Goal: Task Accomplishment & Management: Manage account settings

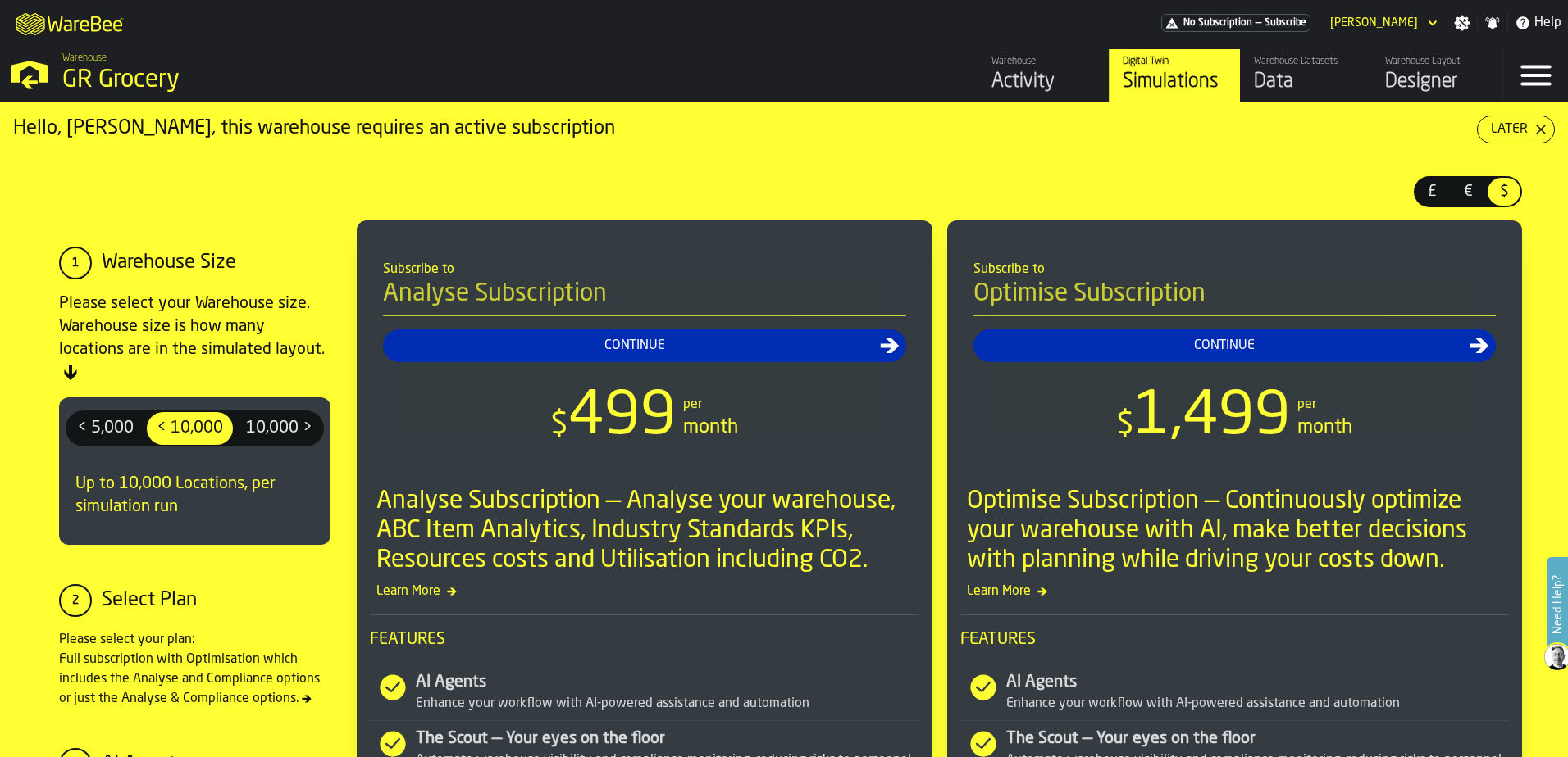
click at [1026, 77] on div "Activity" at bounding box center [1043, 81] width 104 height 26
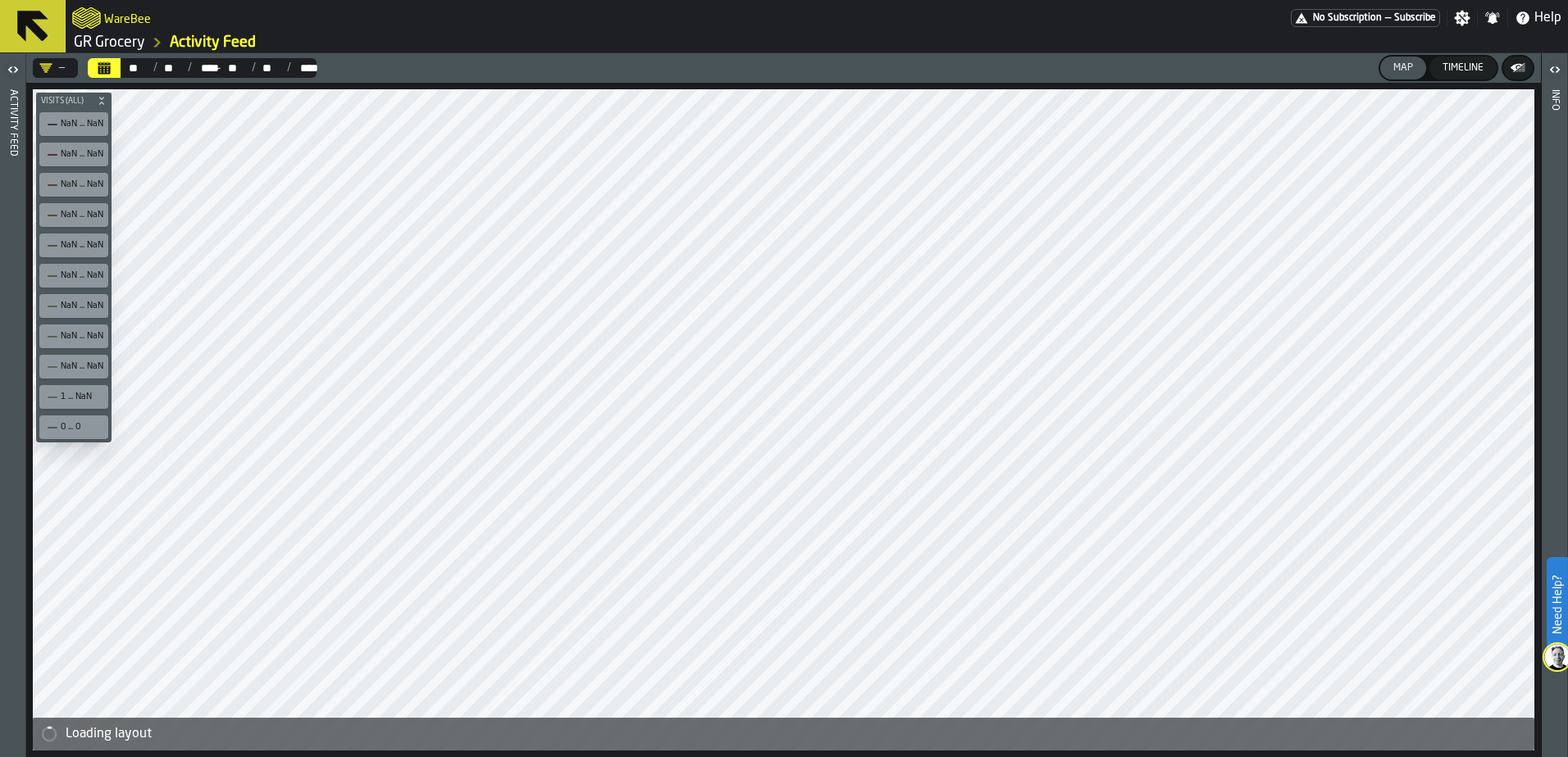
click at [10, 71] on icon "button-toggle-Open" at bounding box center [9, 69] width 5 height 5
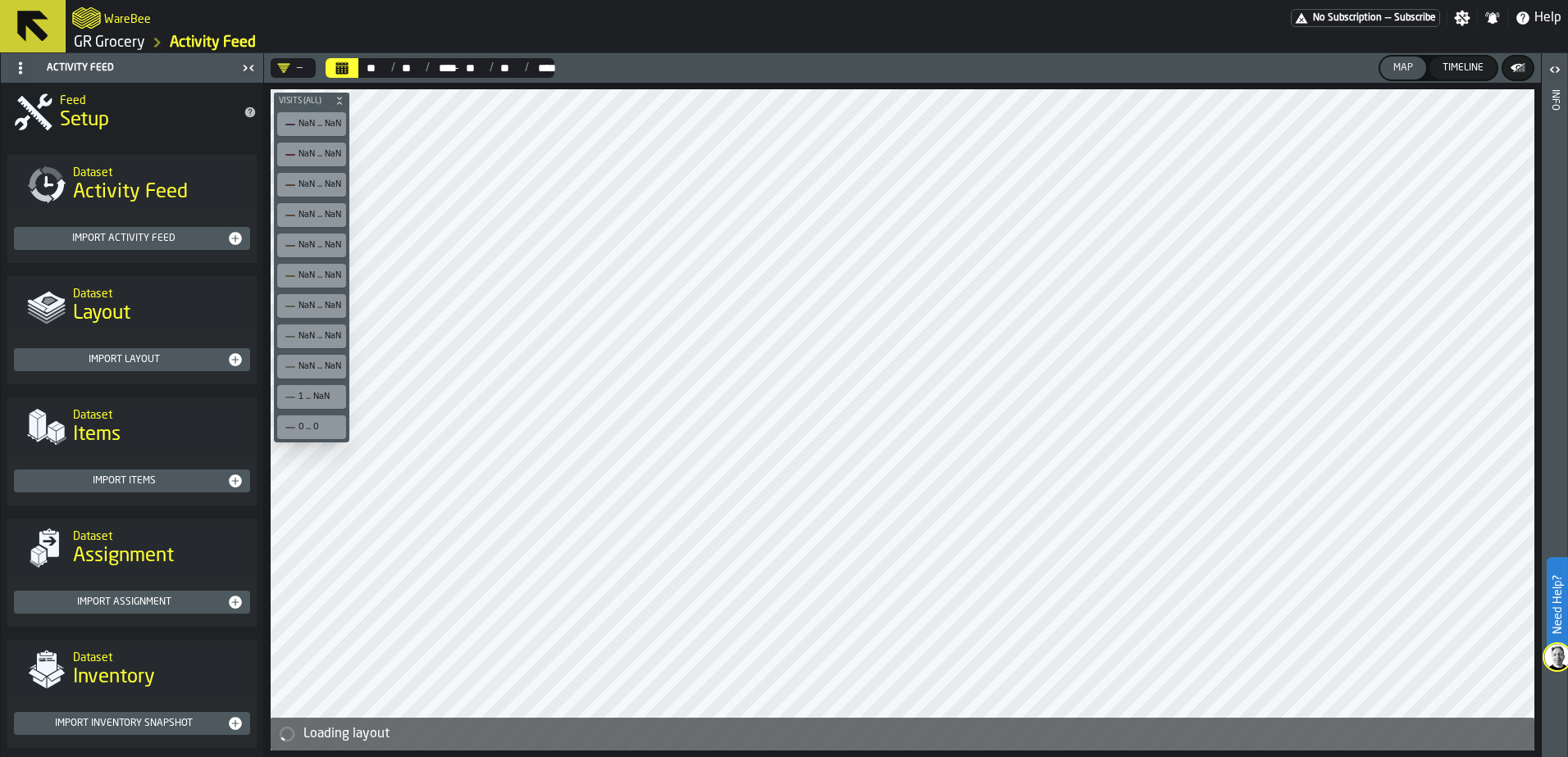
click at [136, 194] on span "Activity Feed" at bounding box center [130, 192] width 115 height 26
click at [116, 297] on h2 "Dataset" at bounding box center [158, 292] width 170 height 16
click at [105, 173] on h2 "Dataset" at bounding box center [158, 171] width 170 height 16
click at [119, 218] on div "Dataset Activity Feed" at bounding box center [157, 185] width 184 height 69
click at [112, 232] on div "Import Activity Feed" at bounding box center [132, 239] width 223 height 16
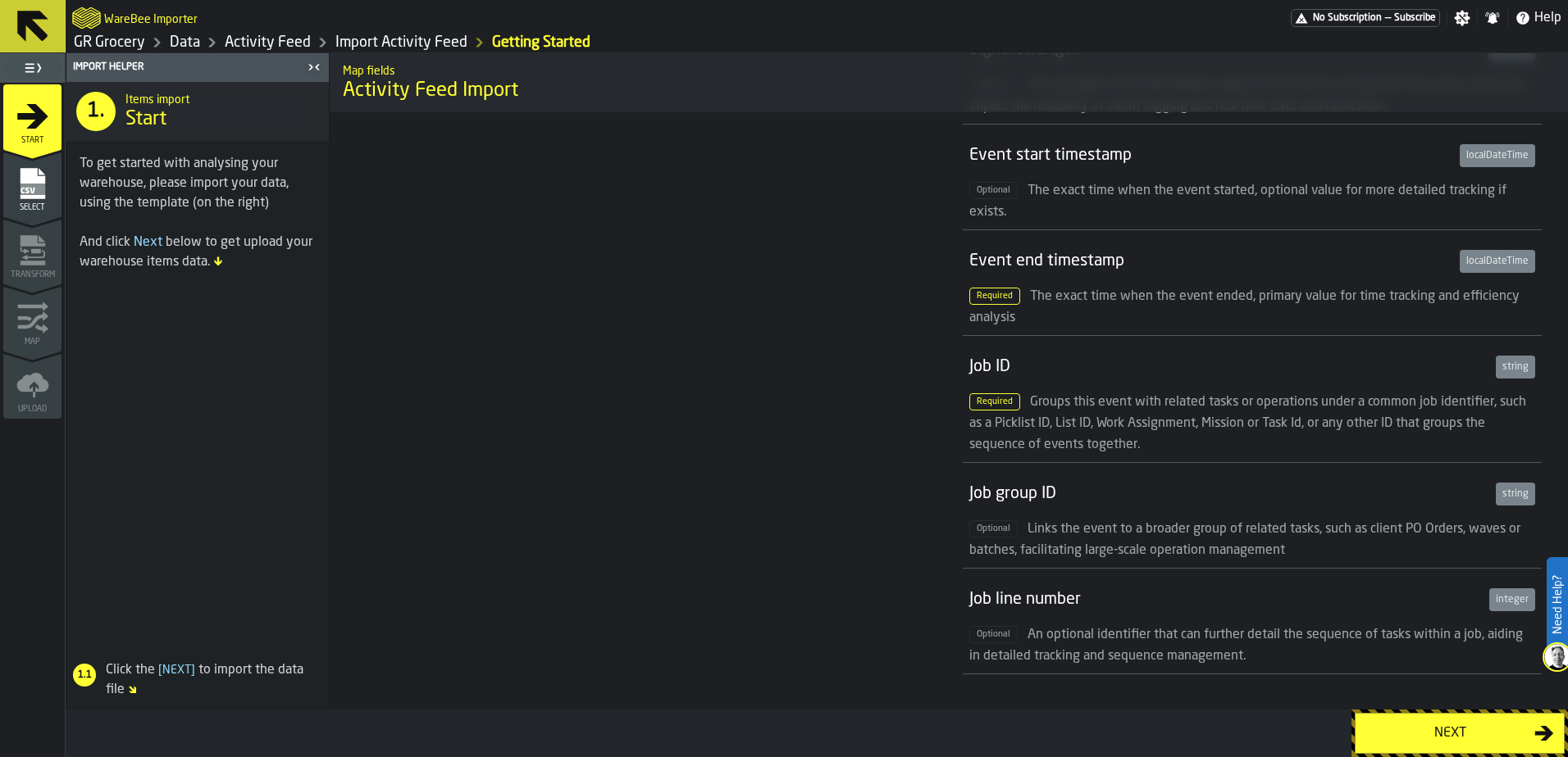
scroll to position [1640, 0]
click at [29, 189] on rect "menu Select" at bounding box center [32, 189] width 24 height 12
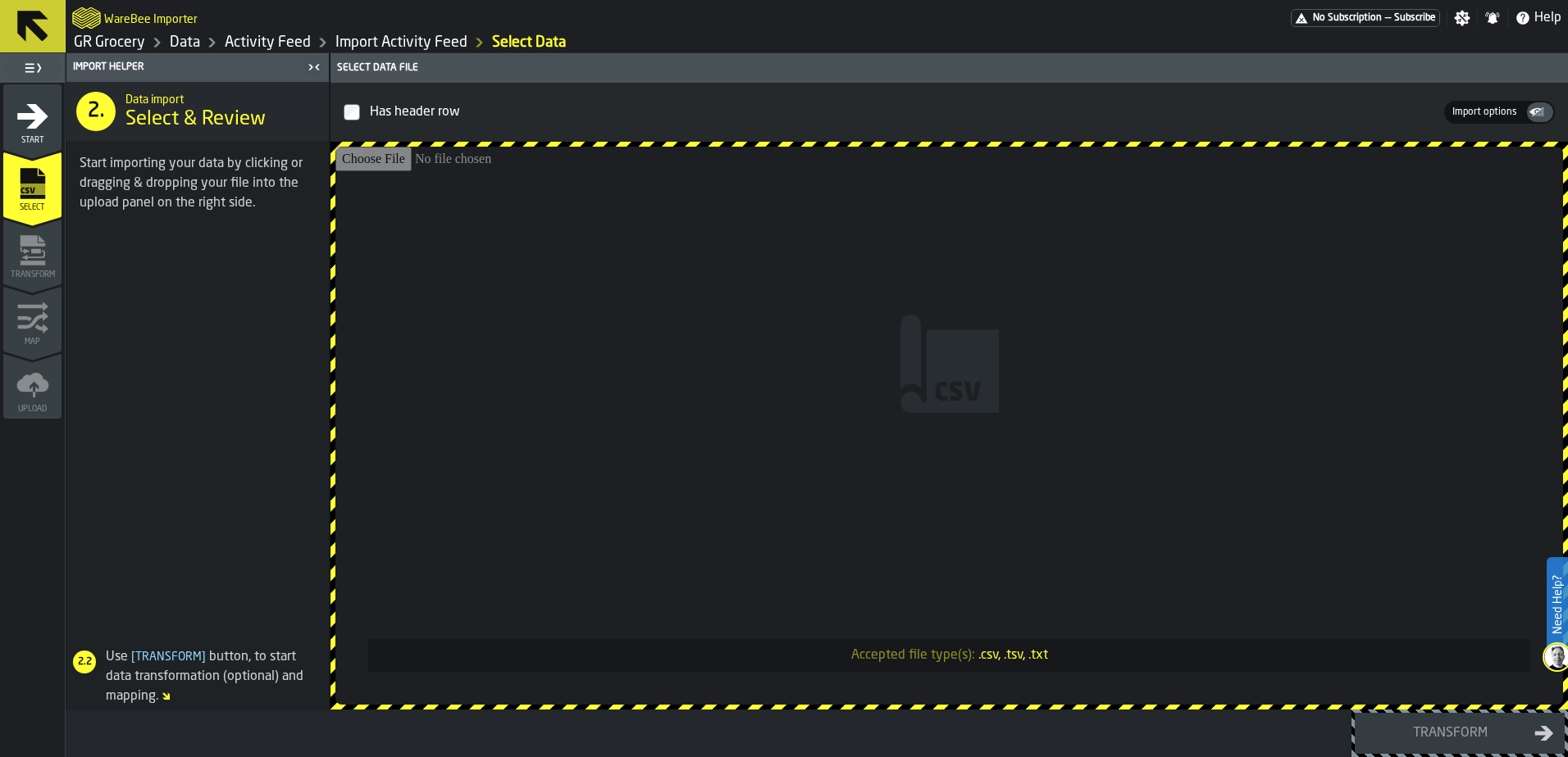
click at [32, 258] on icon "menu Transform" at bounding box center [33, 254] width 24 height 10
click at [36, 66] on icon "button-toggle-Toggle Full Menu" at bounding box center [33, 68] width 20 height 20
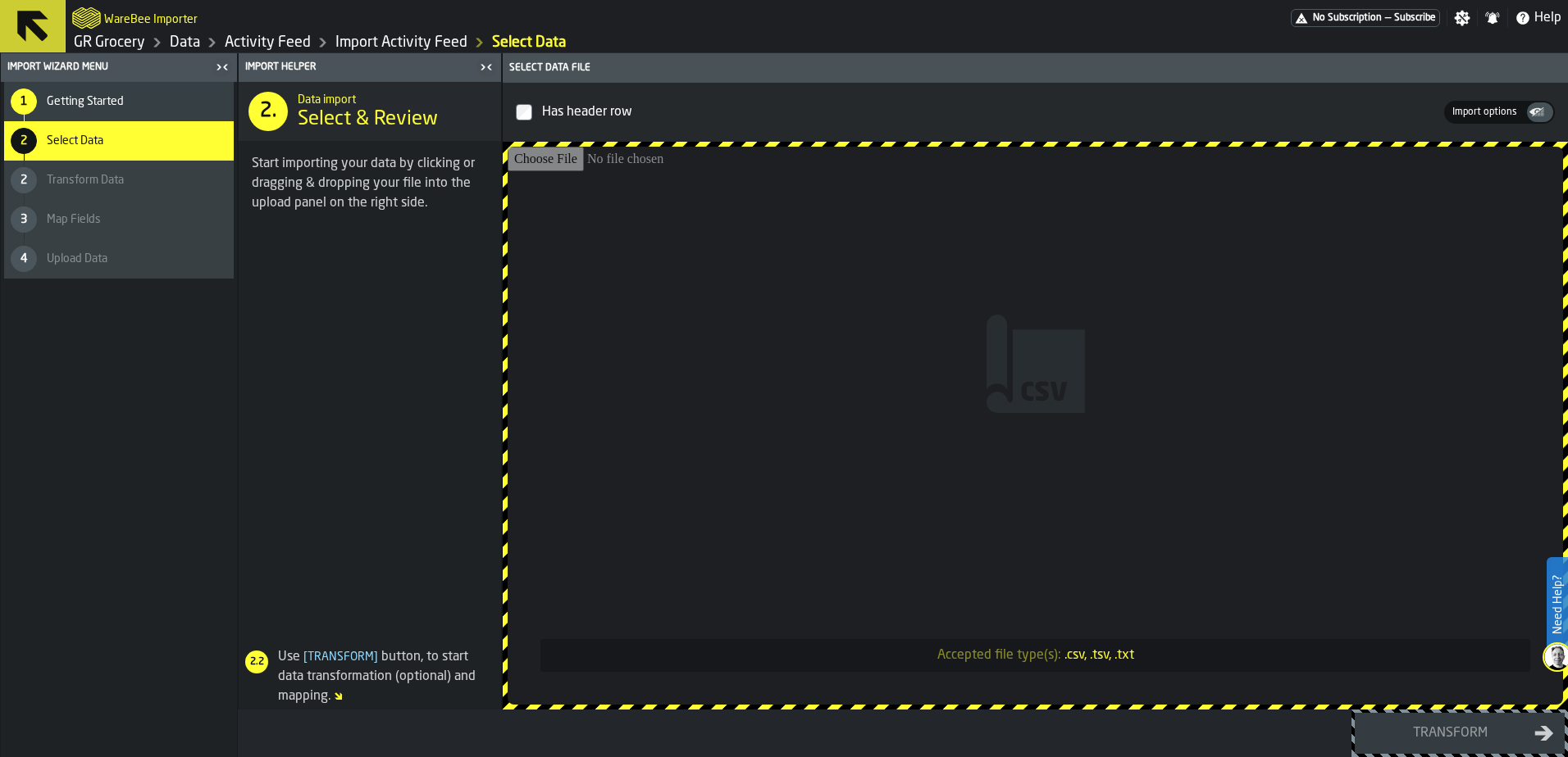
click at [127, 16] on h2 "WareBee Importer" at bounding box center [150, 18] width 93 height 16
click at [42, 23] on icon at bounding box center [32, 25] width 39 height 39
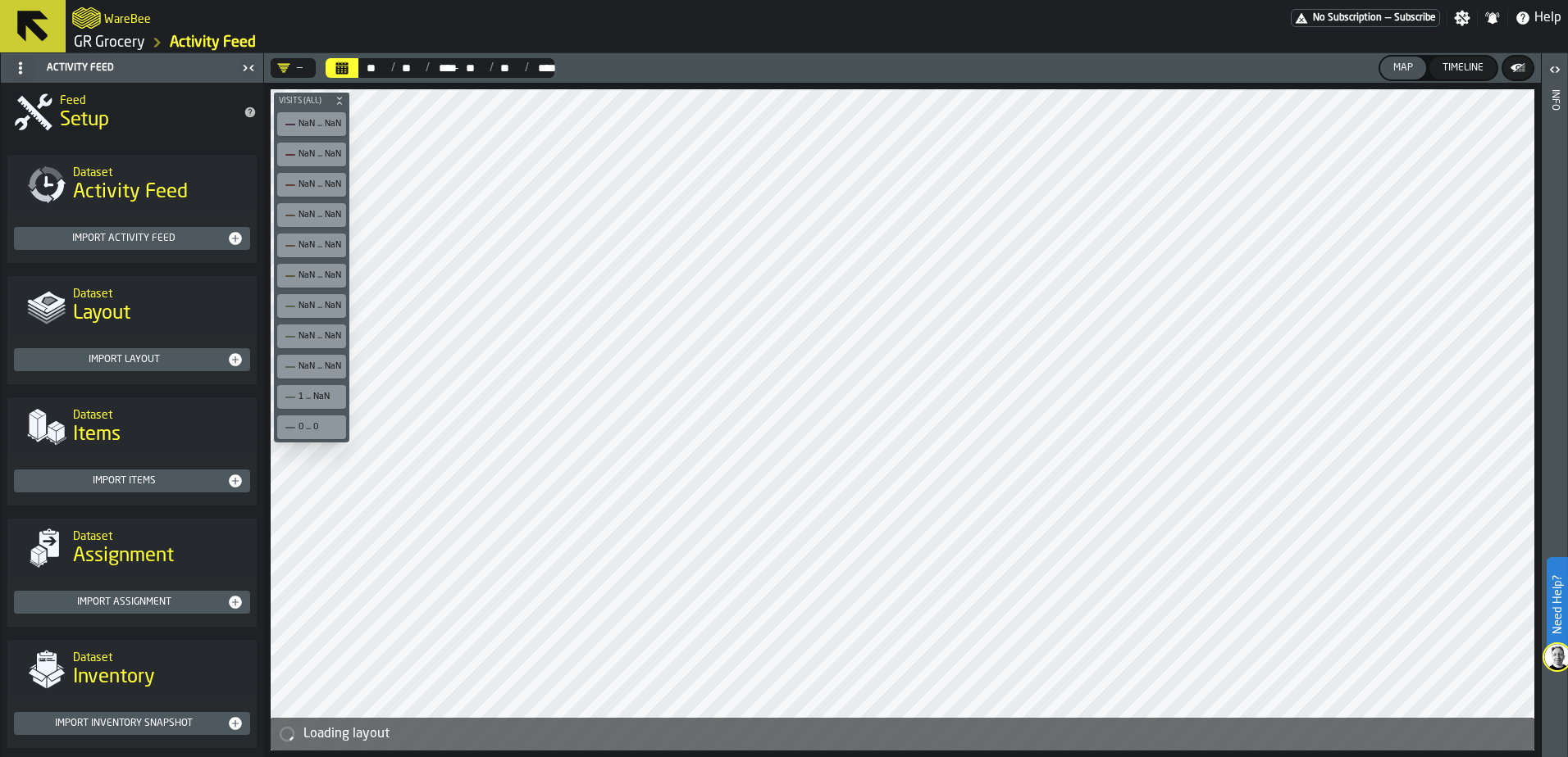
click at [1551, 17] on span "Help" at bounding box center [1547, 18] width 27 height 20
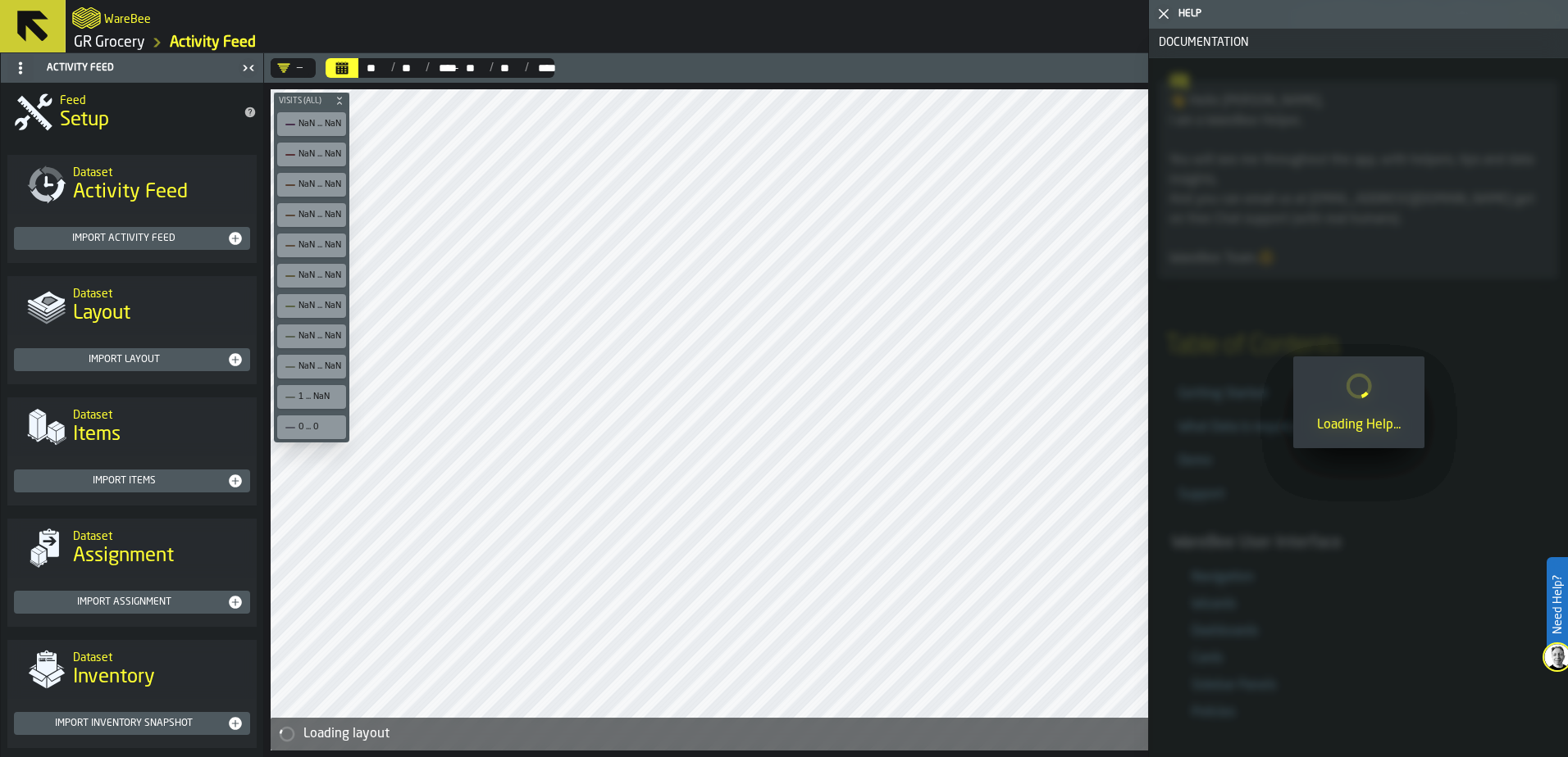
click at [1164, 13] on polygon "button-toggle-Close me" at bounding box center [1164, 14] width 11 height 11
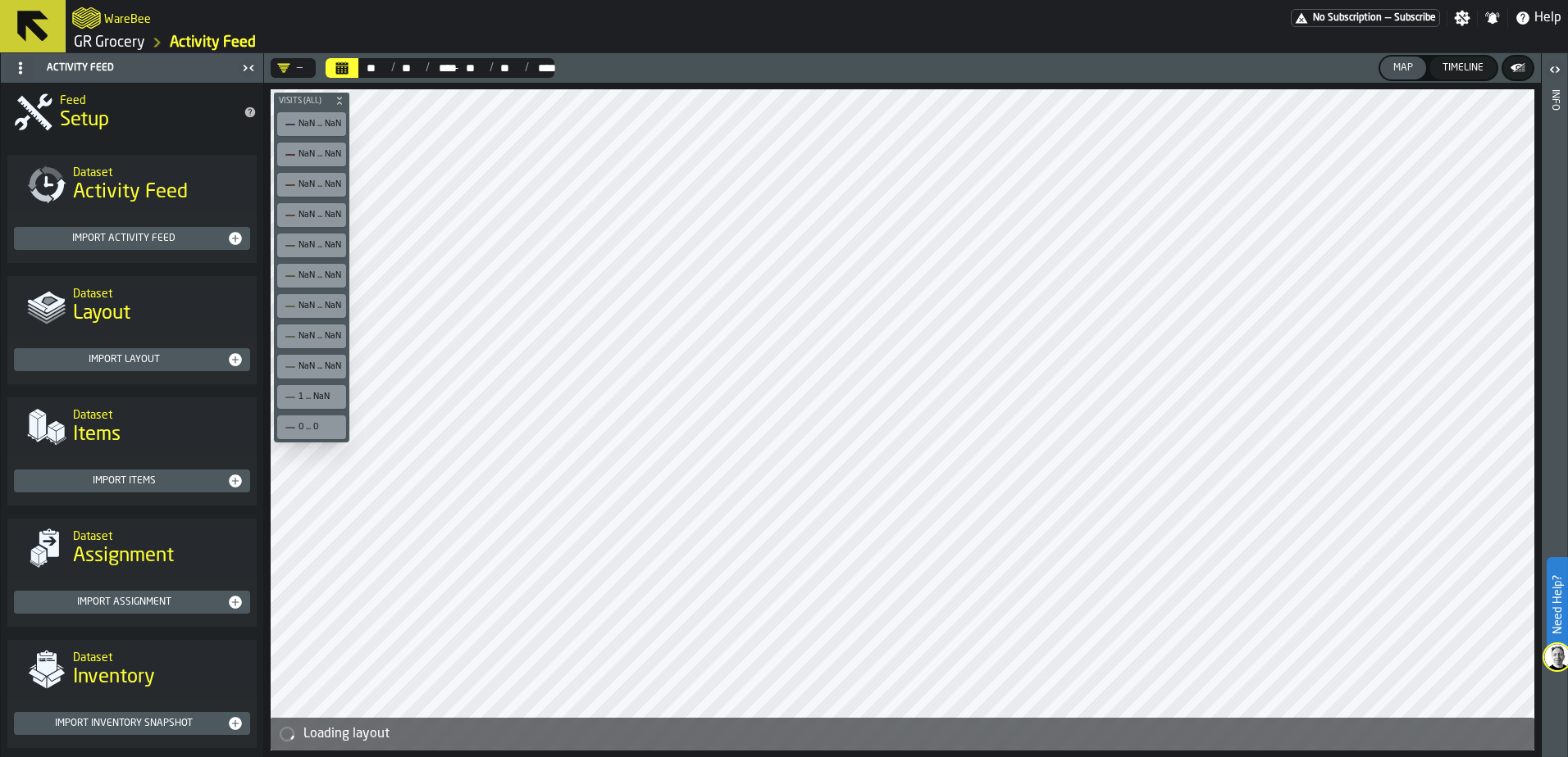
click at [1459, 19] on icon "button-toggle-Settings" at bounding box center [1462, 18] width 15 height 15
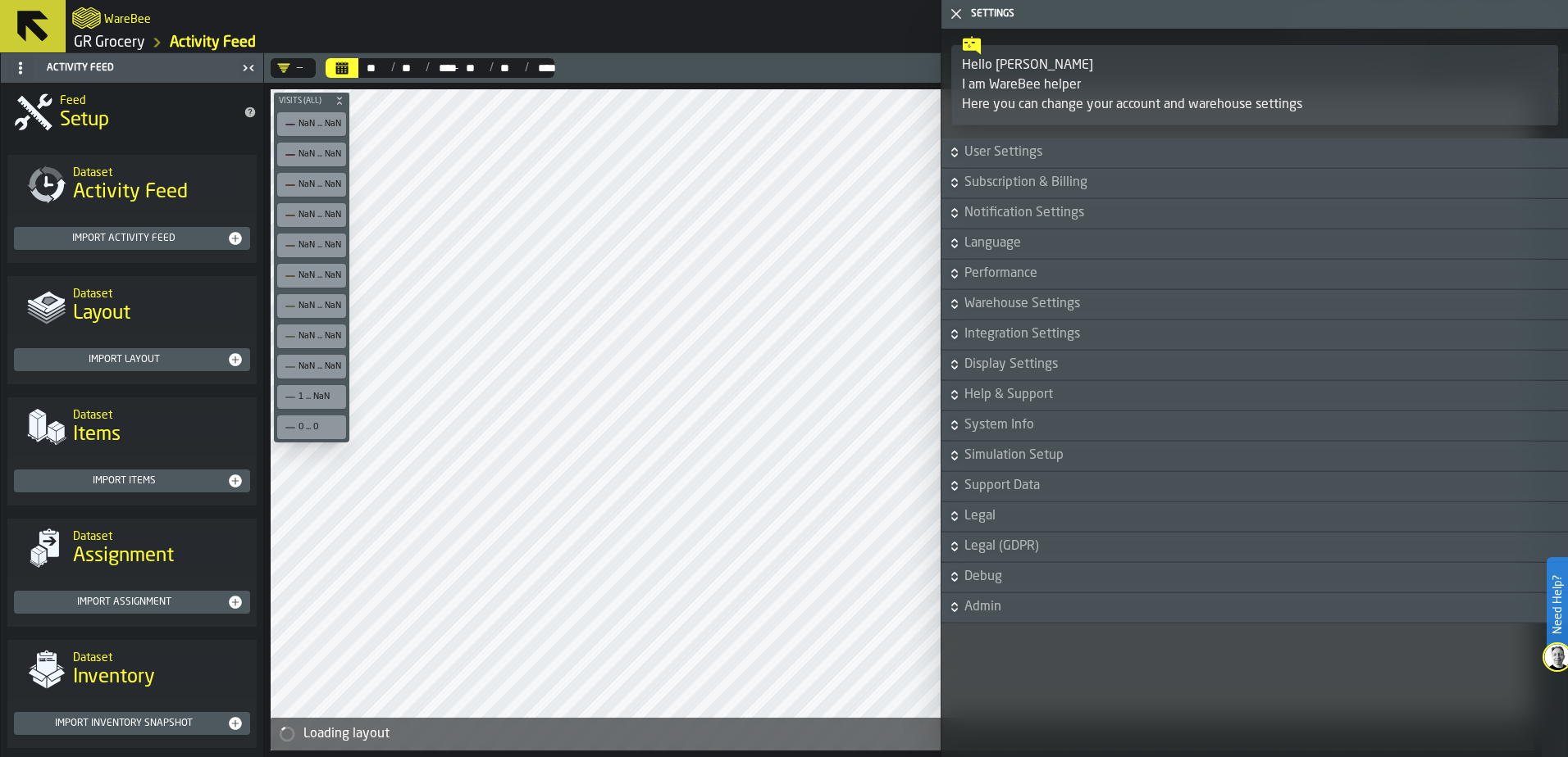
click at [1066, 308] on span "Warehouse Settings" at bounding box center [1264, 304] width 600 height 20
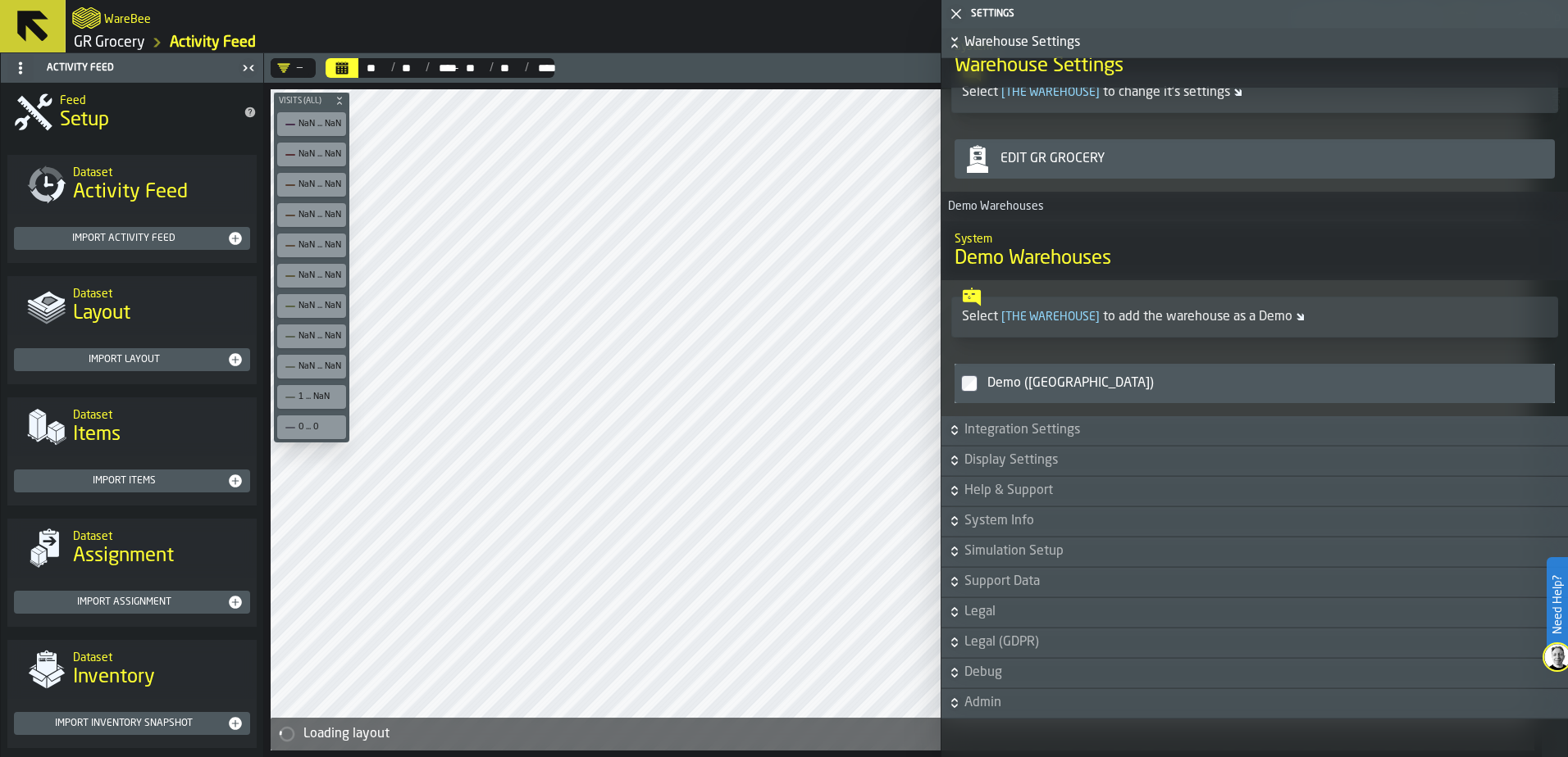
scroll to position [354, 0]
click at [1044, 318] on span "[ the warehouse ]" at bounding box center [1050, 316] width 105 height 12
click at [1078, 380] on div "Demo ([GEOGRAPHIC_DATA])" at bounding box center [1264, 382] width 555 height 20
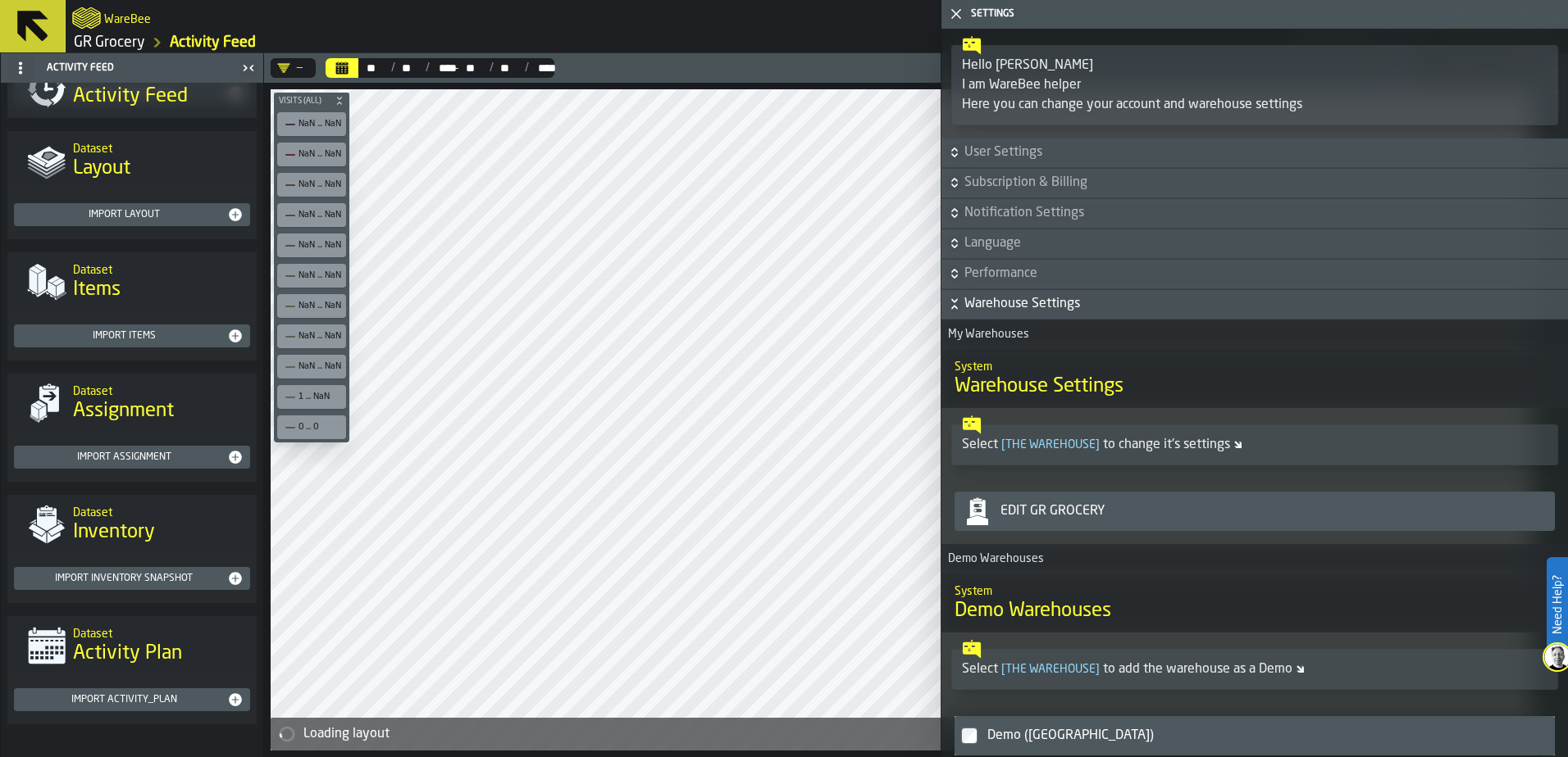
scroll to position [63, 0]
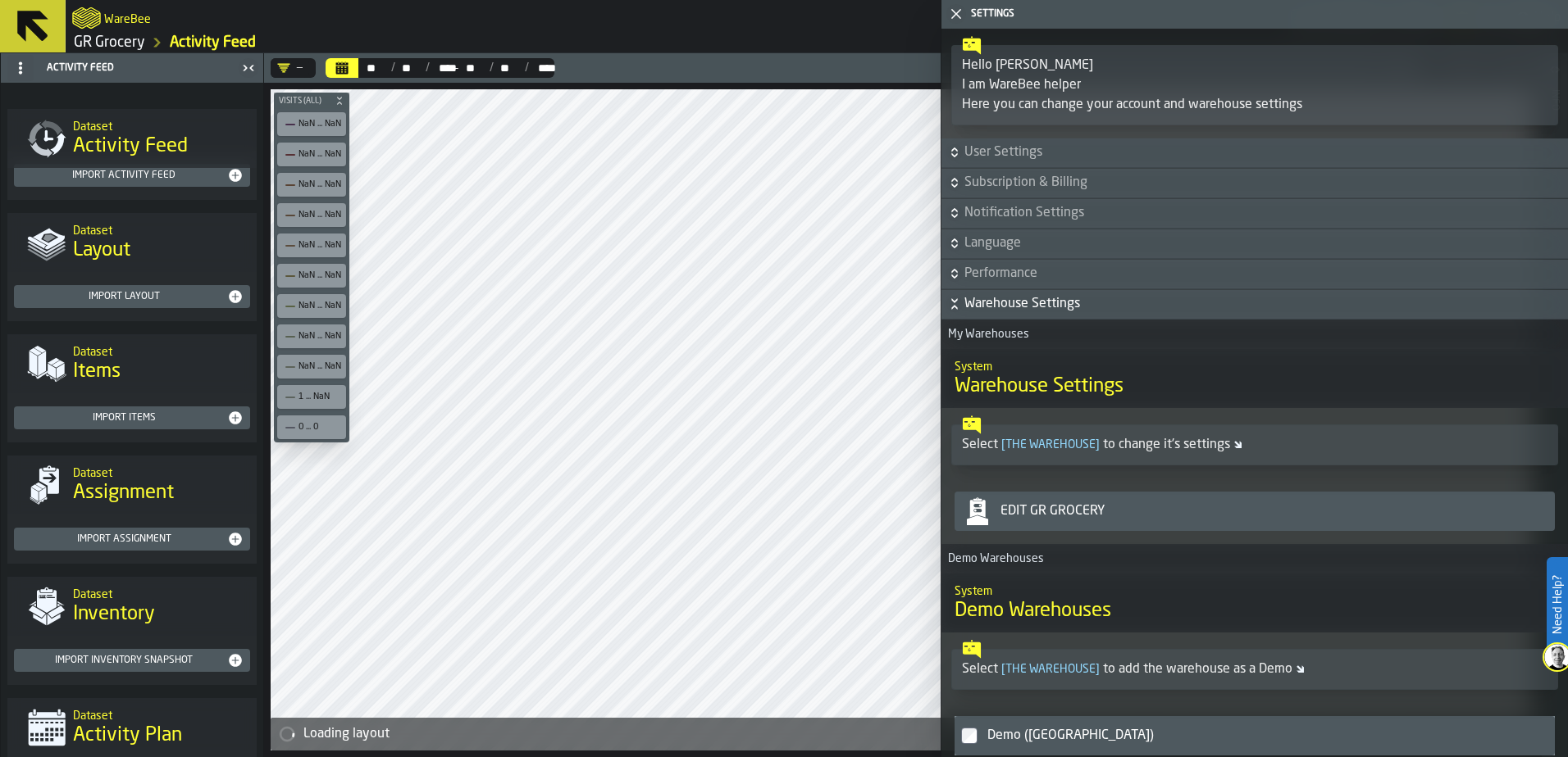
click at [983, 306] on span "Warehouse Settings" at bounding box center [1264, 304] width 600 height 20
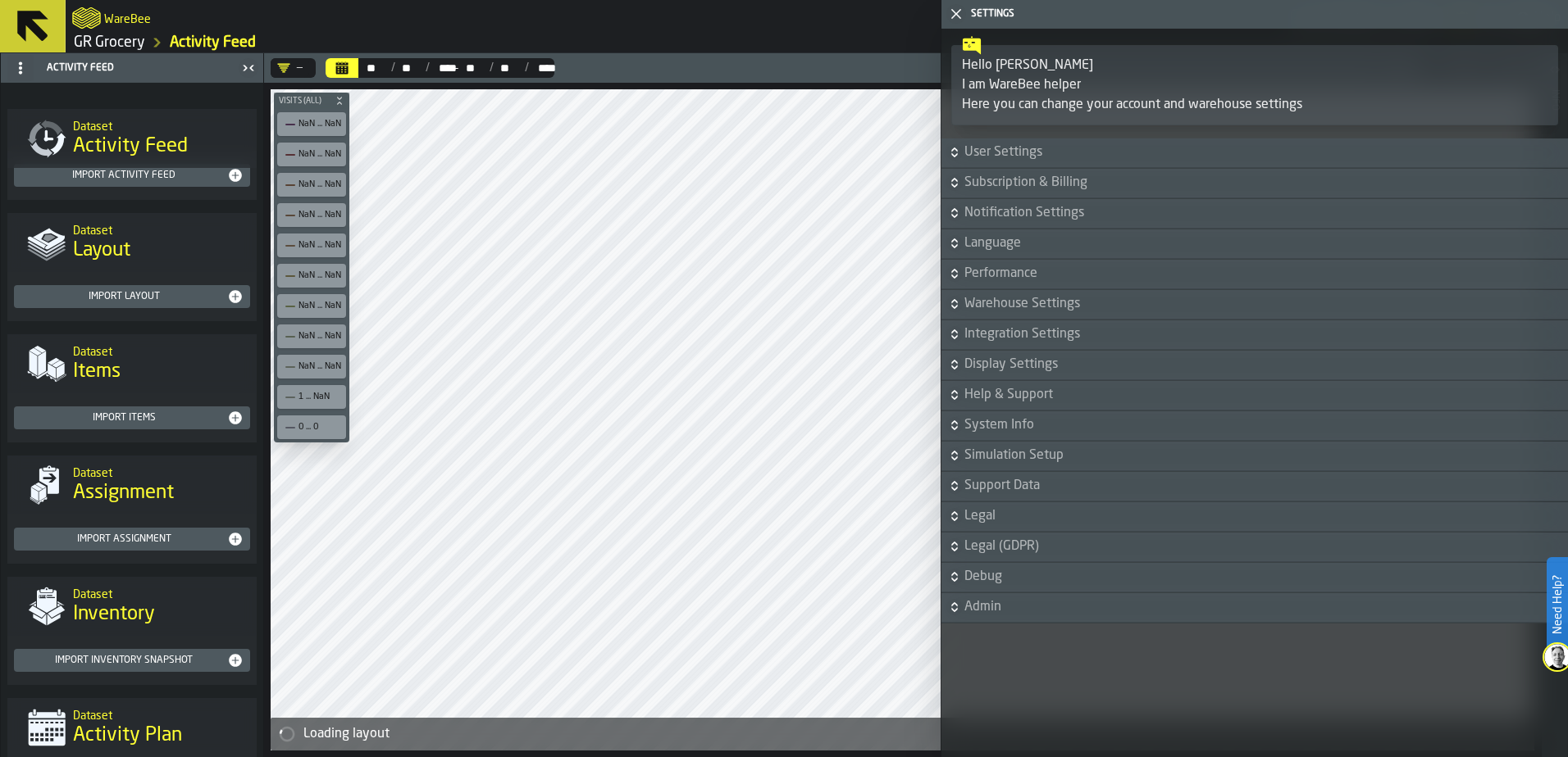
click at [983, 306] on span "Warehouse Settings" at bounding box center [1264, 304] width 600 height 20
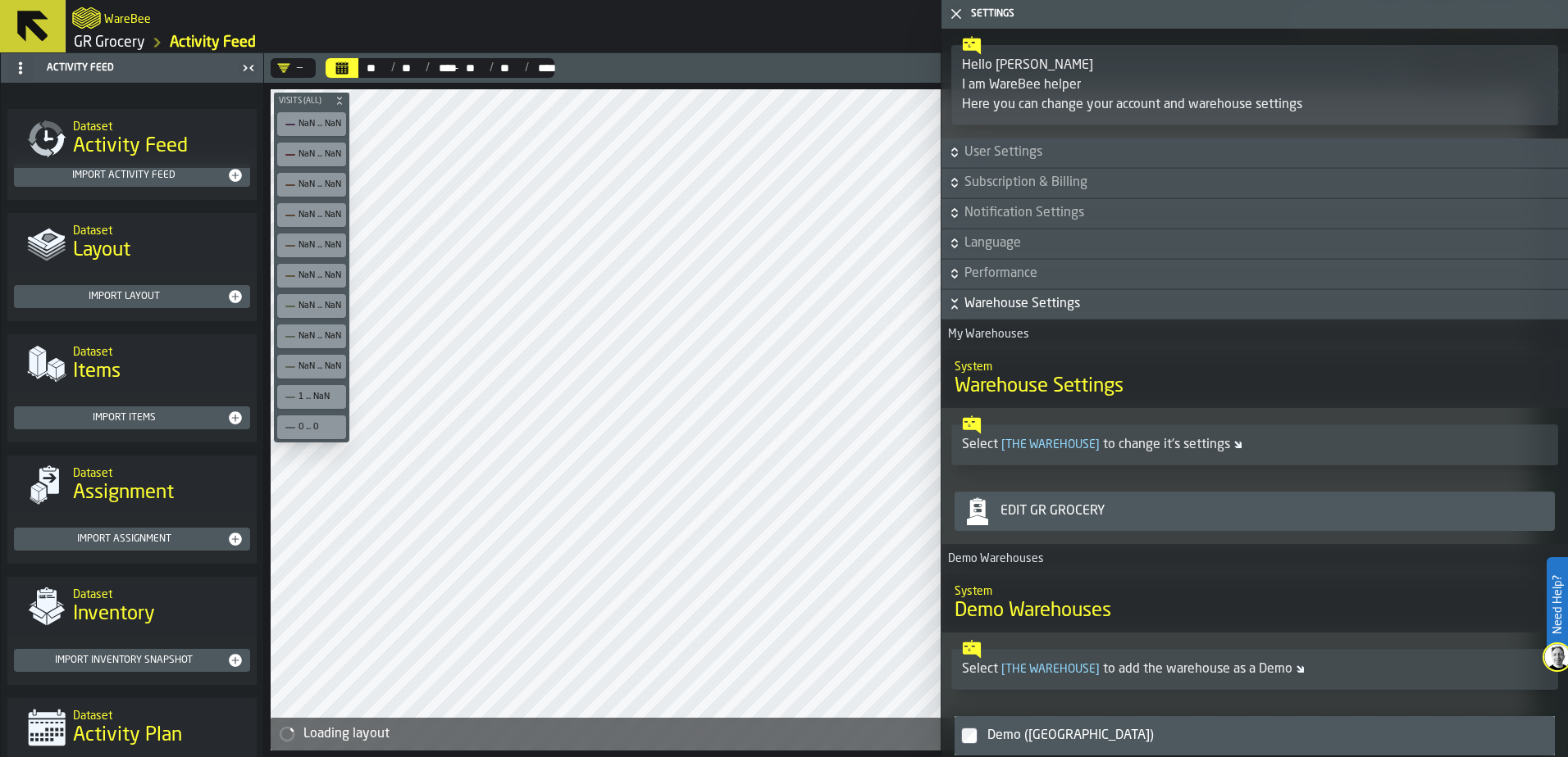
click at [983, 306] on span "Warehouse Settings" at bounding box center [1264, 304] width 600 height 20
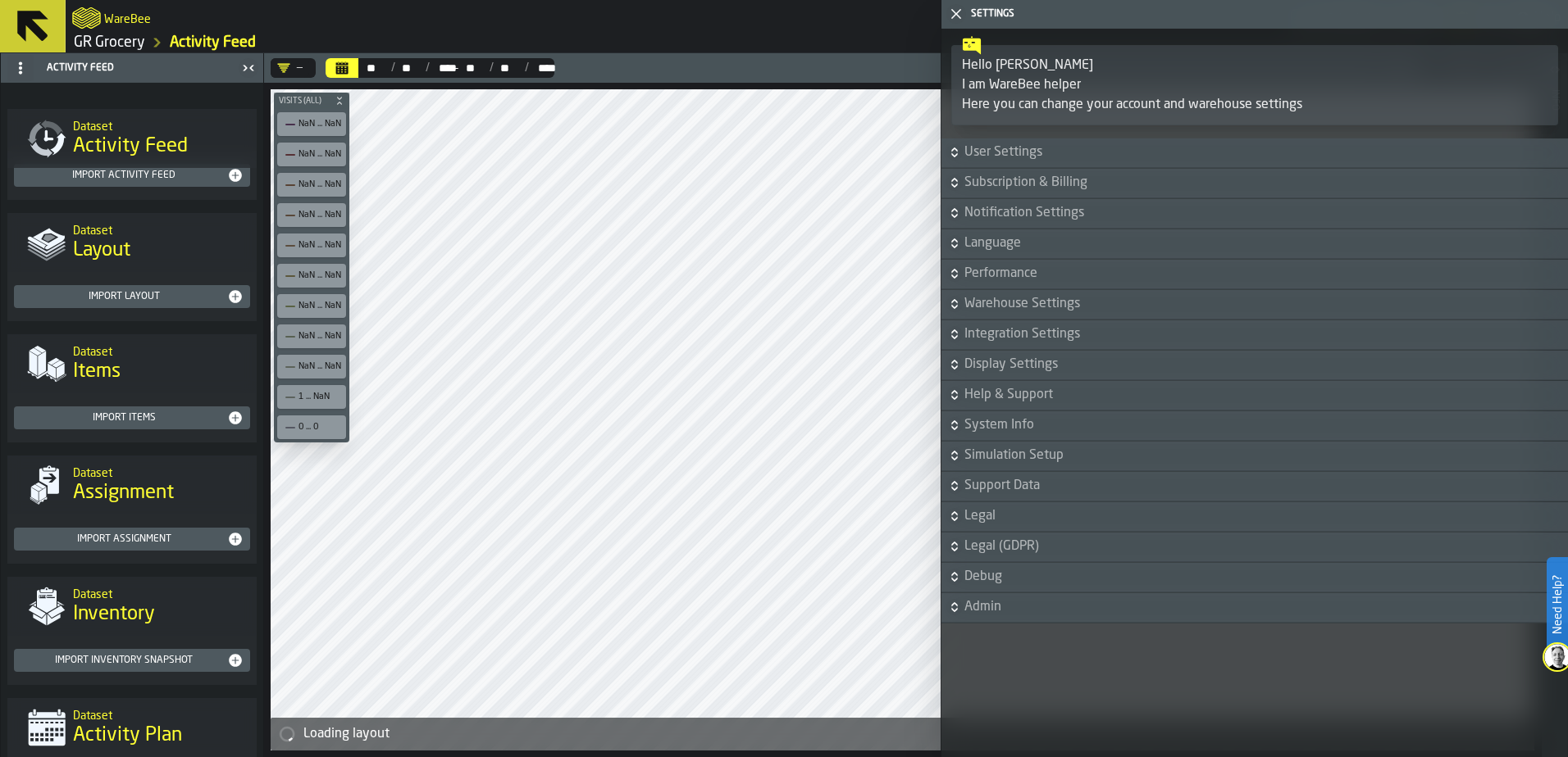
click at [1021, 340] on span "Integration Settings" at bounding box center [1264, 335] width 600 height 20
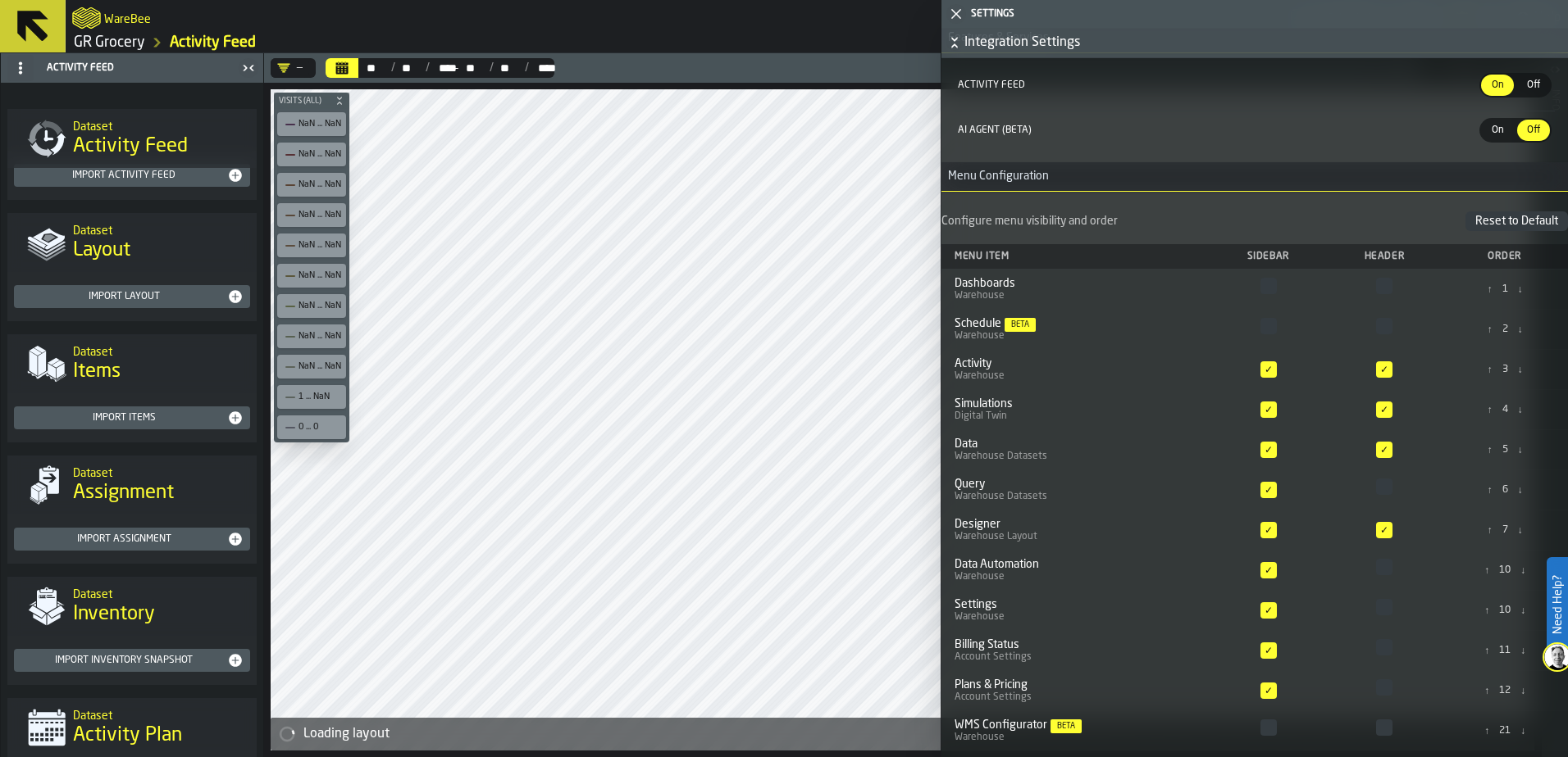
scroll to position [246, 0]
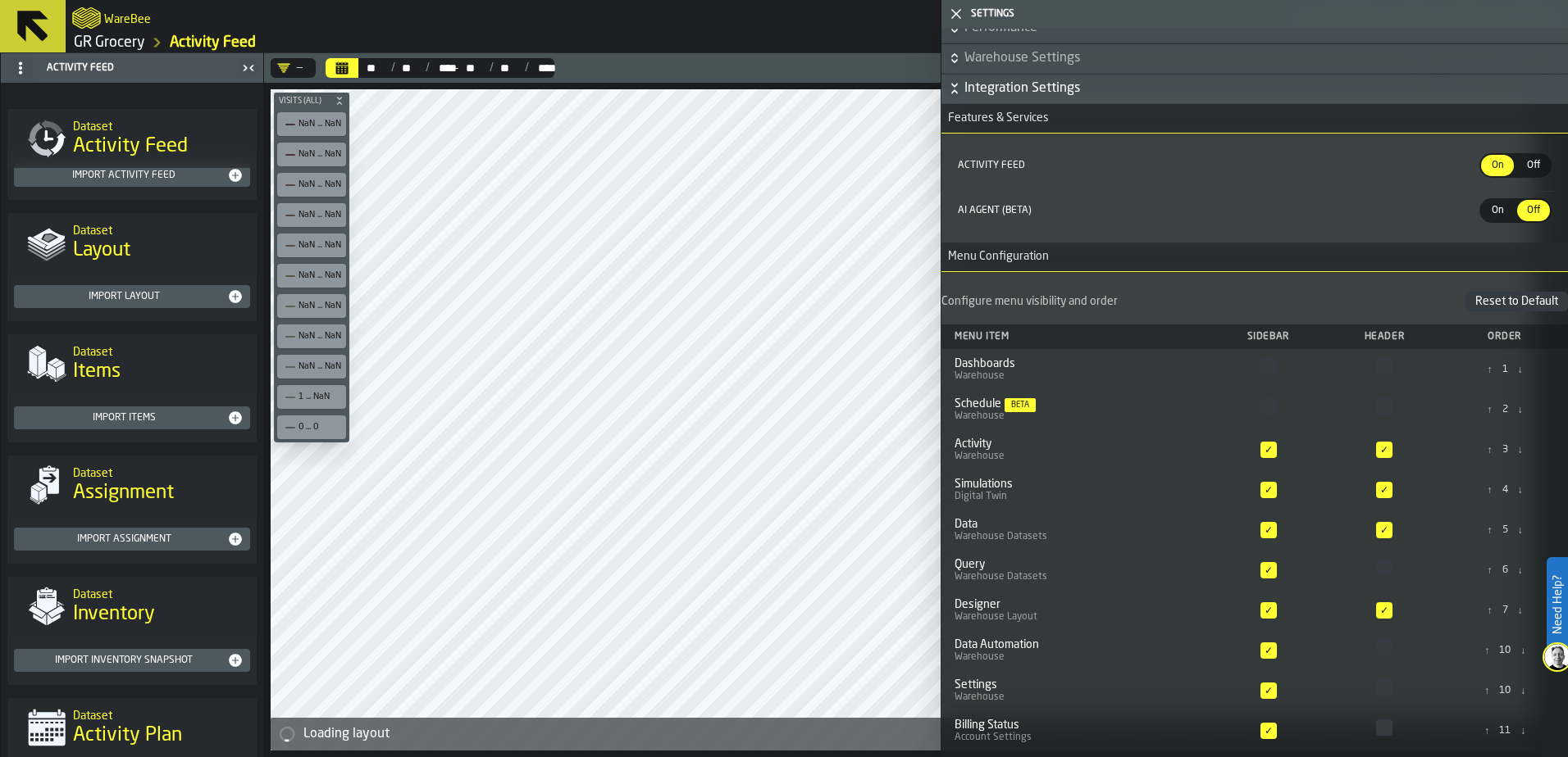
click at [1021, 80] on span "Integration Settings" at bounding box center [1264, 89] width 600 height 20
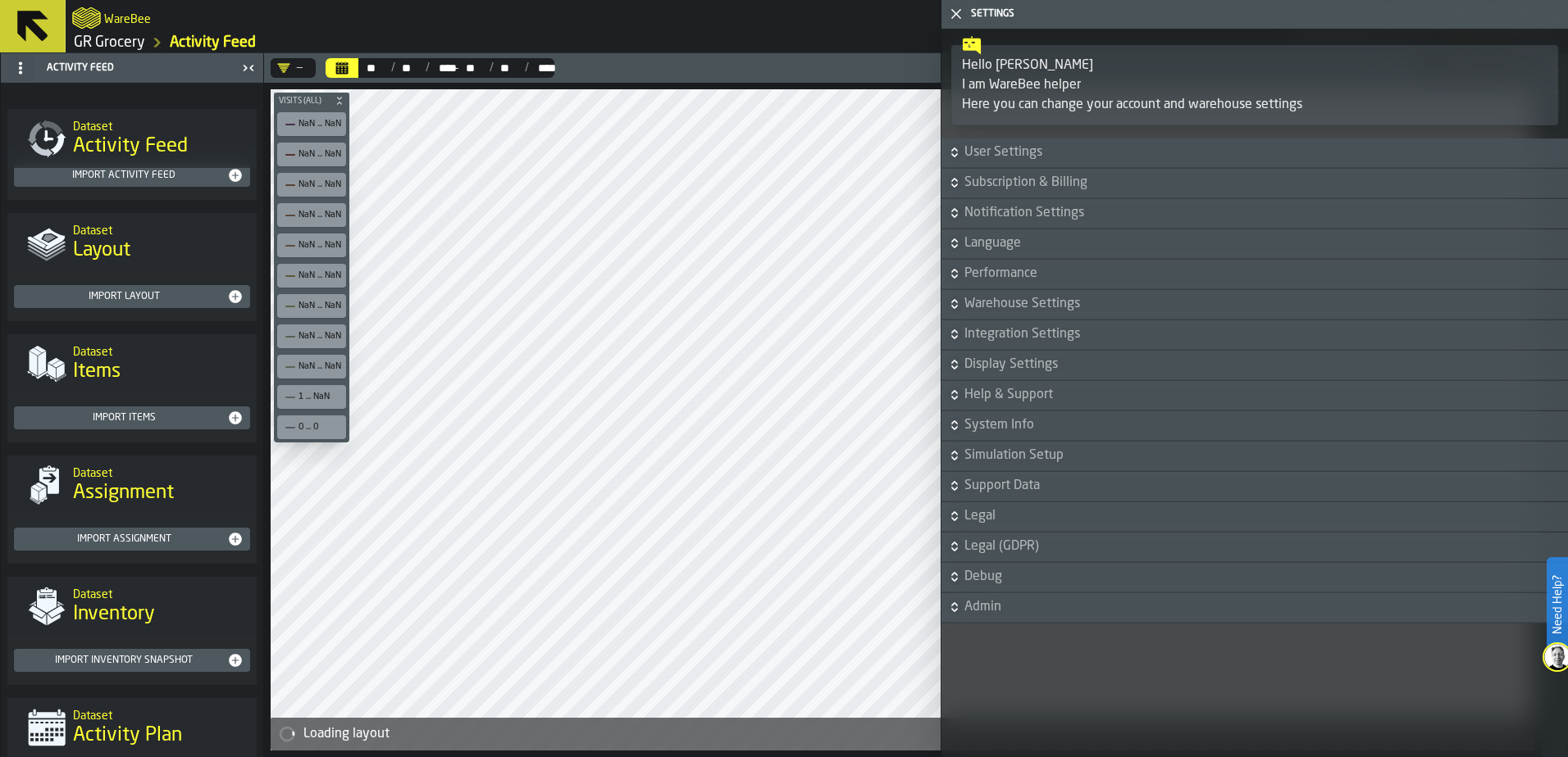
scroll to position [0, 0]
click at [996, 361] on span "Display Settings" at bounding box center [1264, 364] width 600 height 20
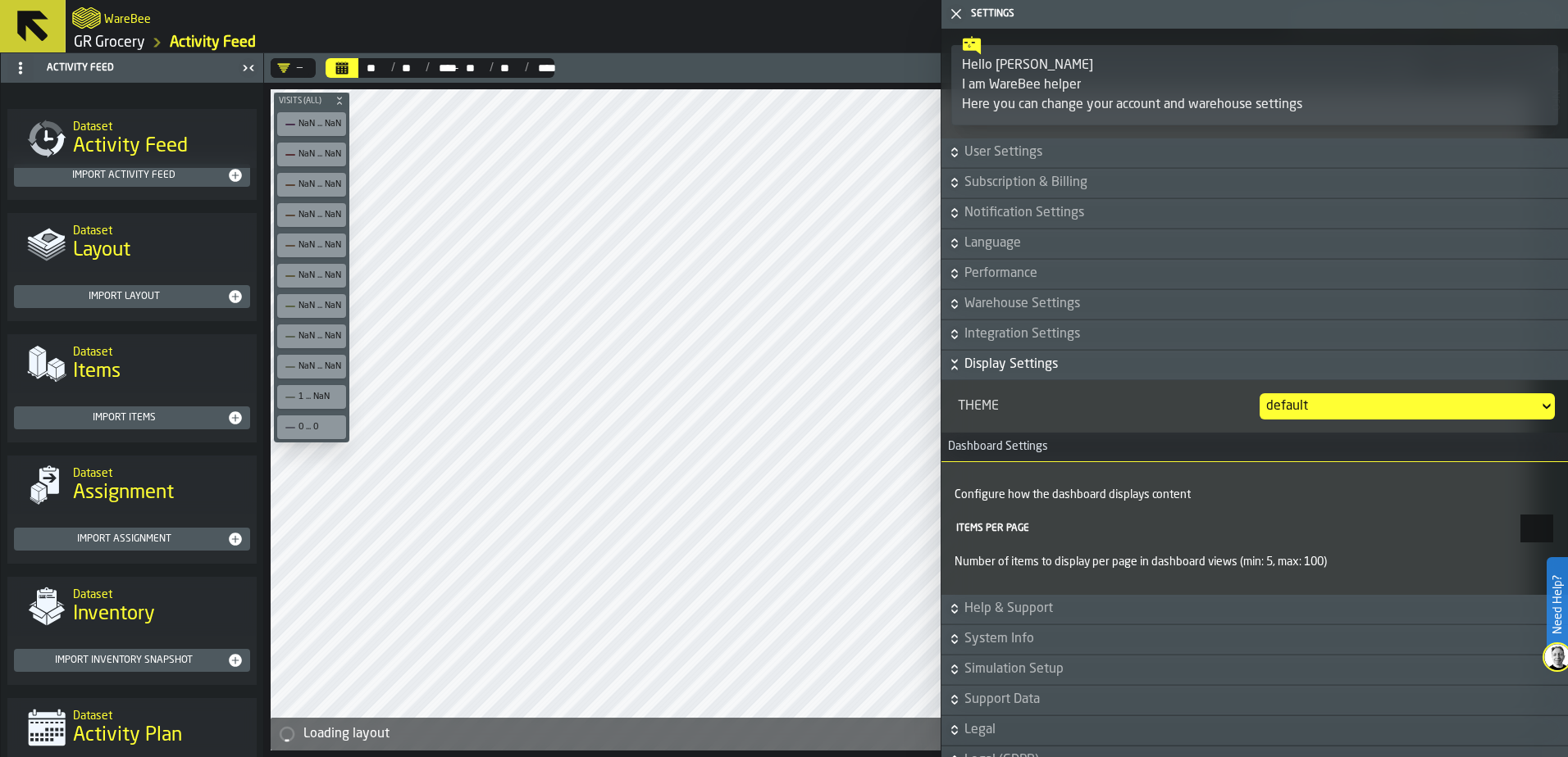
click at [1018, 361] on span "Display Settings" at bounding box center [1264, 364] width 600 height 20
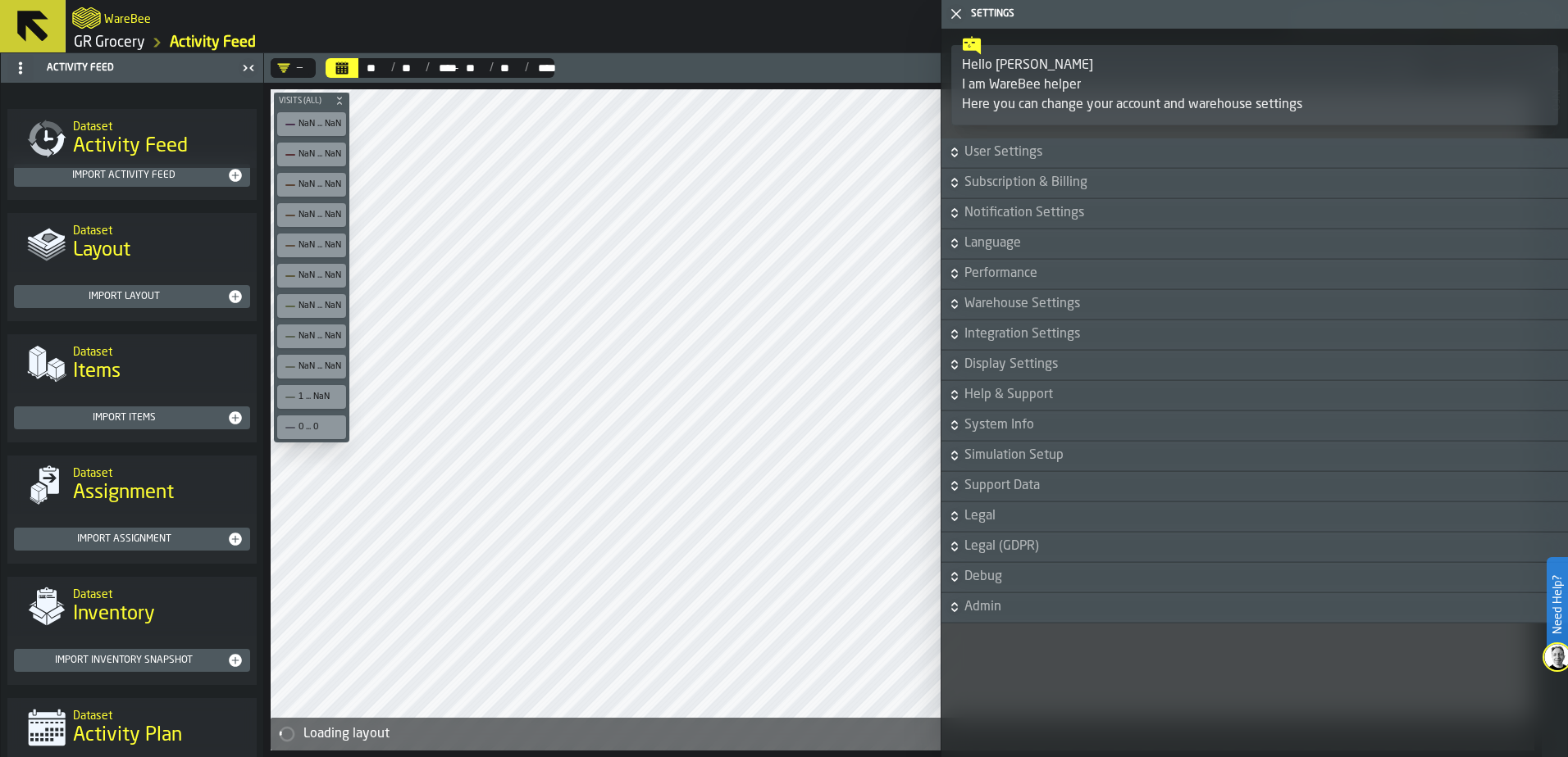
click at [999, 327] on span "Integration Settings" at bounding box center [1264, 335] width 600 height 20
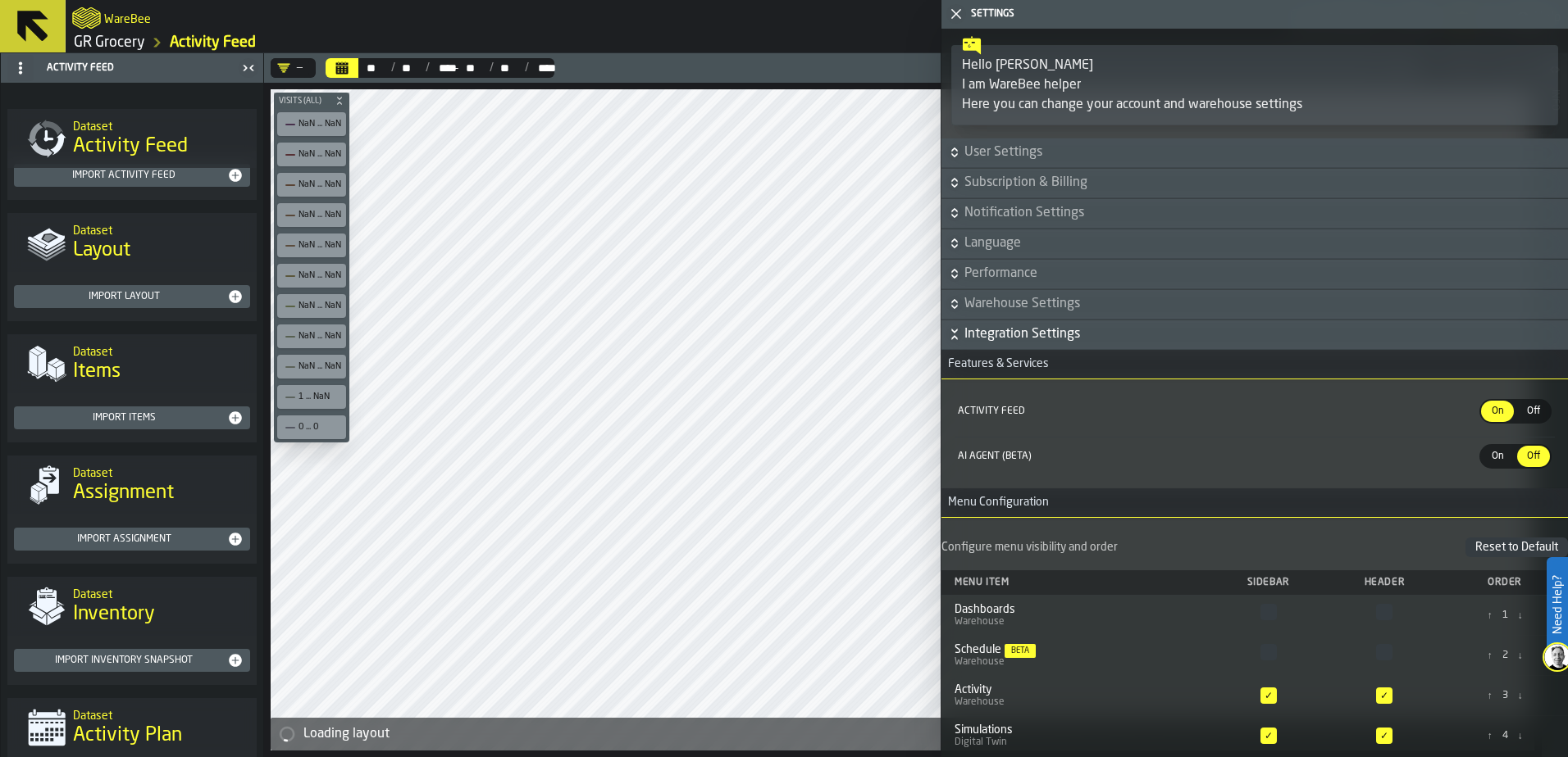
click at [1065, 304] on span "Warehouse Settings" at bounding box center [1264, 304] width 600 height 20
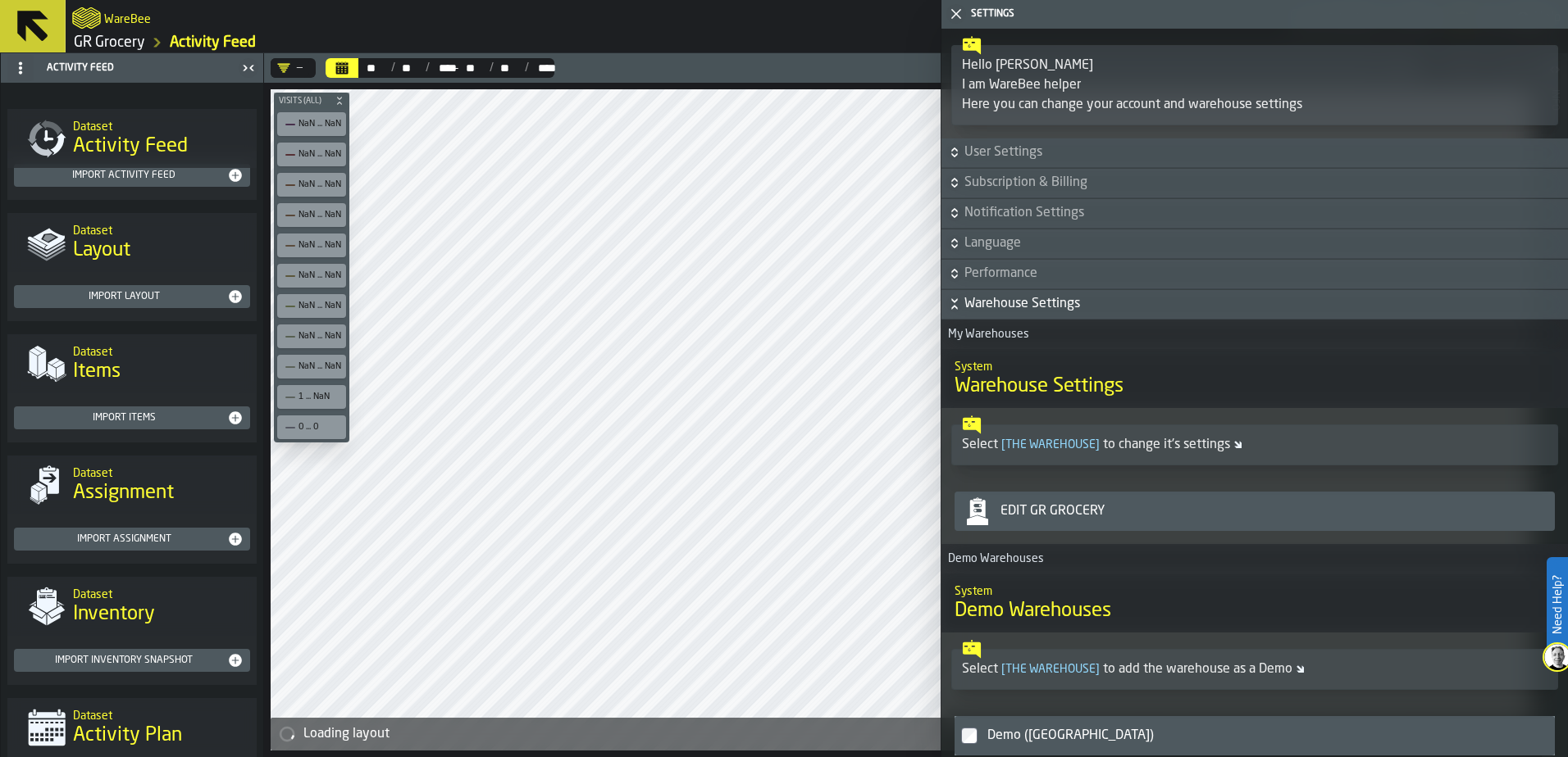
click at [1059, 179] on span "Subscription & Billing" at bounding box center [1264, 183] width 600 height 20
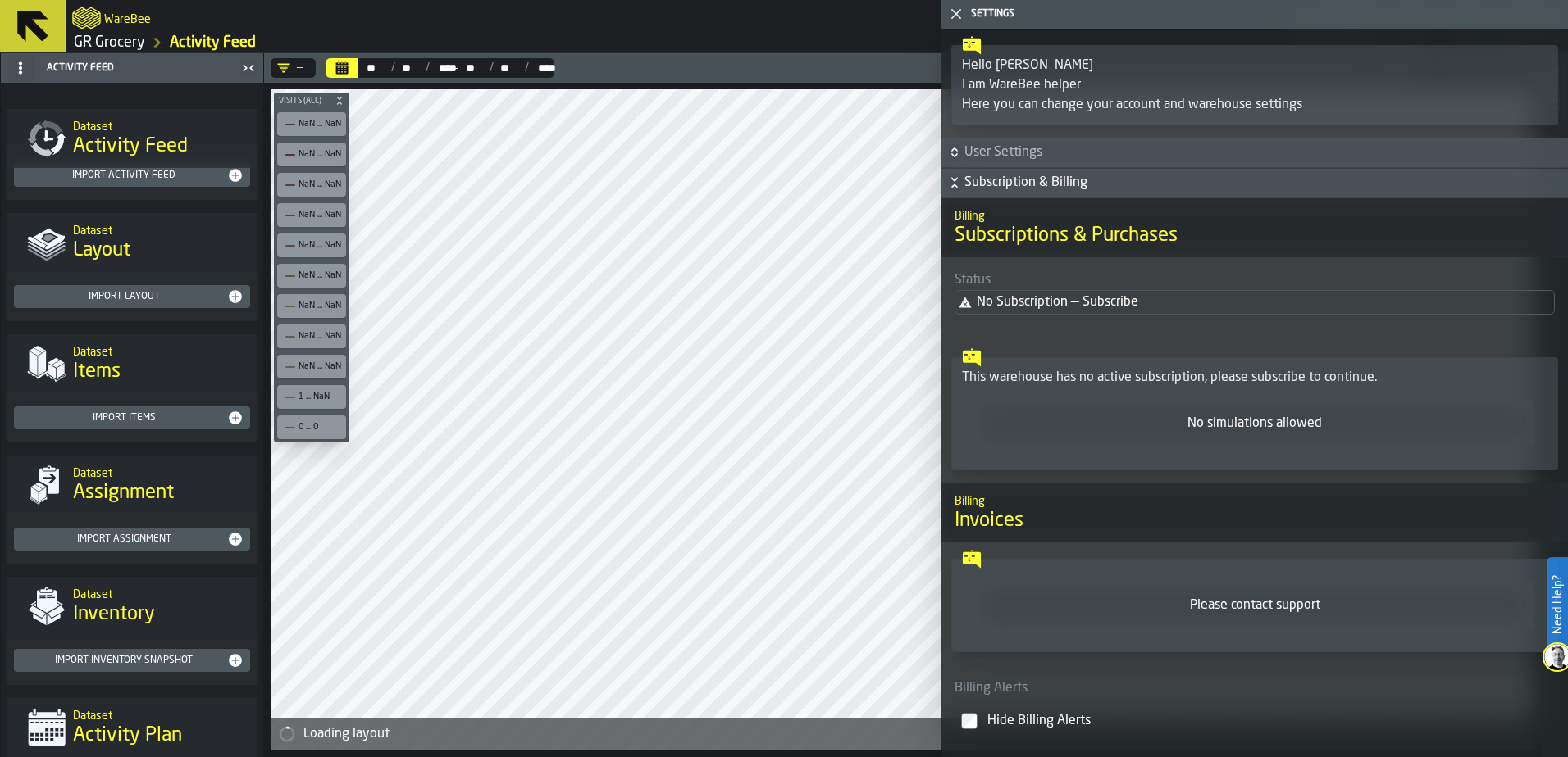
click at [1020, 185] on span "Subscription & Billing" at bounding box center [1264, 183] width 600 height 20
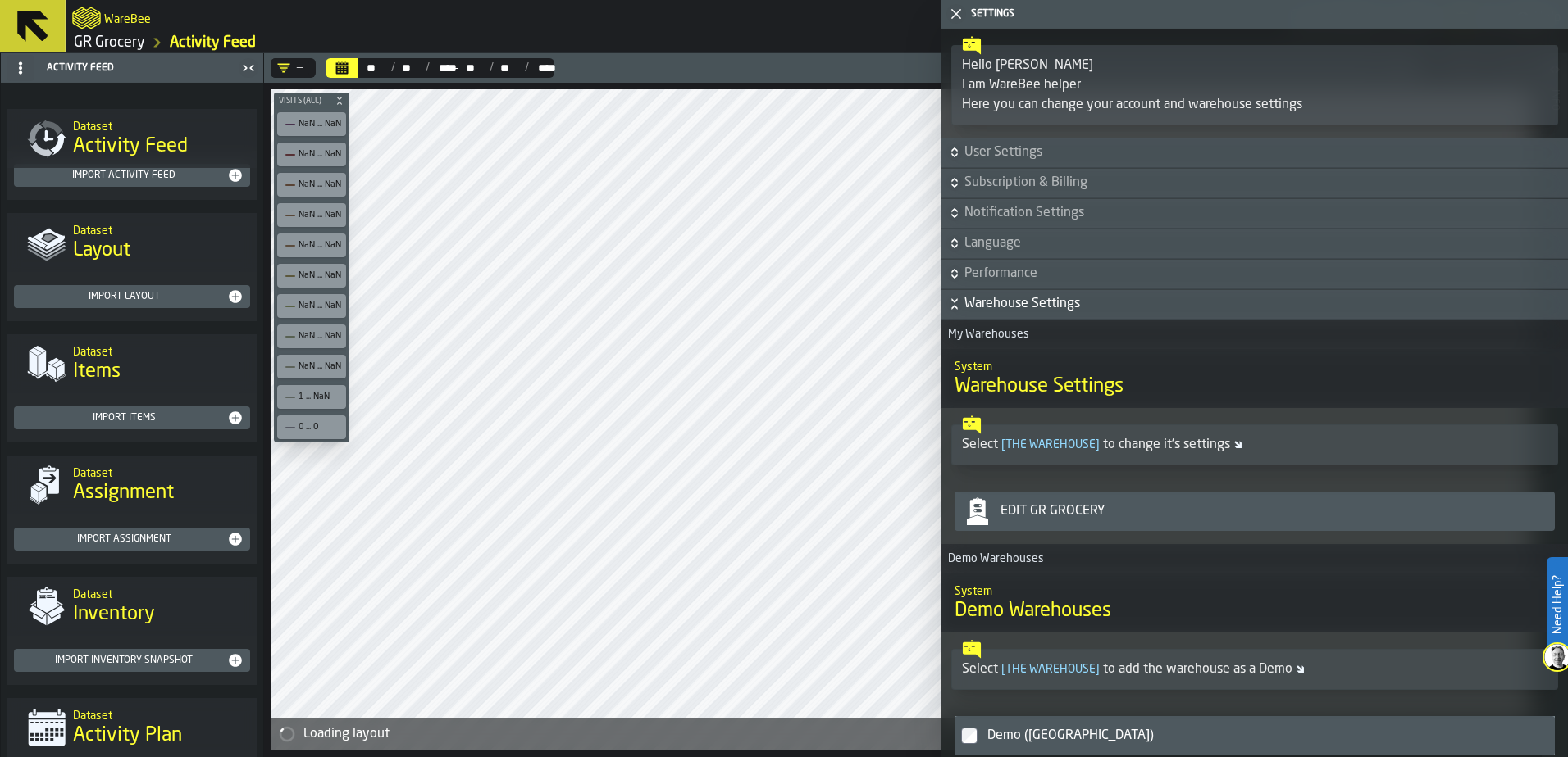
click at [1031, 235] on span "Language" at bounding box center [1264, 243] width 600 height 20
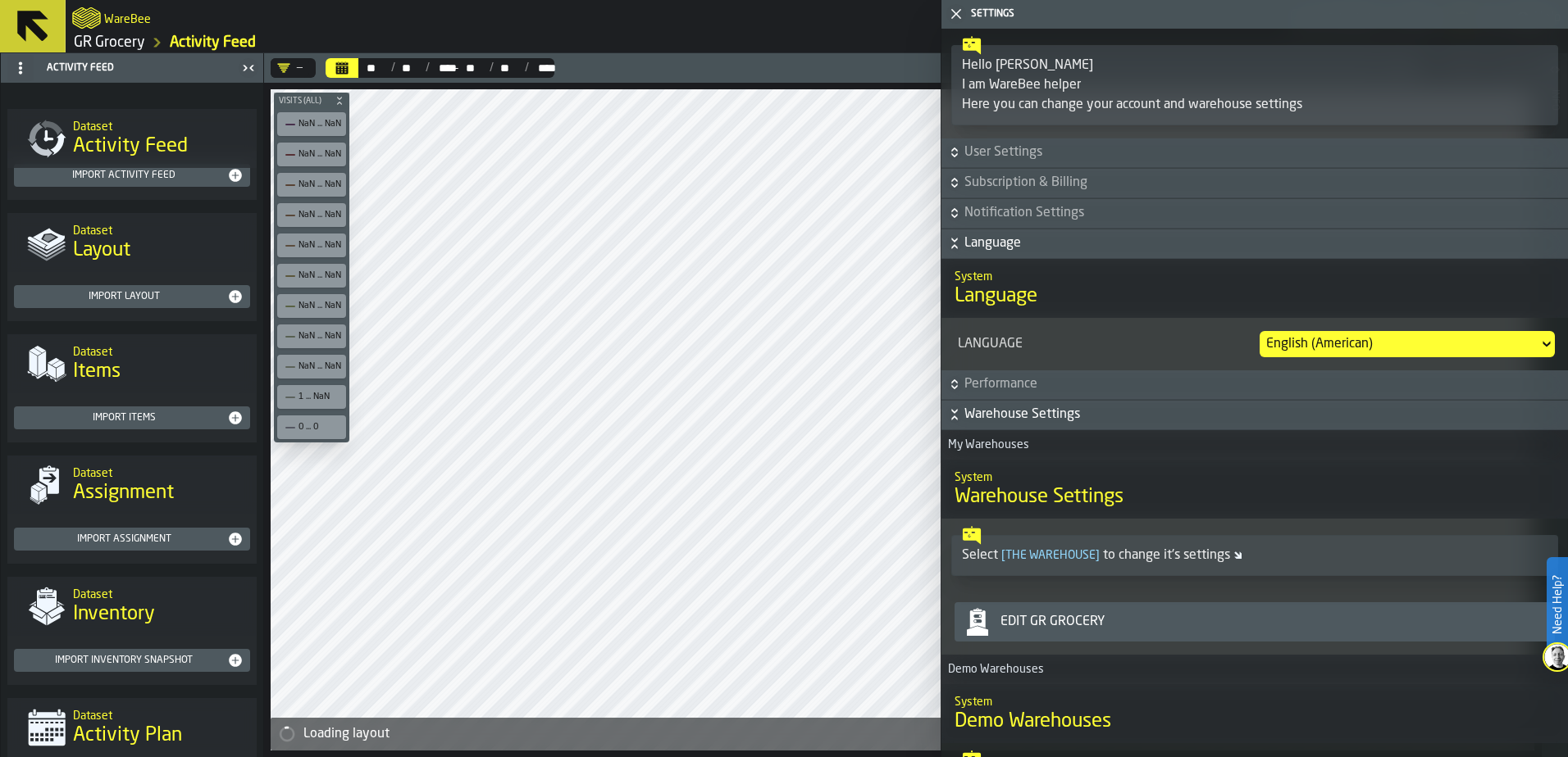
click at [1052, 241] on span "Language" at bounding box center [1264, 243] width 600 height 20
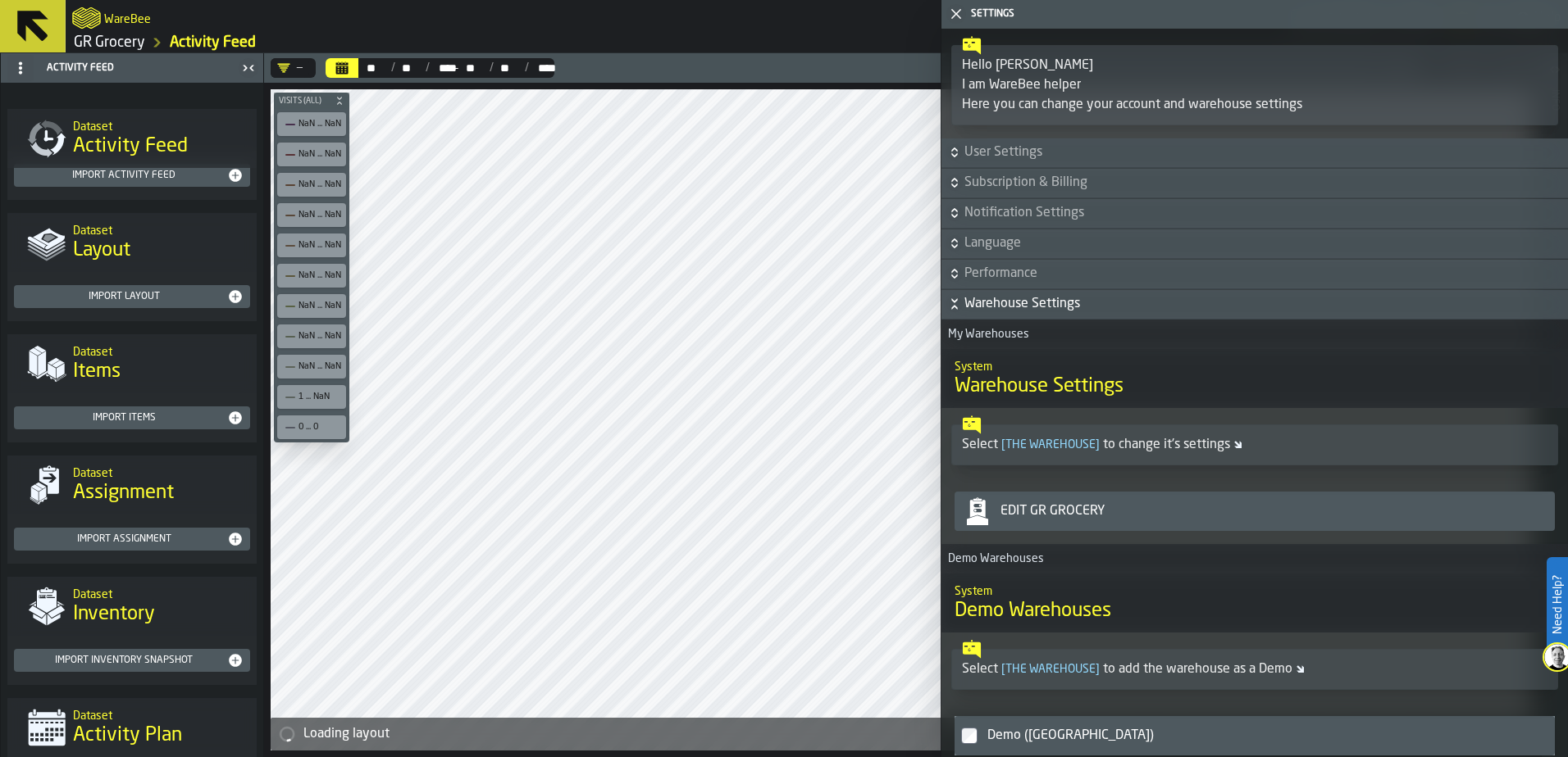
click at [1055, 216] on span "Notification Settings" at bounding box center [1264, 213] width 600 height 20
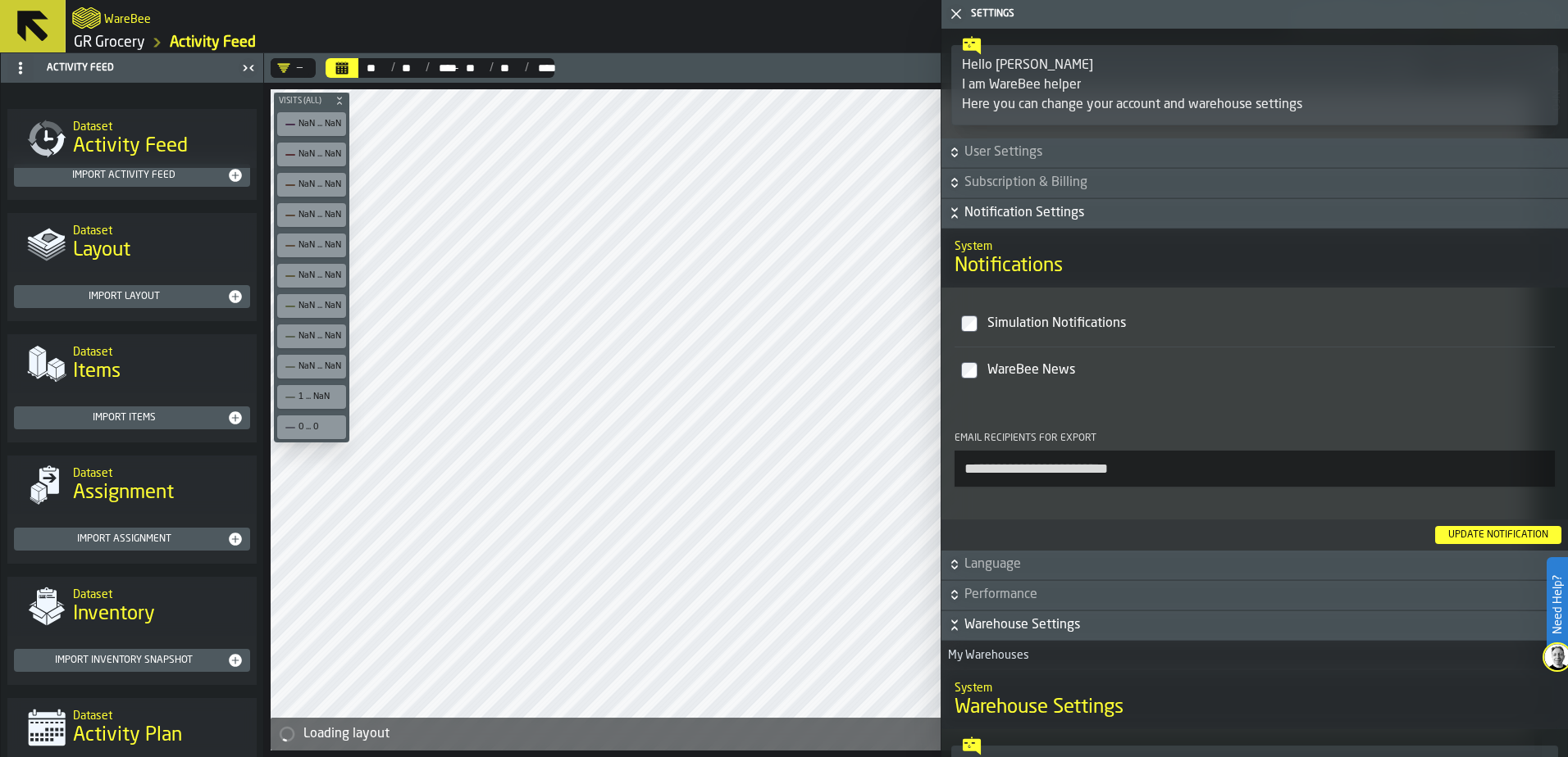
click at [1055, 216] on span "Notification Settings" at bounding box center [1264, 213] width 600 height 20
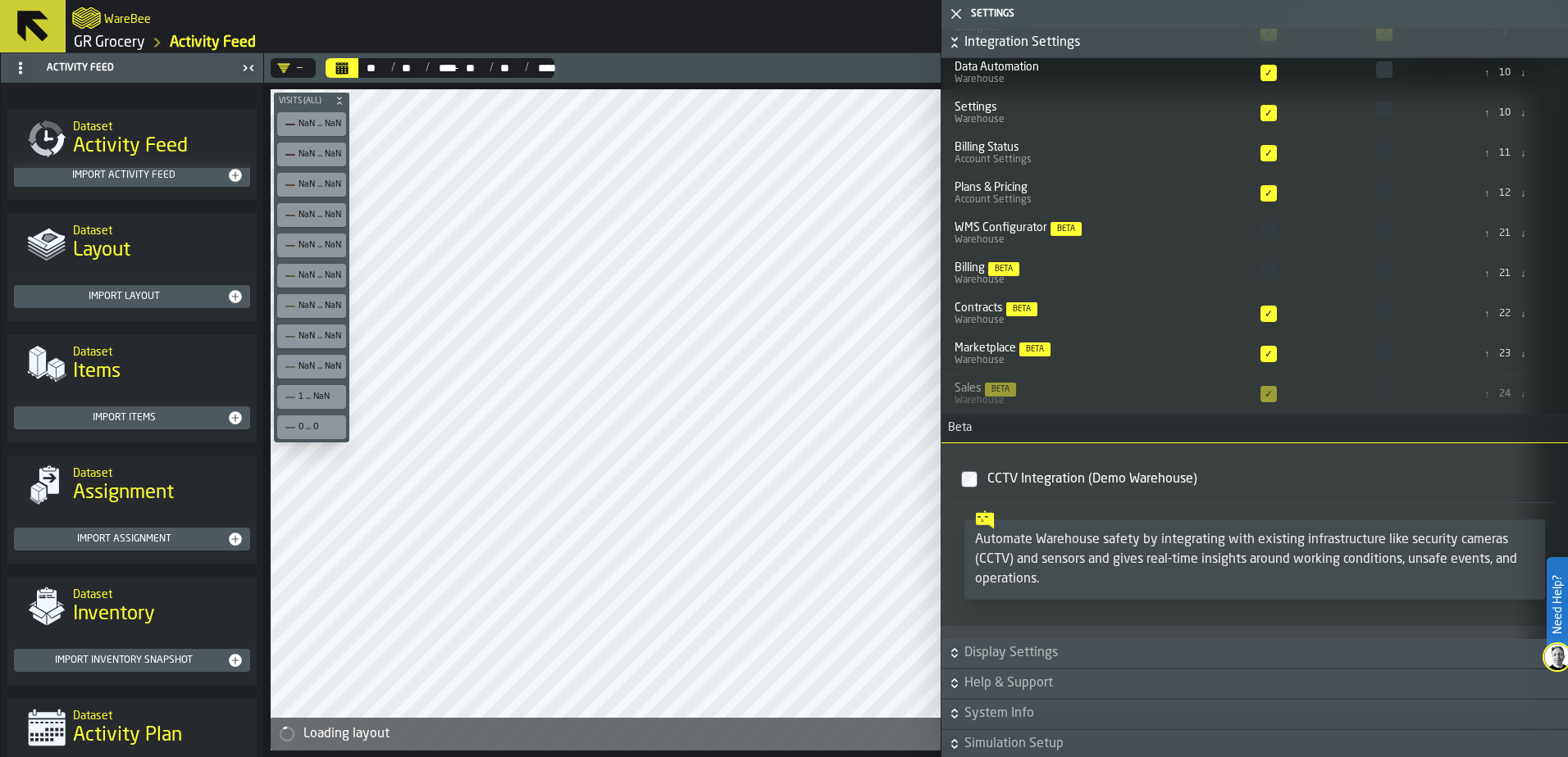
scroll to position [1469, 0]
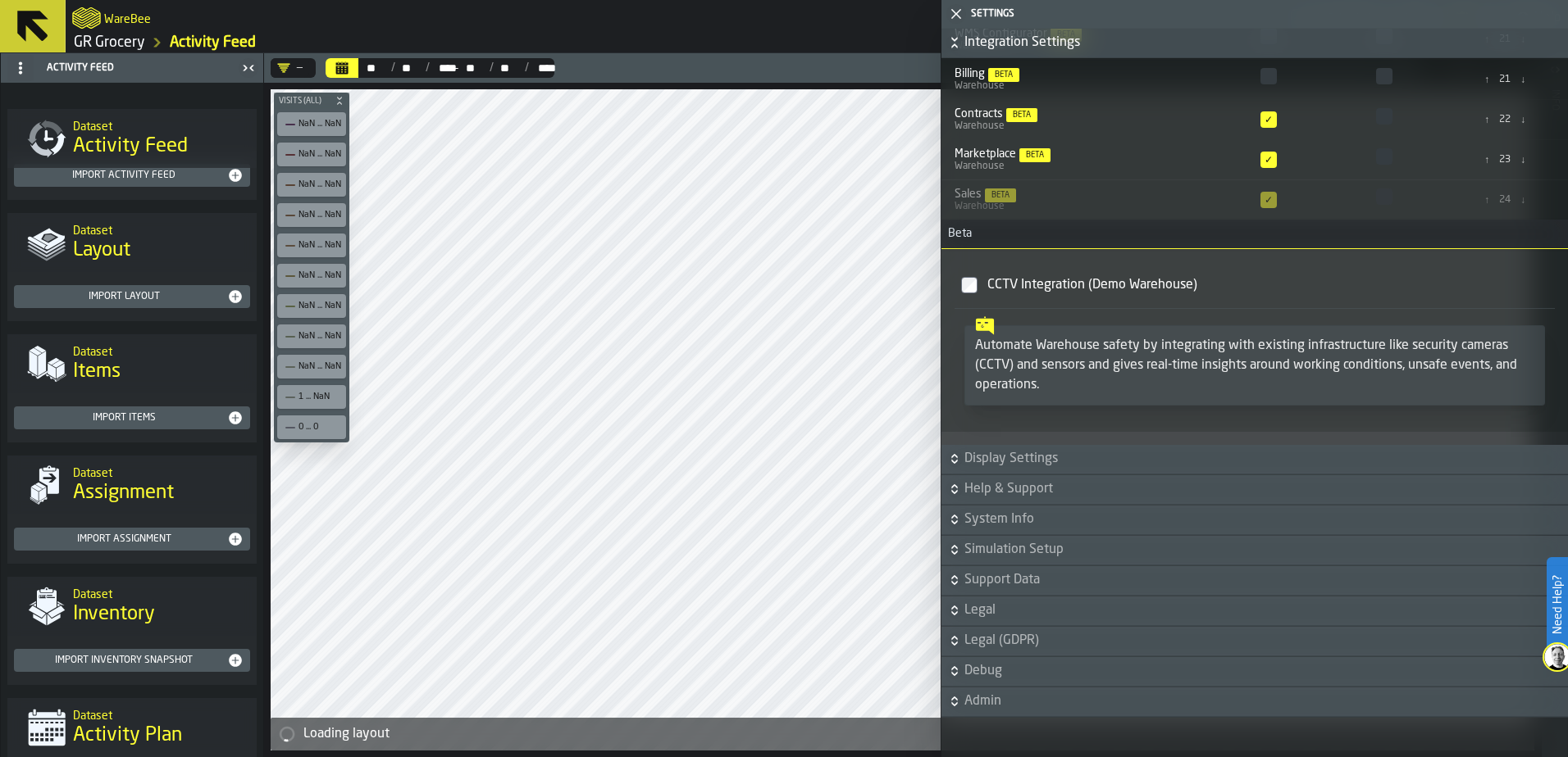
click at [956, 8] on icon "button-toggle-Close me" at bounding box center [956, 14] width 20 height 20
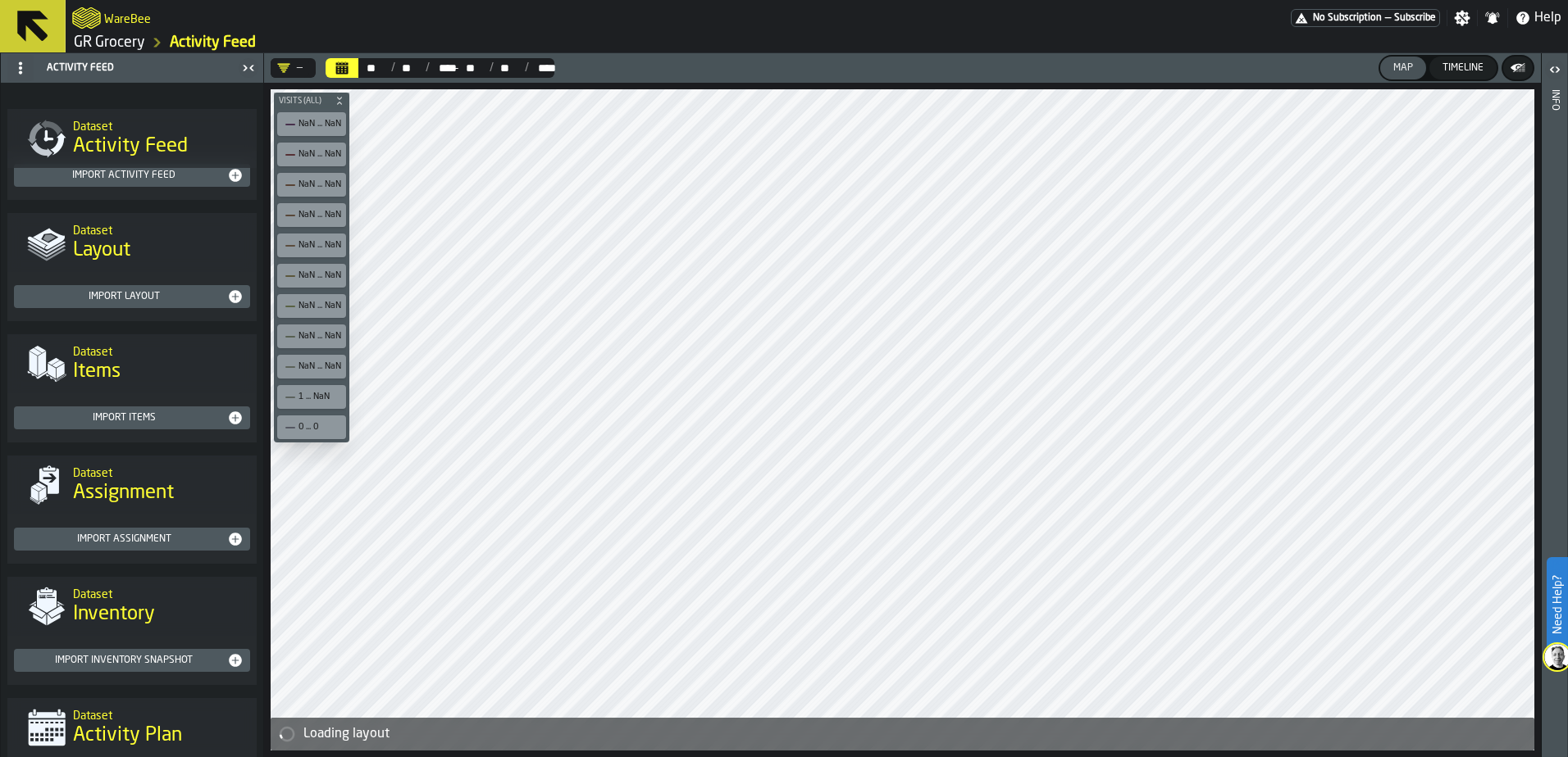
click at [1561, 73] on icon "button-toggle-Open" at bounding box center [1554, 70] width 20 height 20
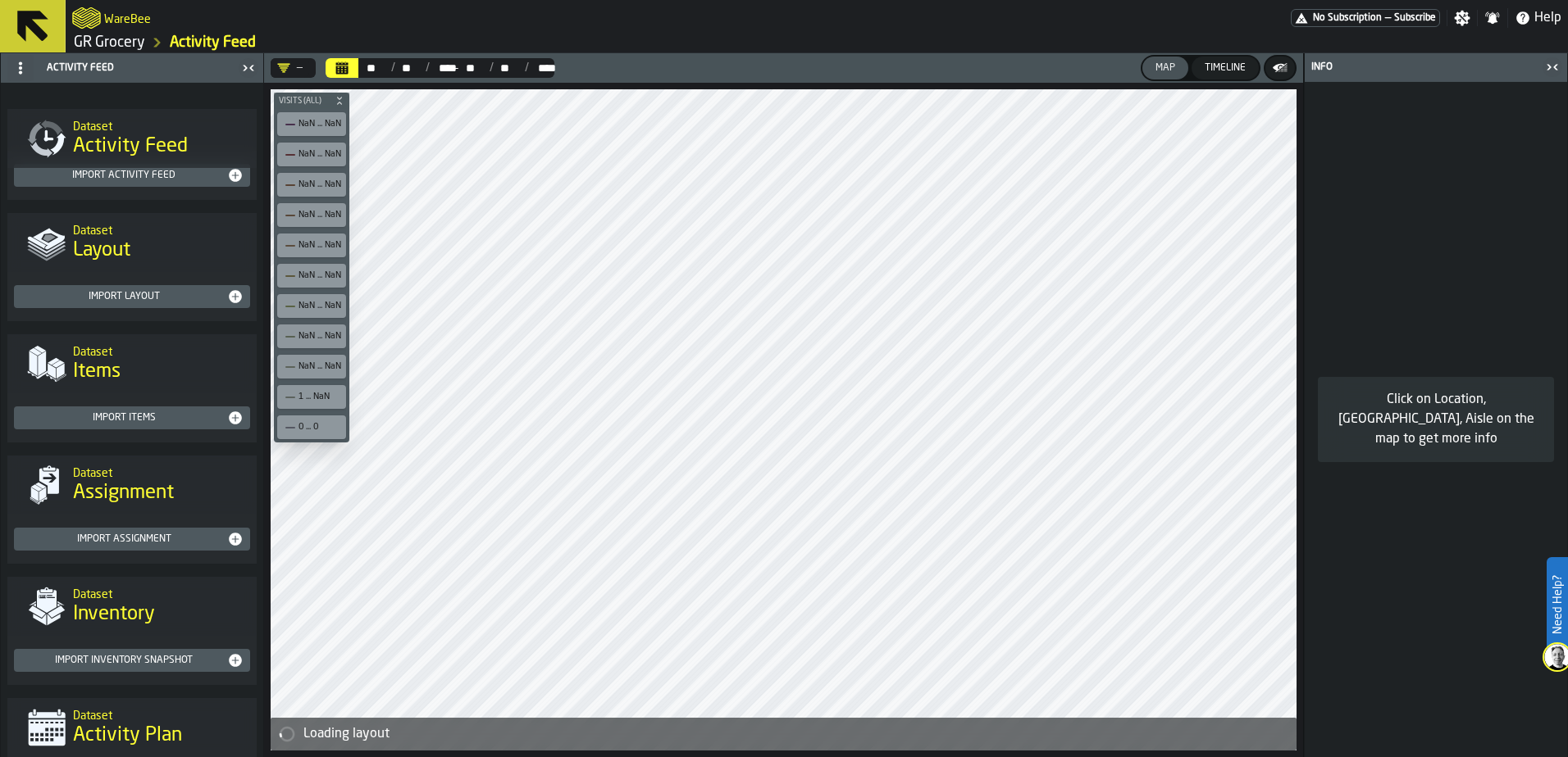
click at [1561, 73] on div "button-toggle-Close me" at bounding box center [1552, 67] width 23 height 20
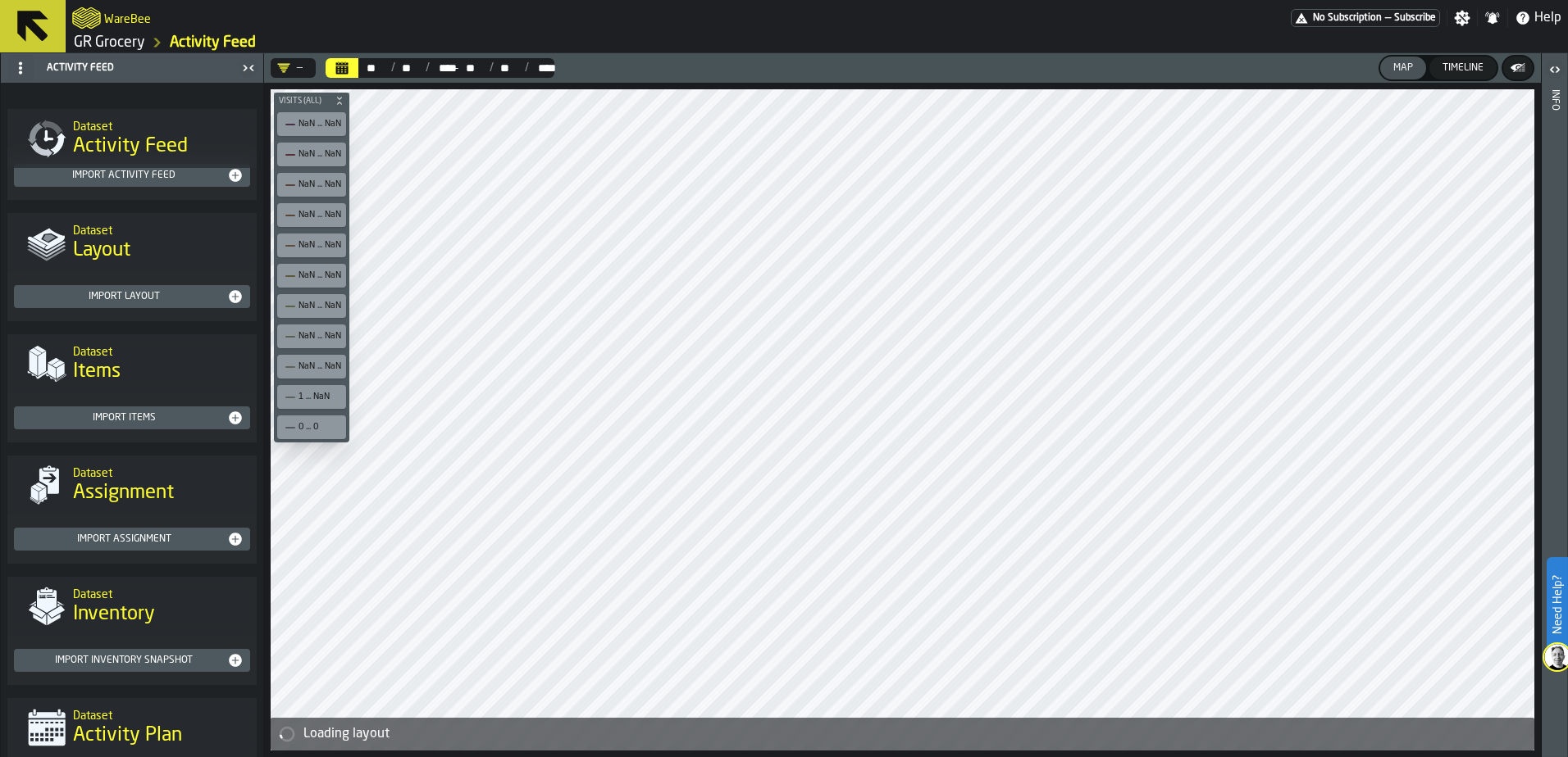
click at [79, 11] on icon "logo-header" at bounding box center [87, 17] width 29 height 23
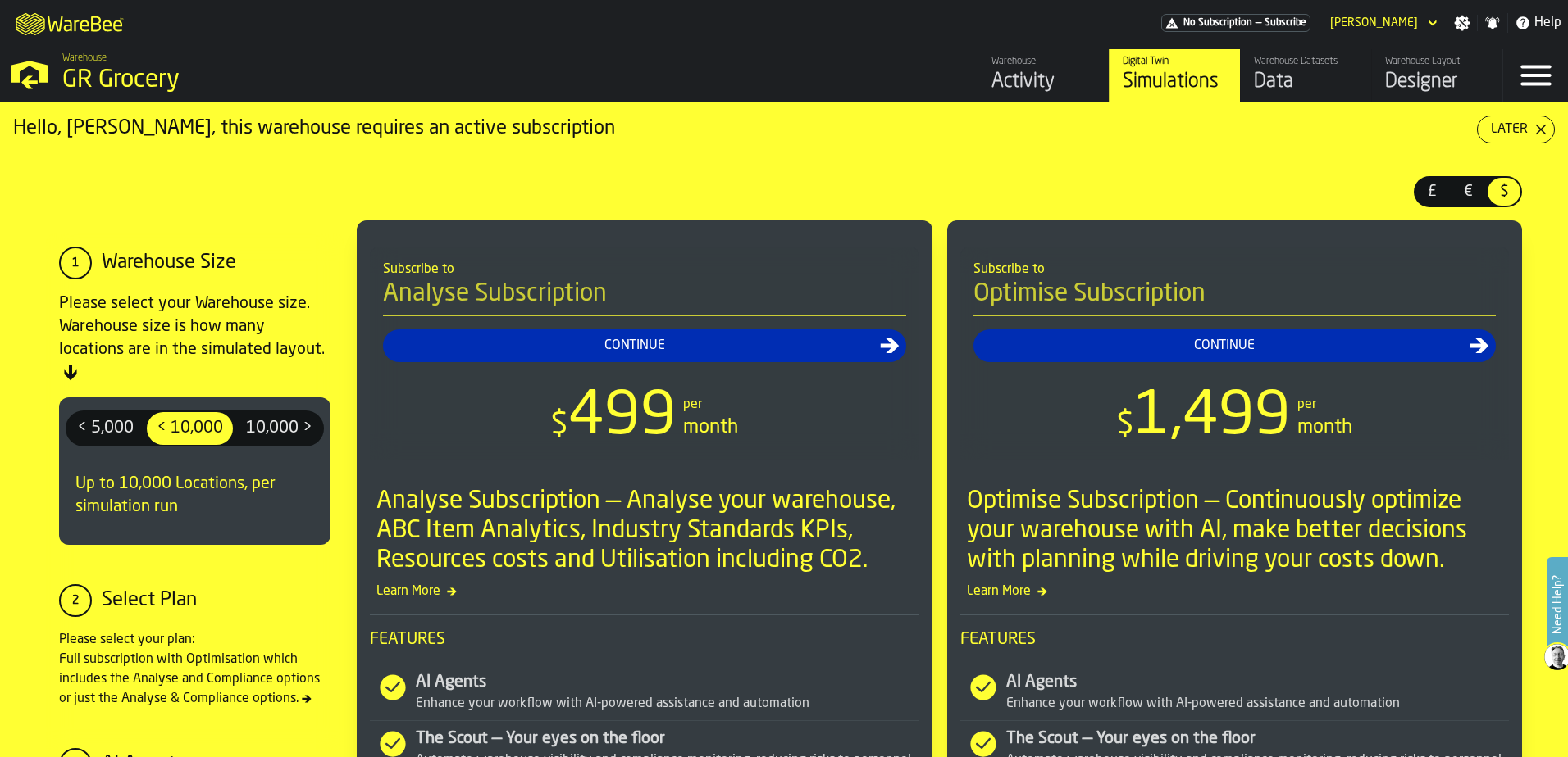
click at [1029, 78] on div "Activity" at bounding box center [1043, 81] width 104 height 26
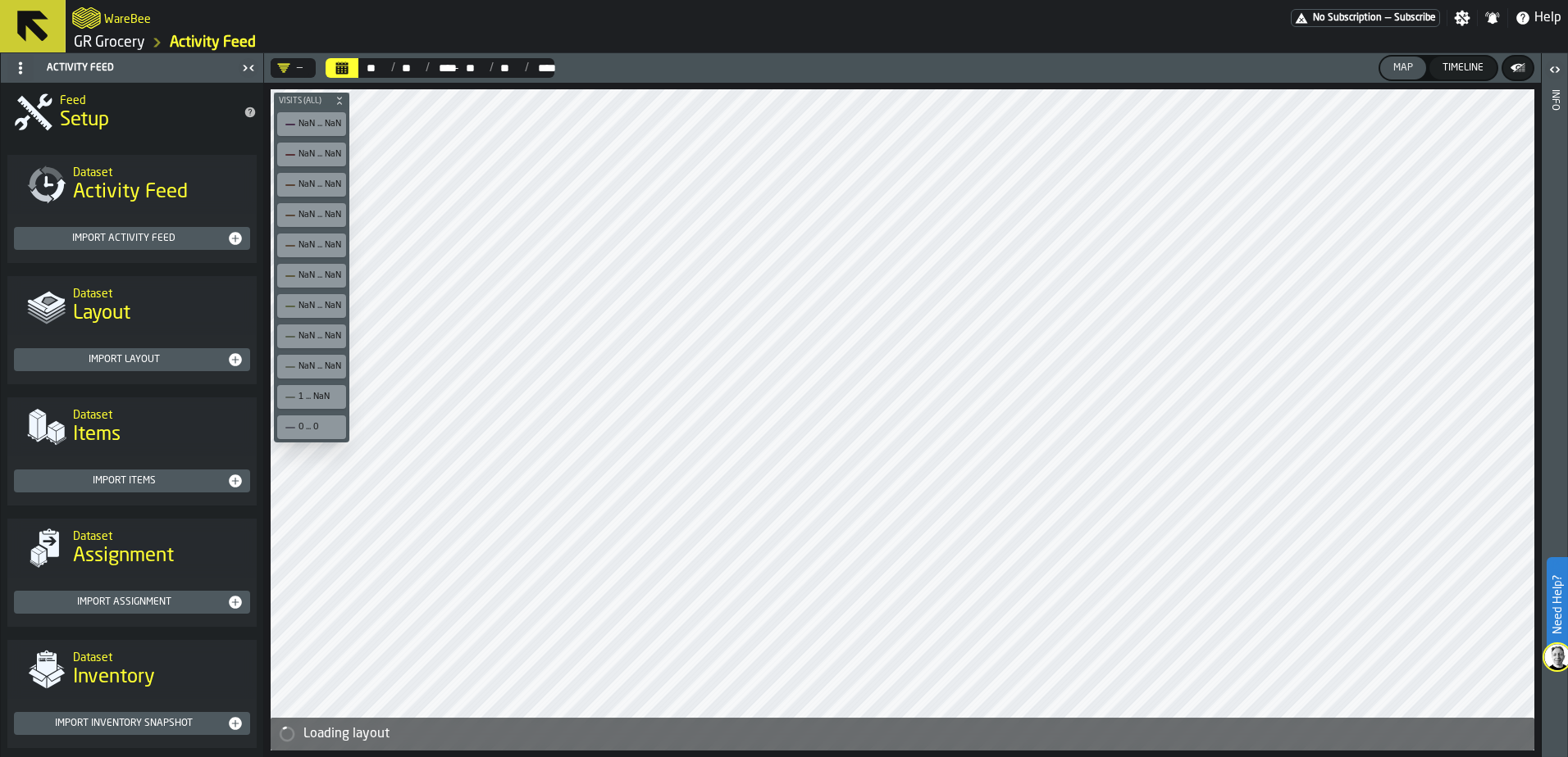
click at [96, 18] on icon "logo-header" at bounding box center [87, 18] width 29 height 22
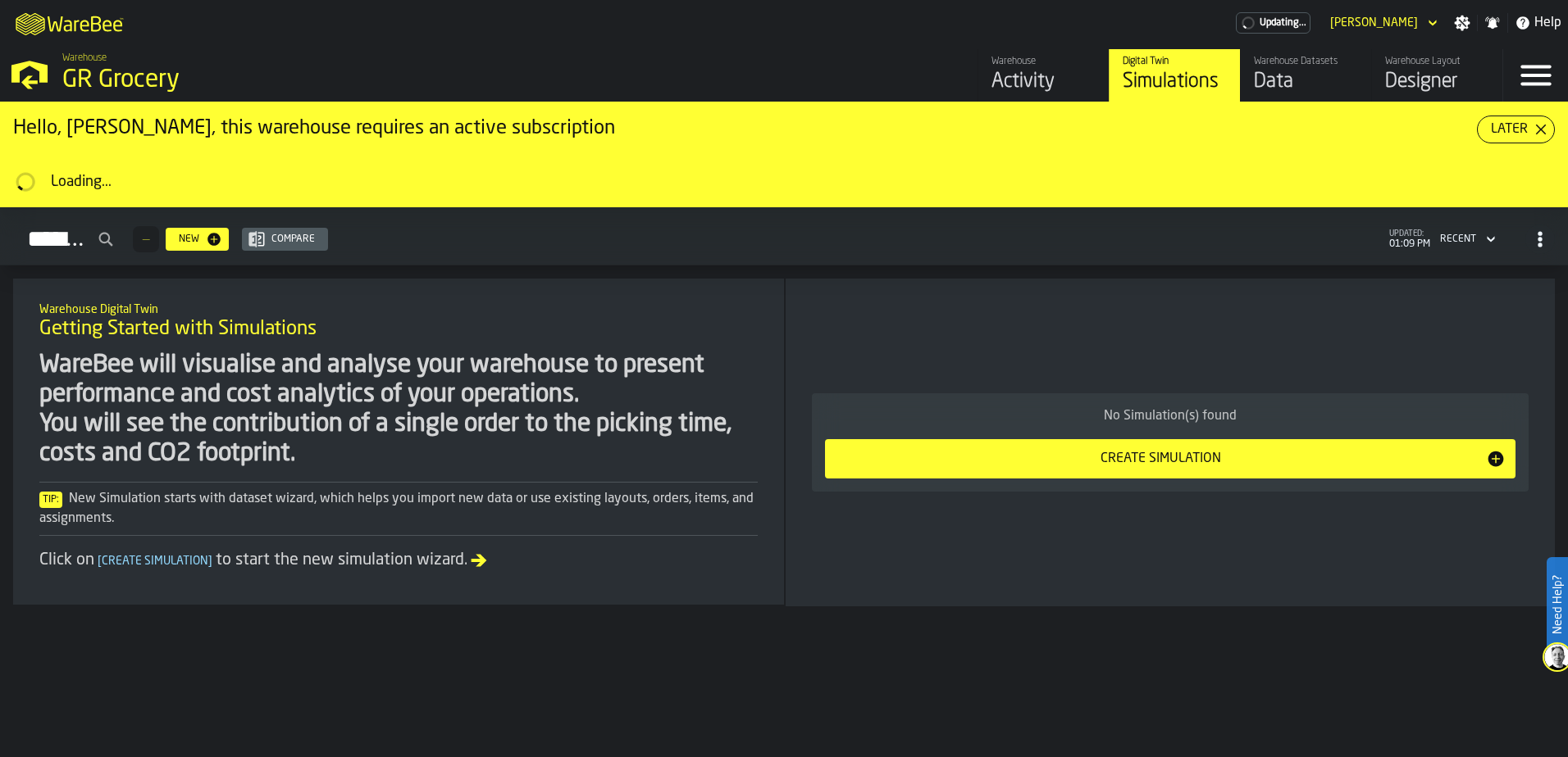
click at [1519, 78] on icon "button-toggle-Menu" at bounding box center [1535, 75] width 39 height 39
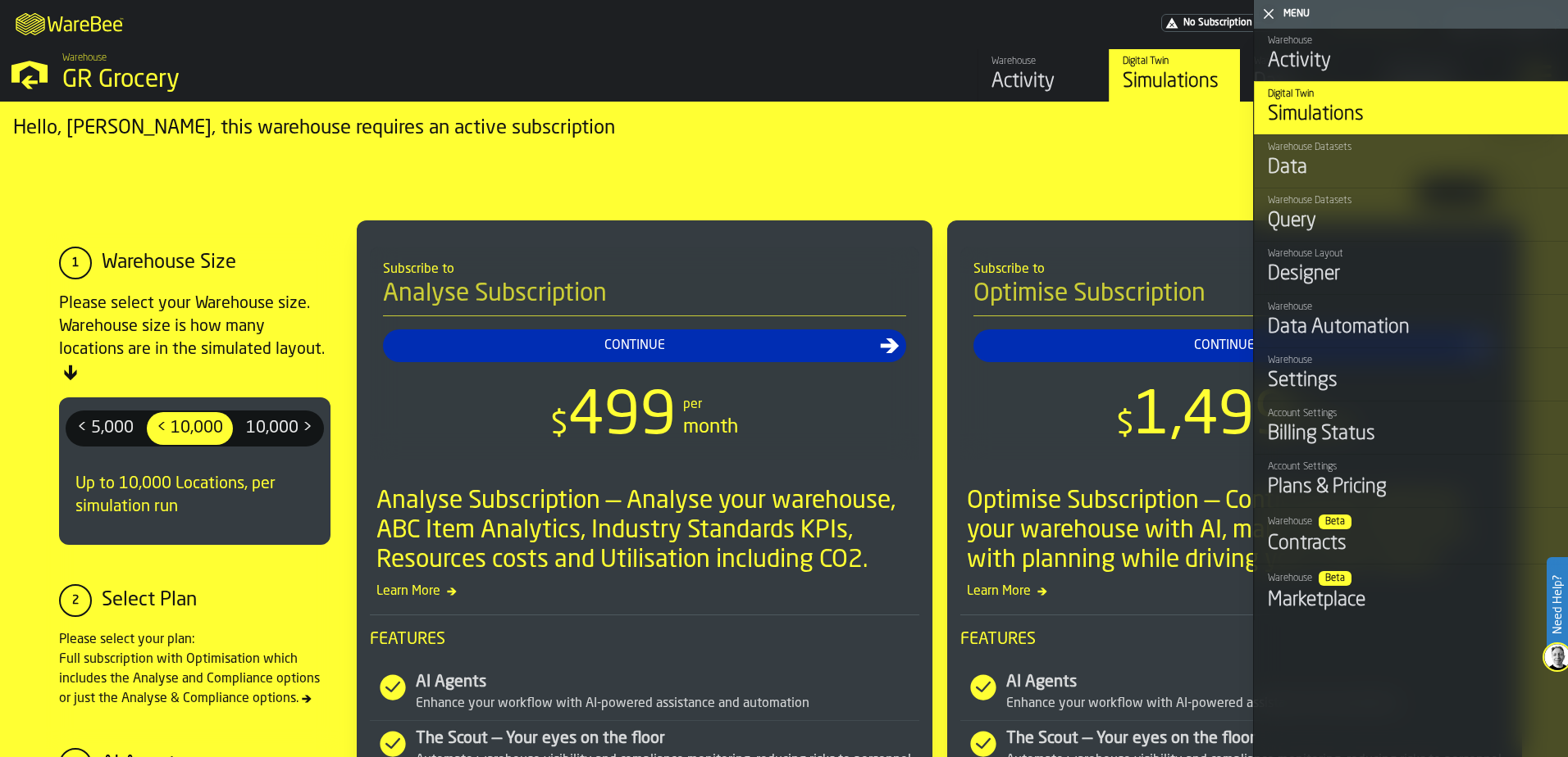
click at [1393, 401] on link "Warehouse Settings" at bounding box center [1411, 374] width 314 height 53
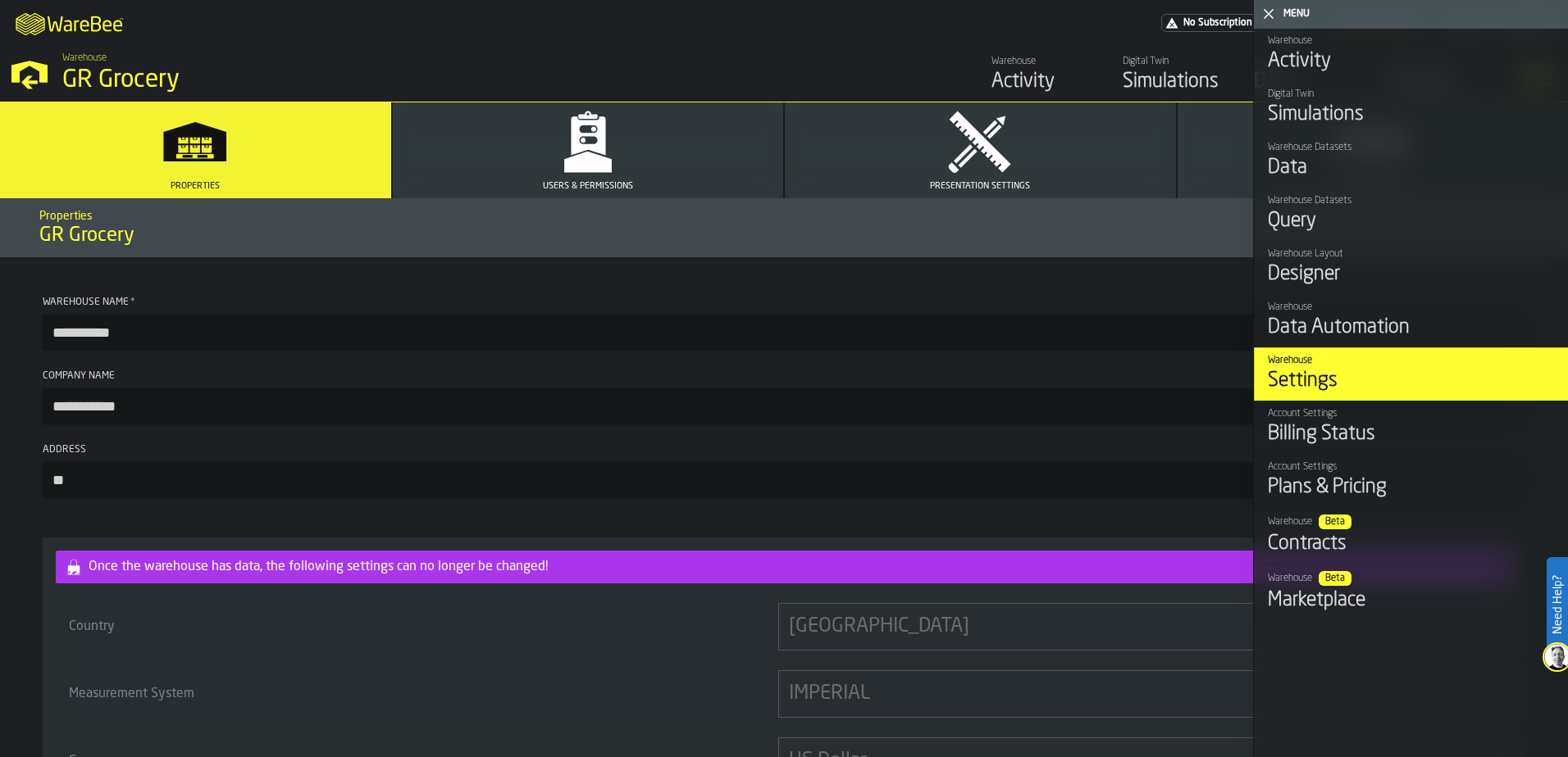
click at [498, 711] on div "Measurement System" at bounding box center [420, 694] width 709 height 33
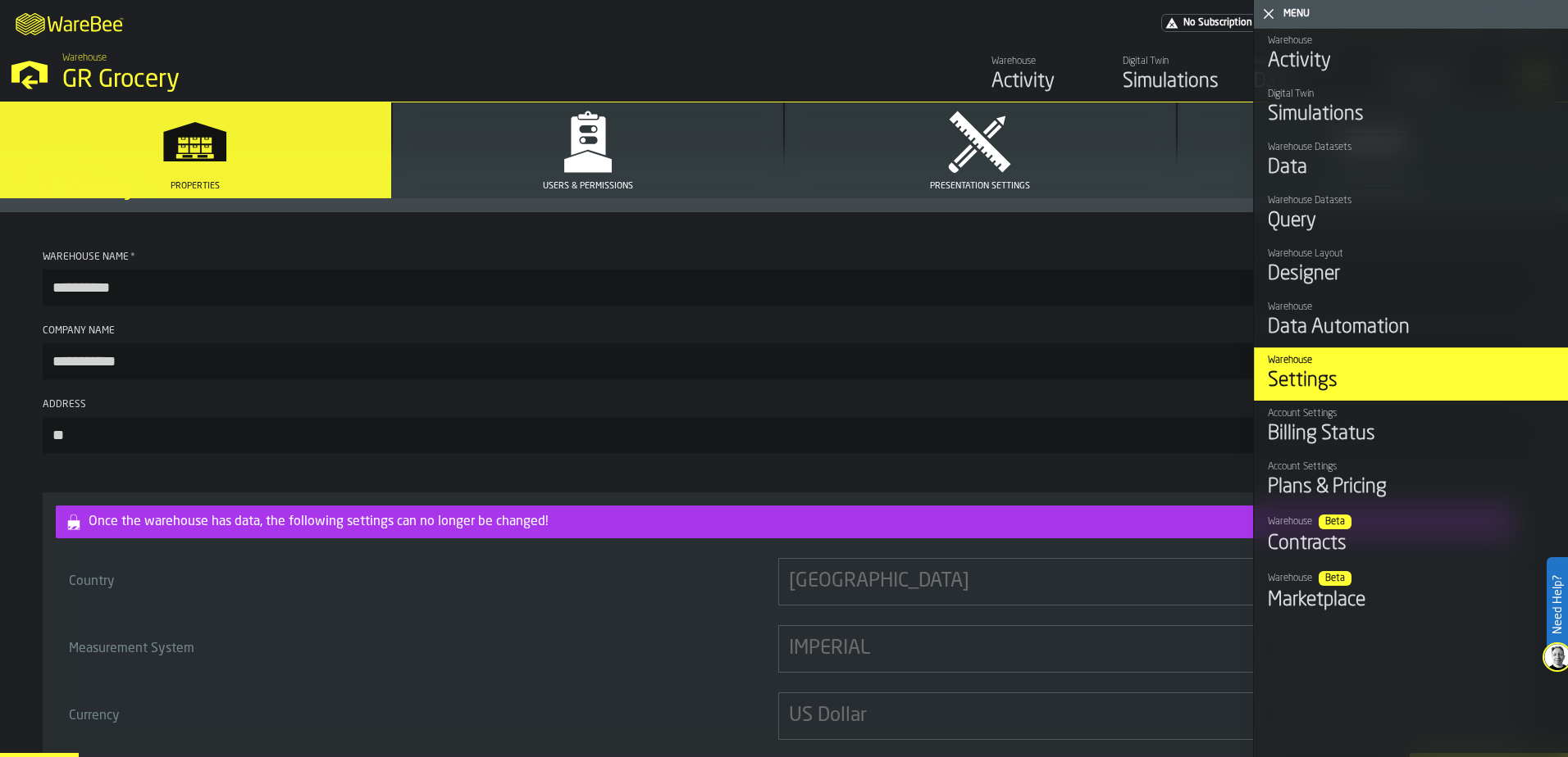
scroll to position [89, 0]
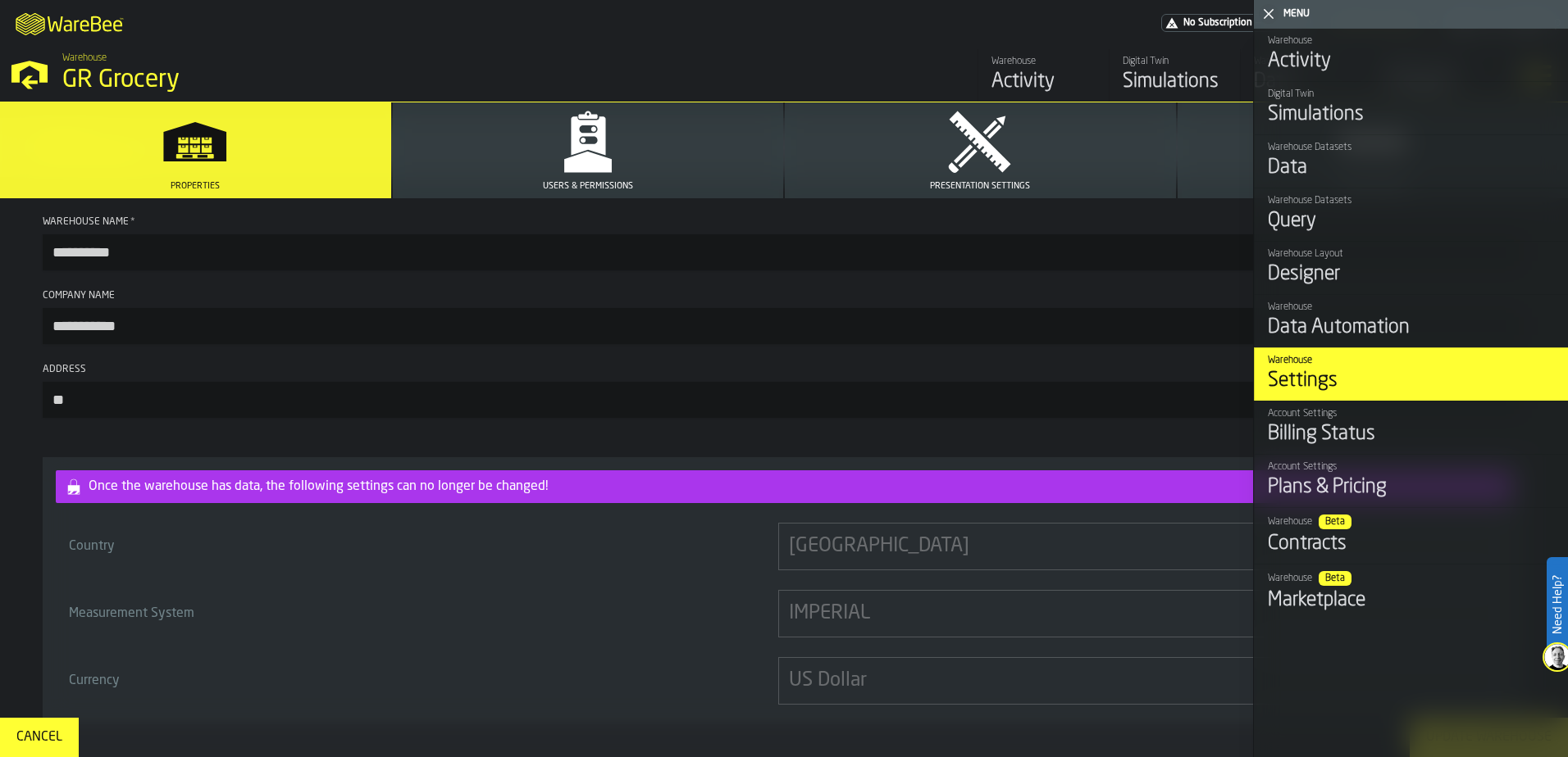
click at [1270, 11] on icon "button-toggle-Close me" at bounding box center [1269, 14] width 20 height 20
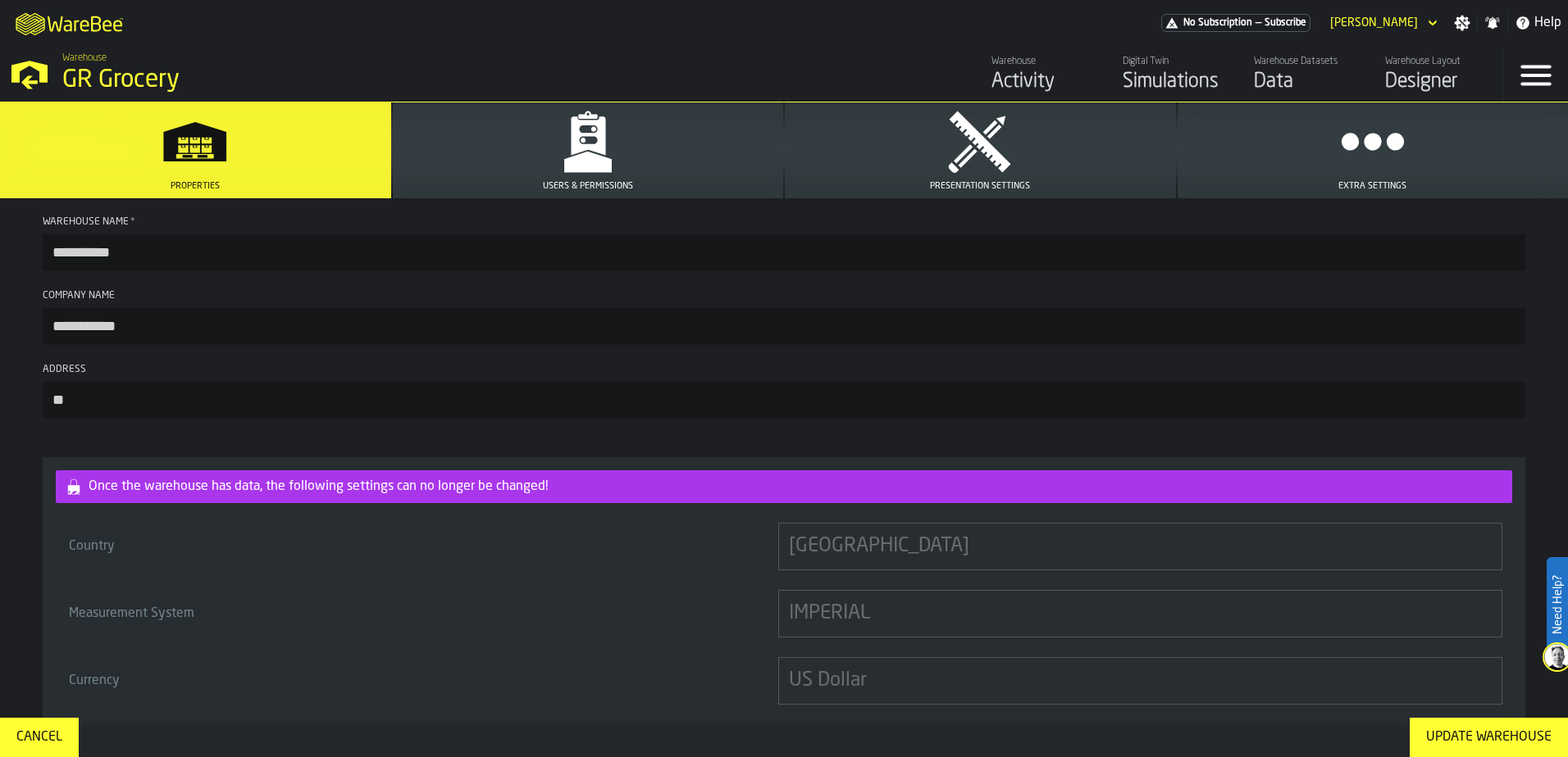
click at [590, 140] on icon "button" at bounding box center [587, 142] width 65 height 65
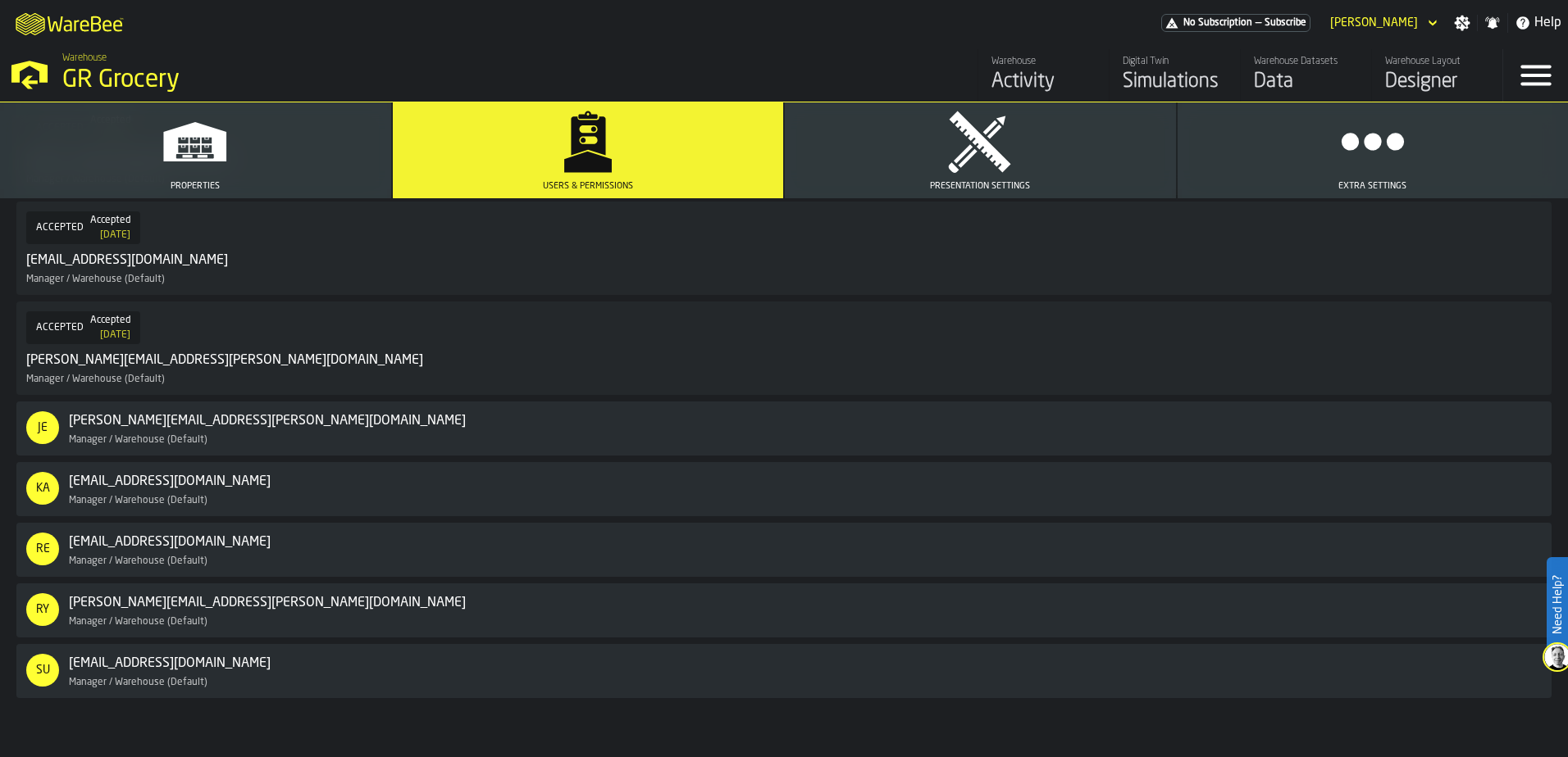
scroll to position [738, 0]
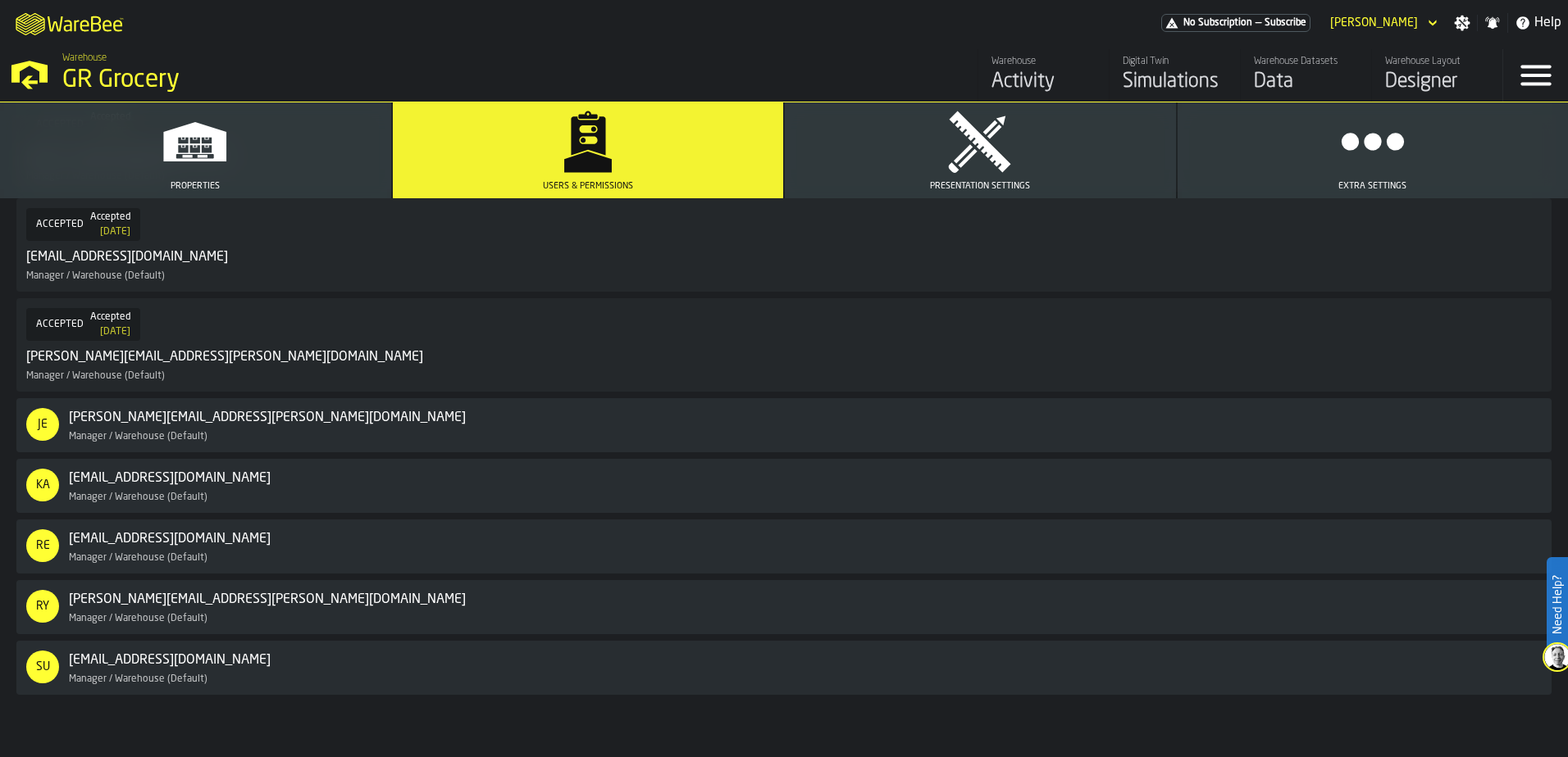
click at [990, 90] on link "Warehouse Activity" at bounding box center [1042, 75] width 131 height 52
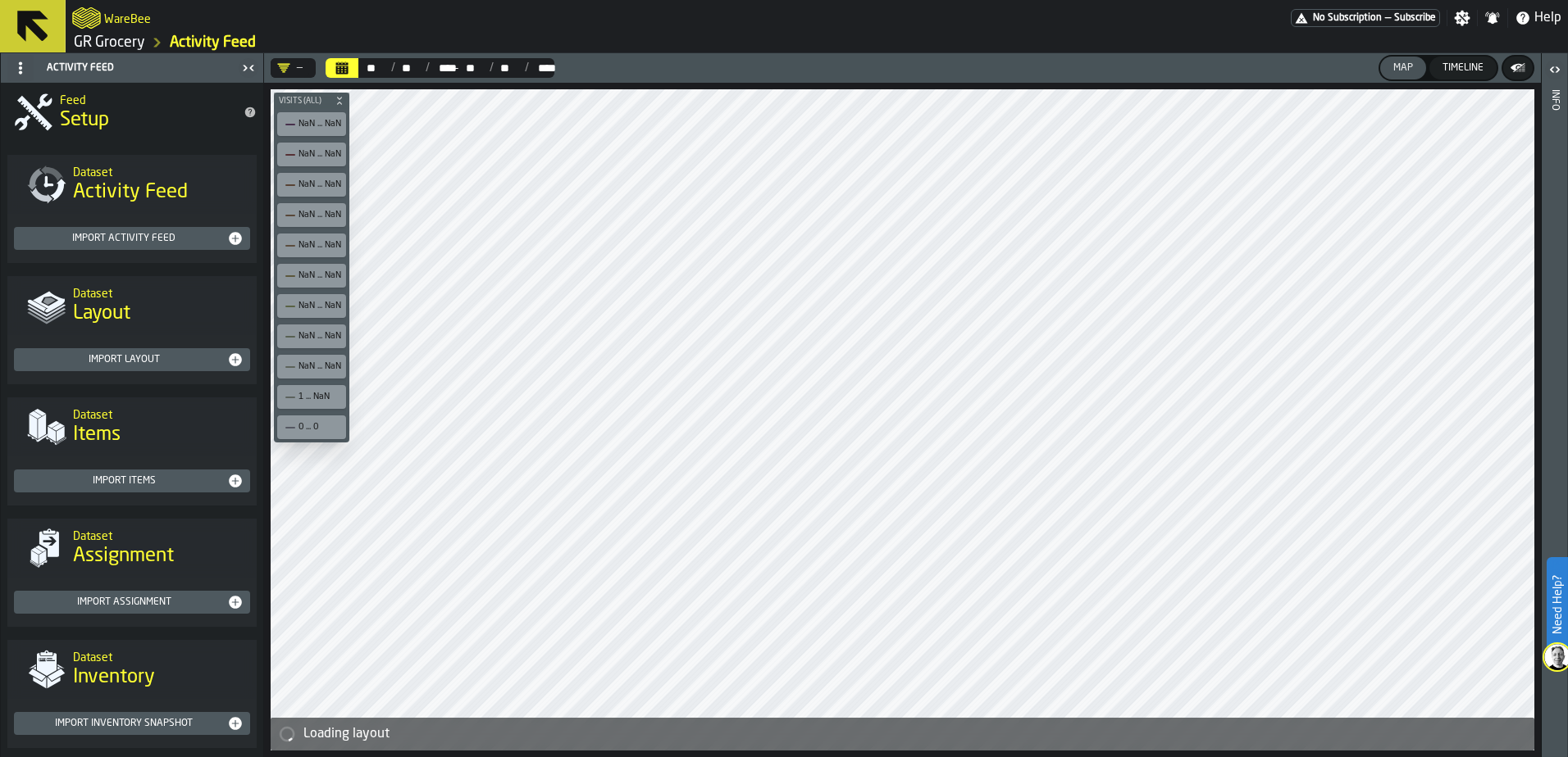
click at [126, 22] on h2 "WareBee" at bounding box center [128, 18] width 47 height 16
click at [94, 21] on icon "logo-header" at bounding box center [87, 17] width 29 height 23
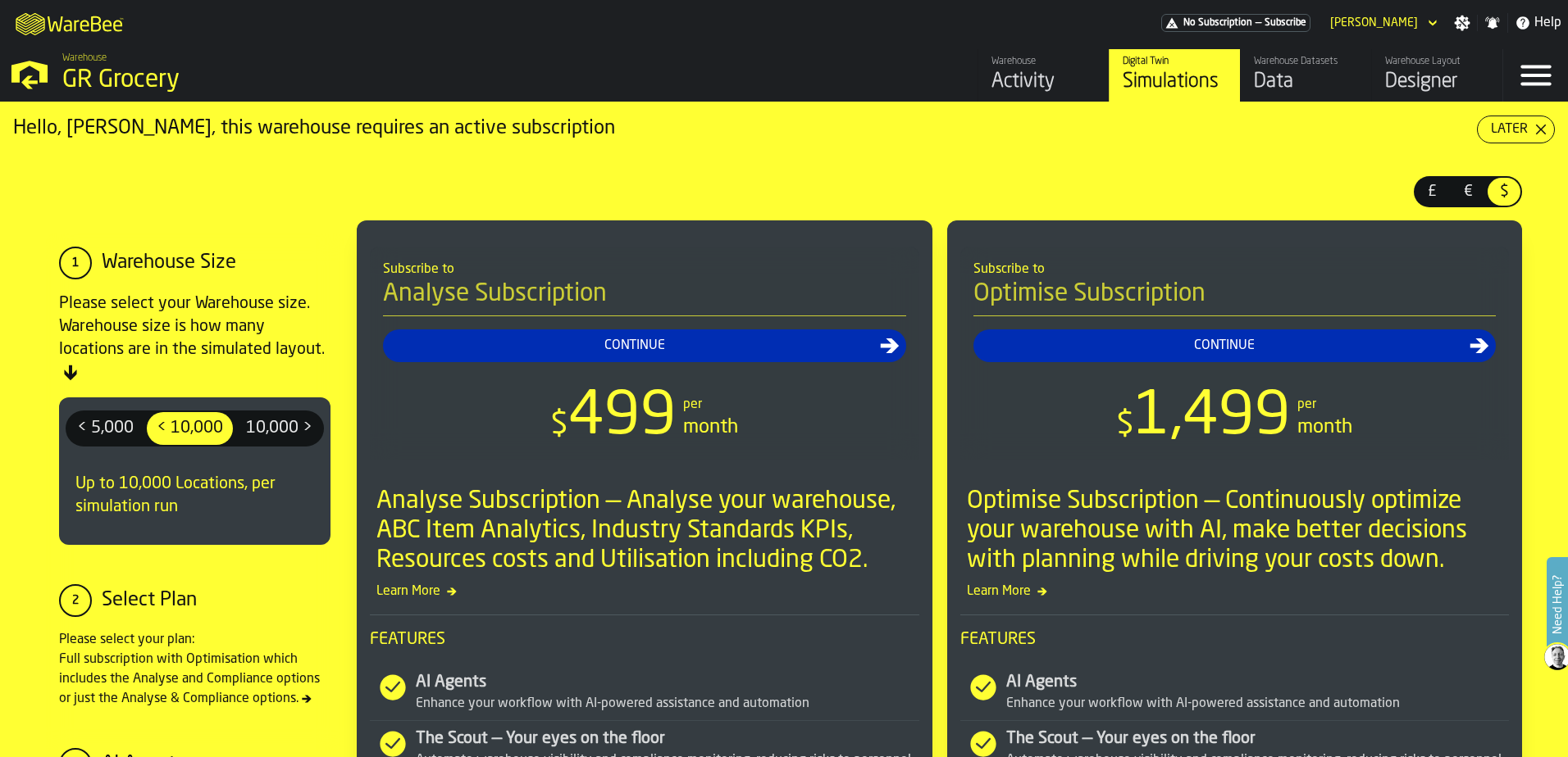
click at [1539, 83] on icon "button-toggle-Menu" at bounding box center [1535, 75] width 31 height 21
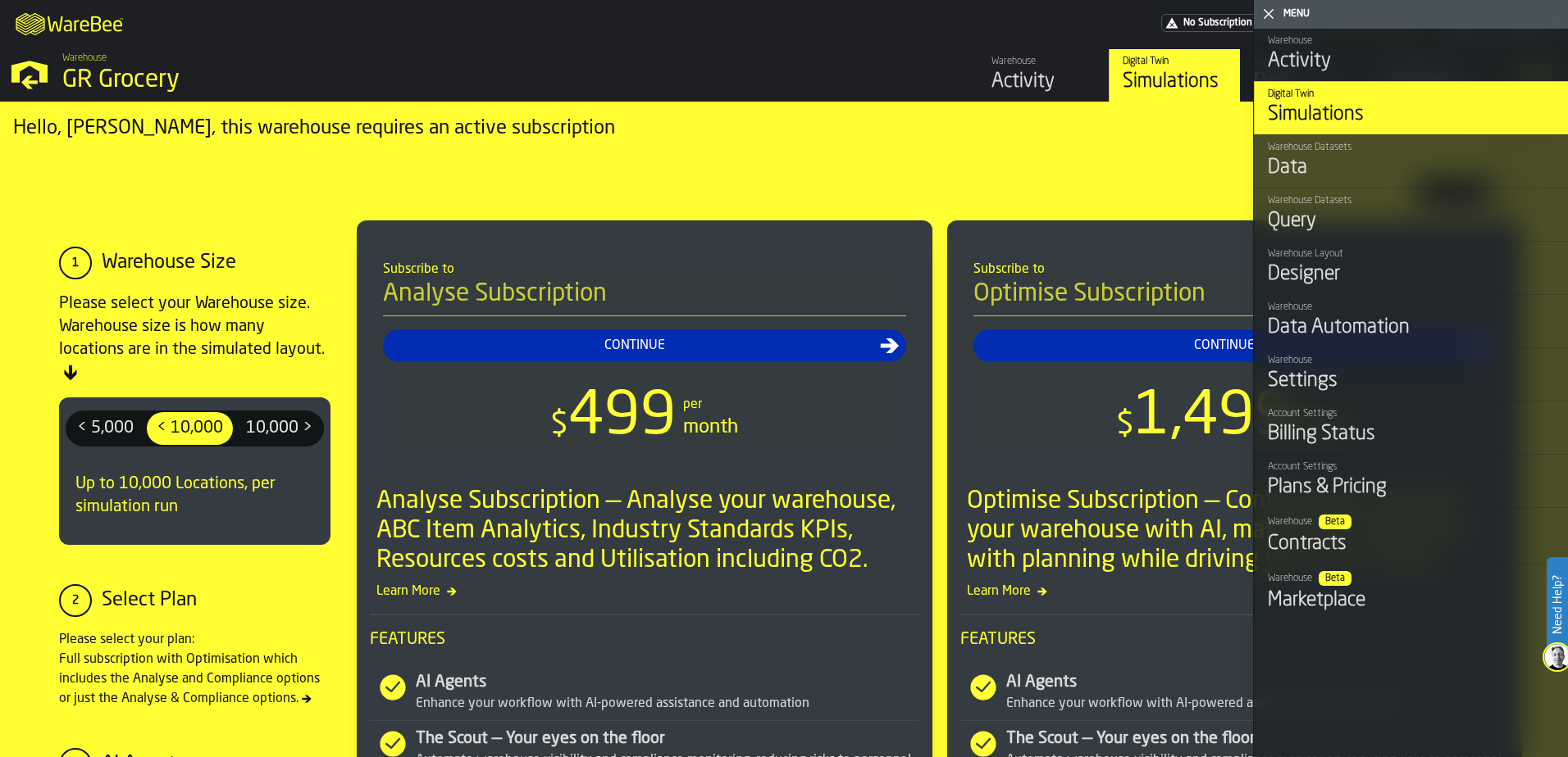
click at [1378, 378] on div "Settings" at bounding box center [1411, 381] width 287 height 26
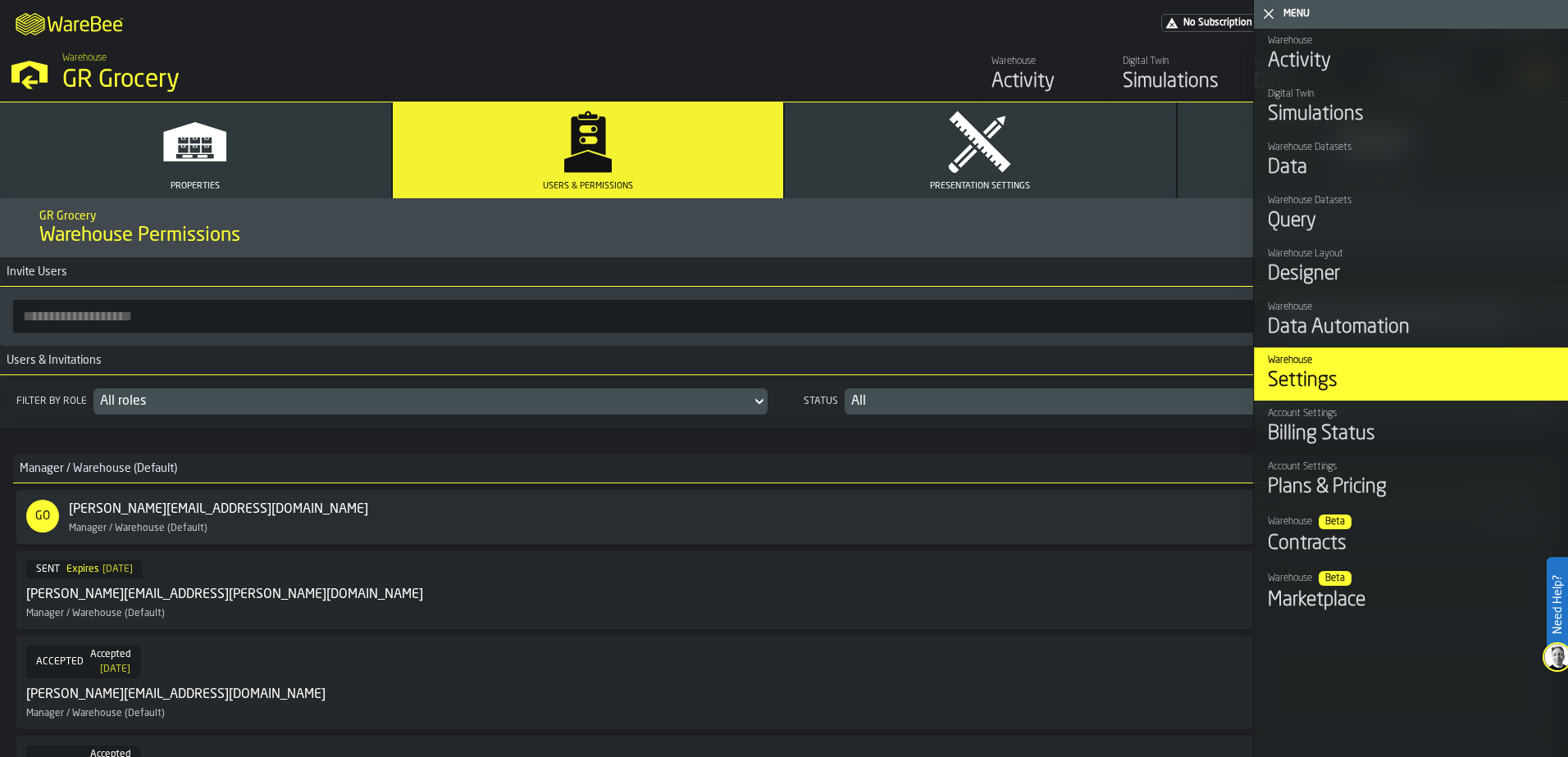
click at [1049, 141] on button "Presentation Settings" at bounding box center [980, 150] width 391 height 96
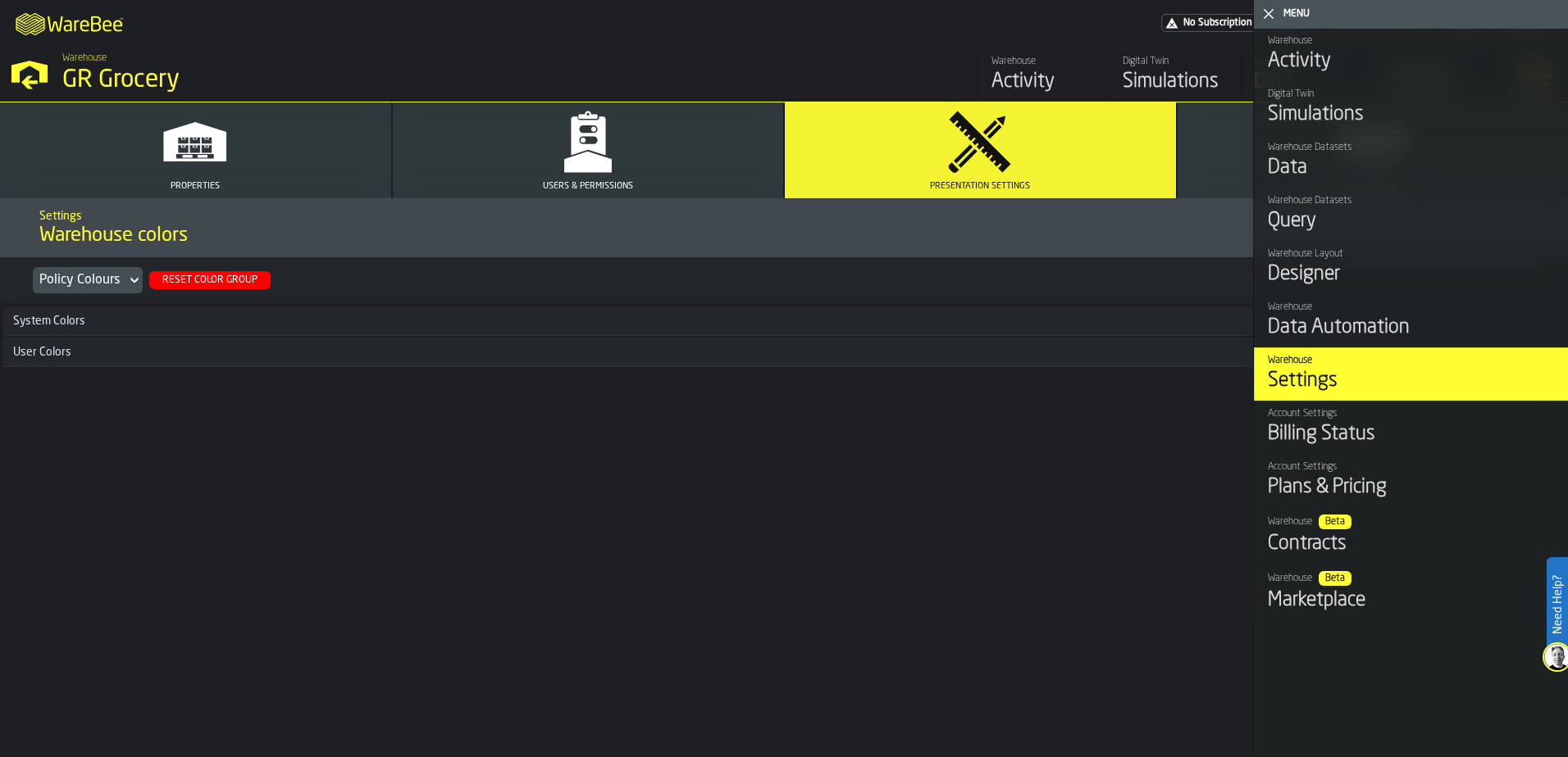
click at [1220, 152] on button "Extra Settings" at bounding box center [1373, 150] width 391 height 96
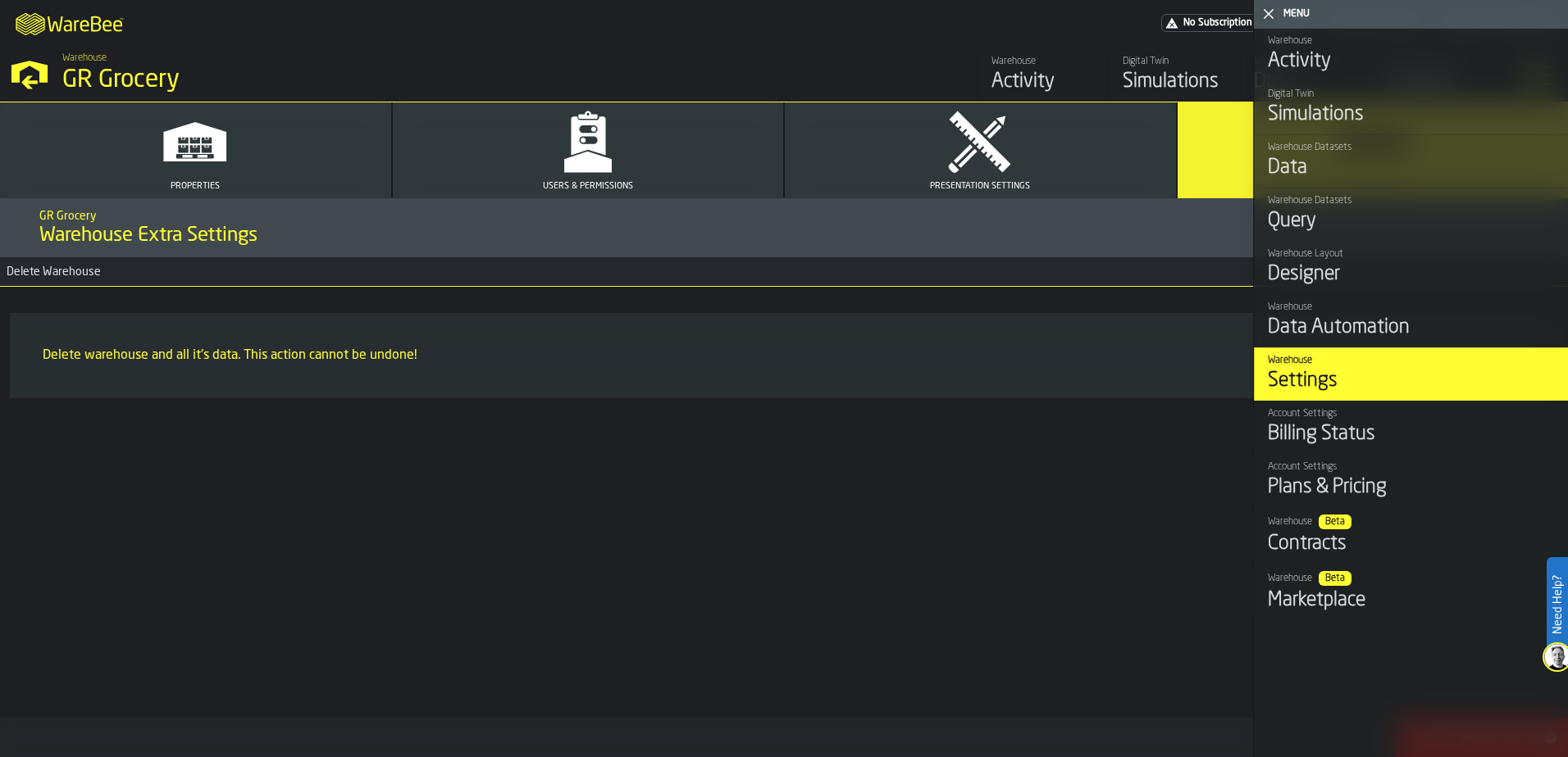
click at [1344, 324] on div "Data Automation" at bounding box center [1411, 327] width 287 height 26
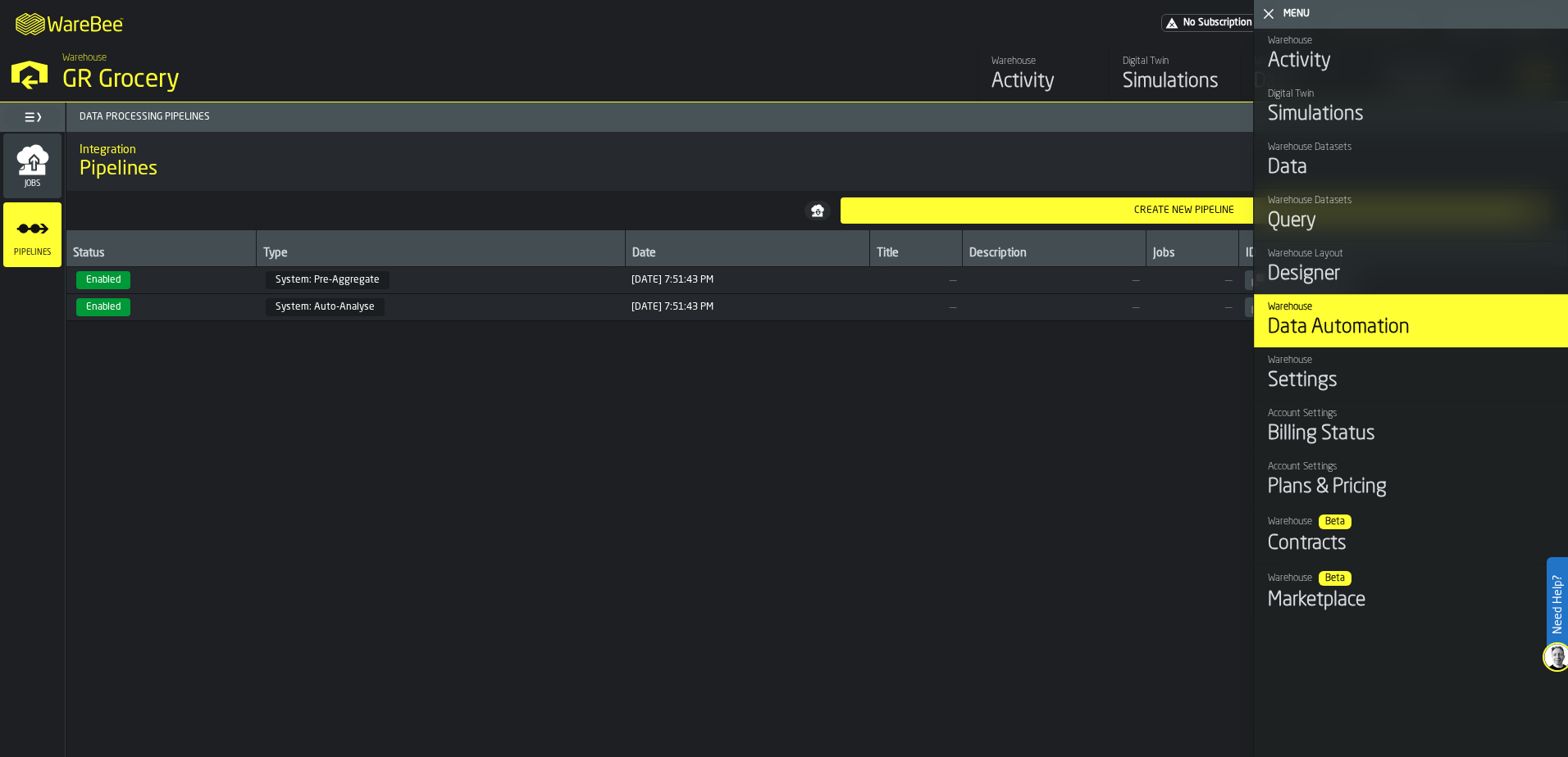
click at [46, 179] on div "Jobs" at bounding box center [33, 166] width 58 height 45
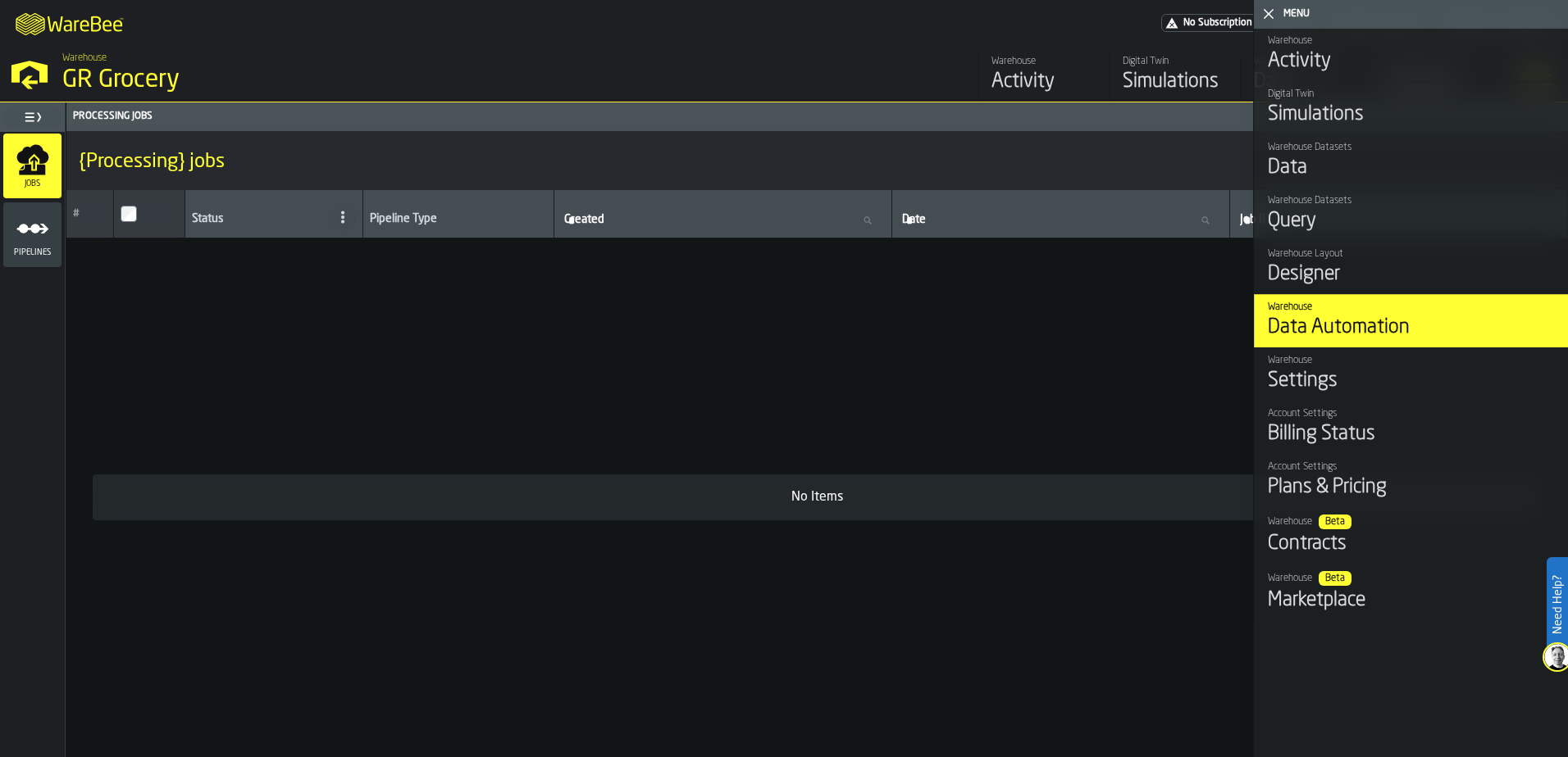
click at [1350, 288] on div "Designer" at bounding box center [1411, 274] width 287 height 26
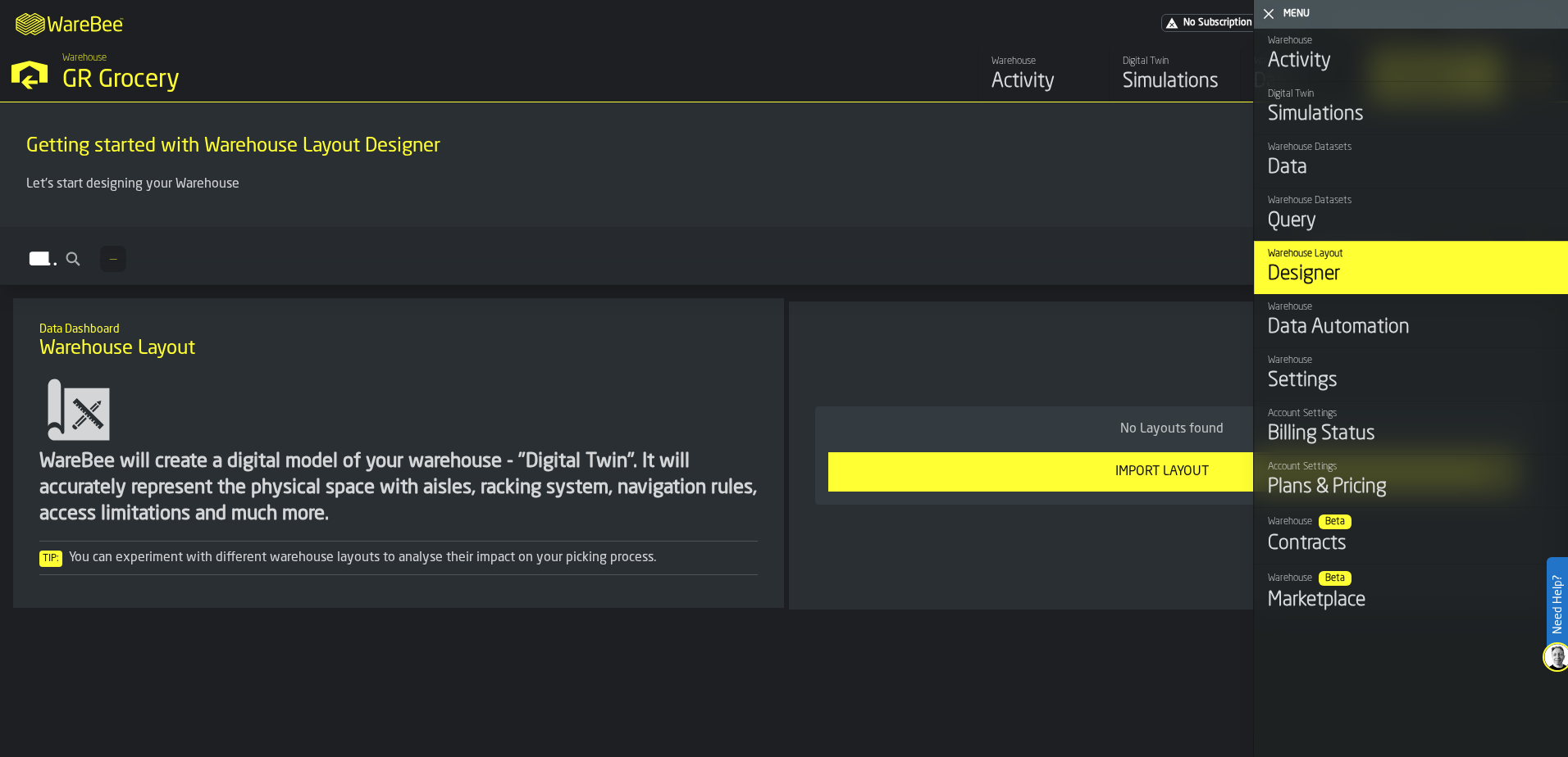
click at [1364, 210] on div "Warehouse Datasets Query" at bounding box center [1411, 214] width 287 height 39
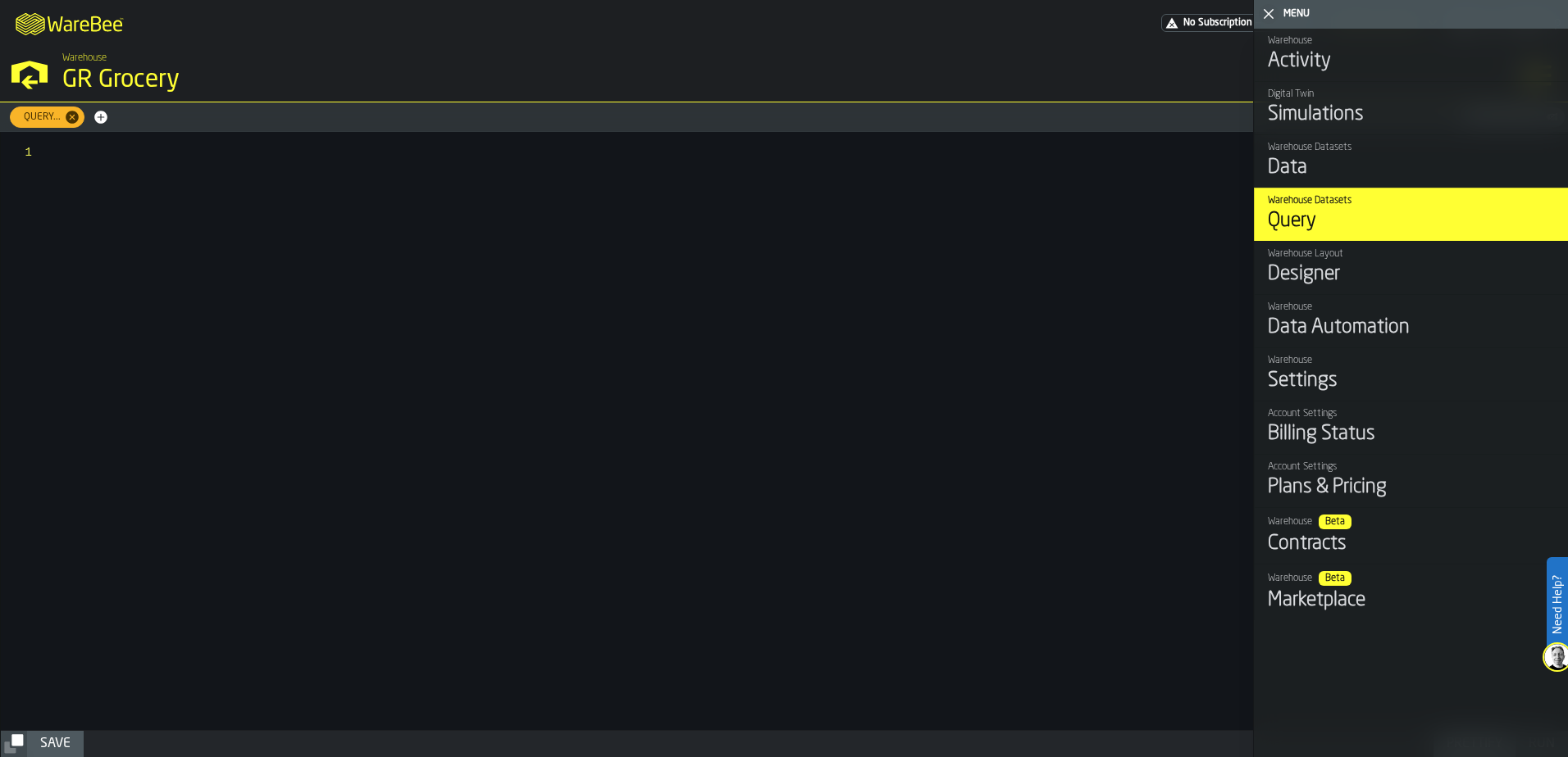
click at [1359, 260] on div "Warehouse Layout" at bounding box center [1411, 254] width 287 height 12
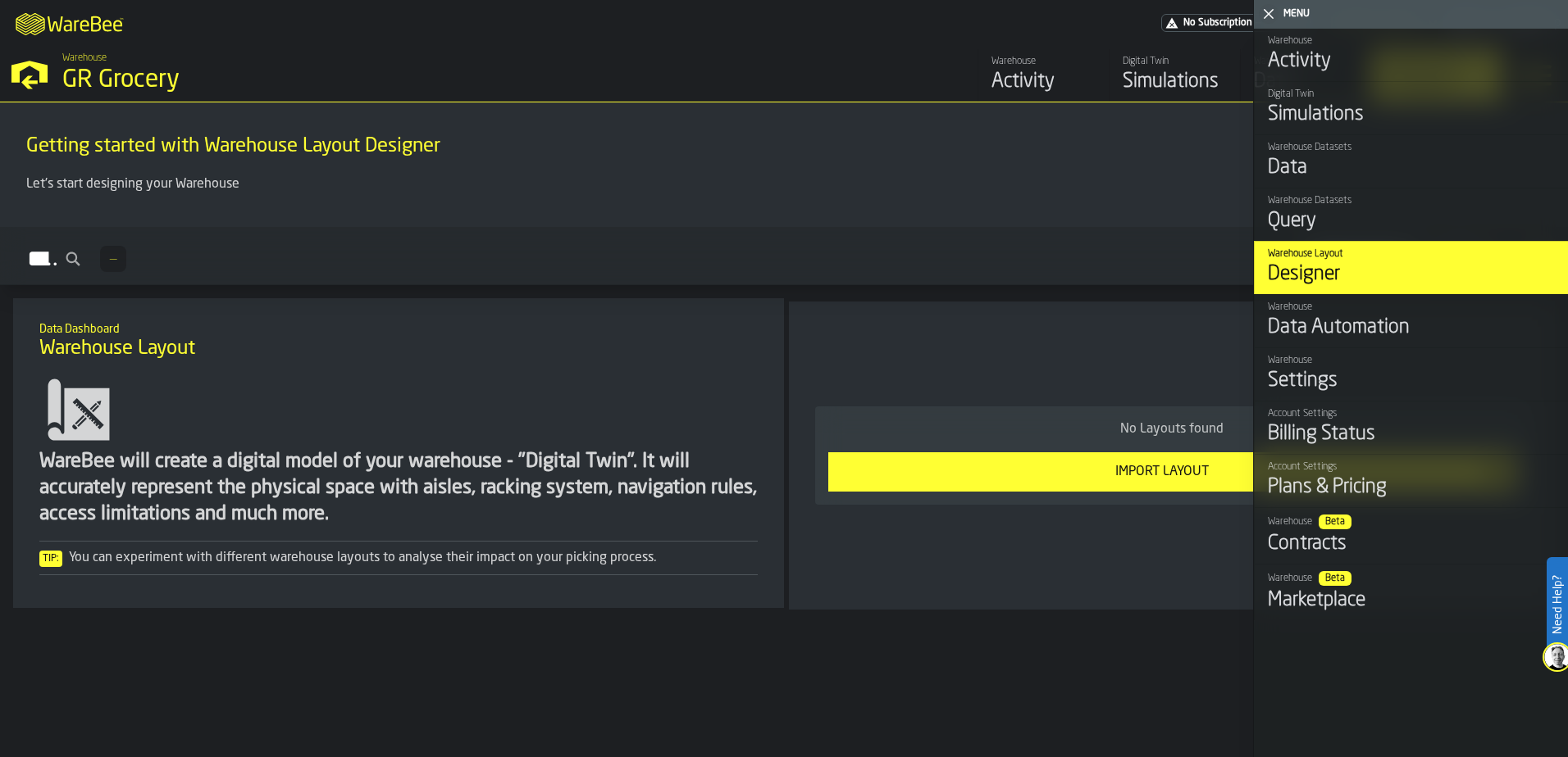
click at [1364, 191] on link "Warehouse Datasets Query" at bounding box center [1411, 214] width 314 height 53
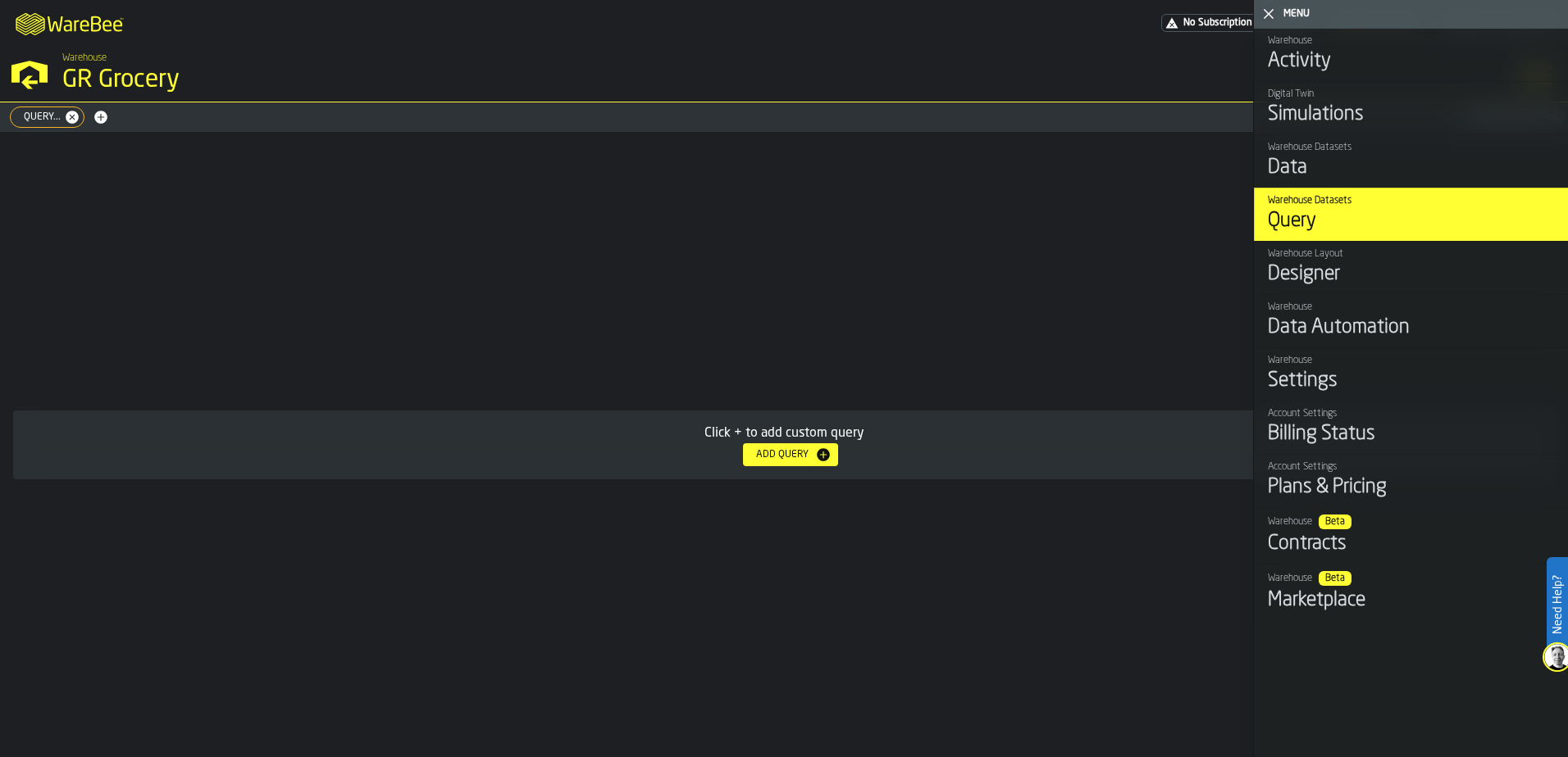
click at [1366, 160] on div "Data" at bounding box center [1411, 167] width 287 height 26
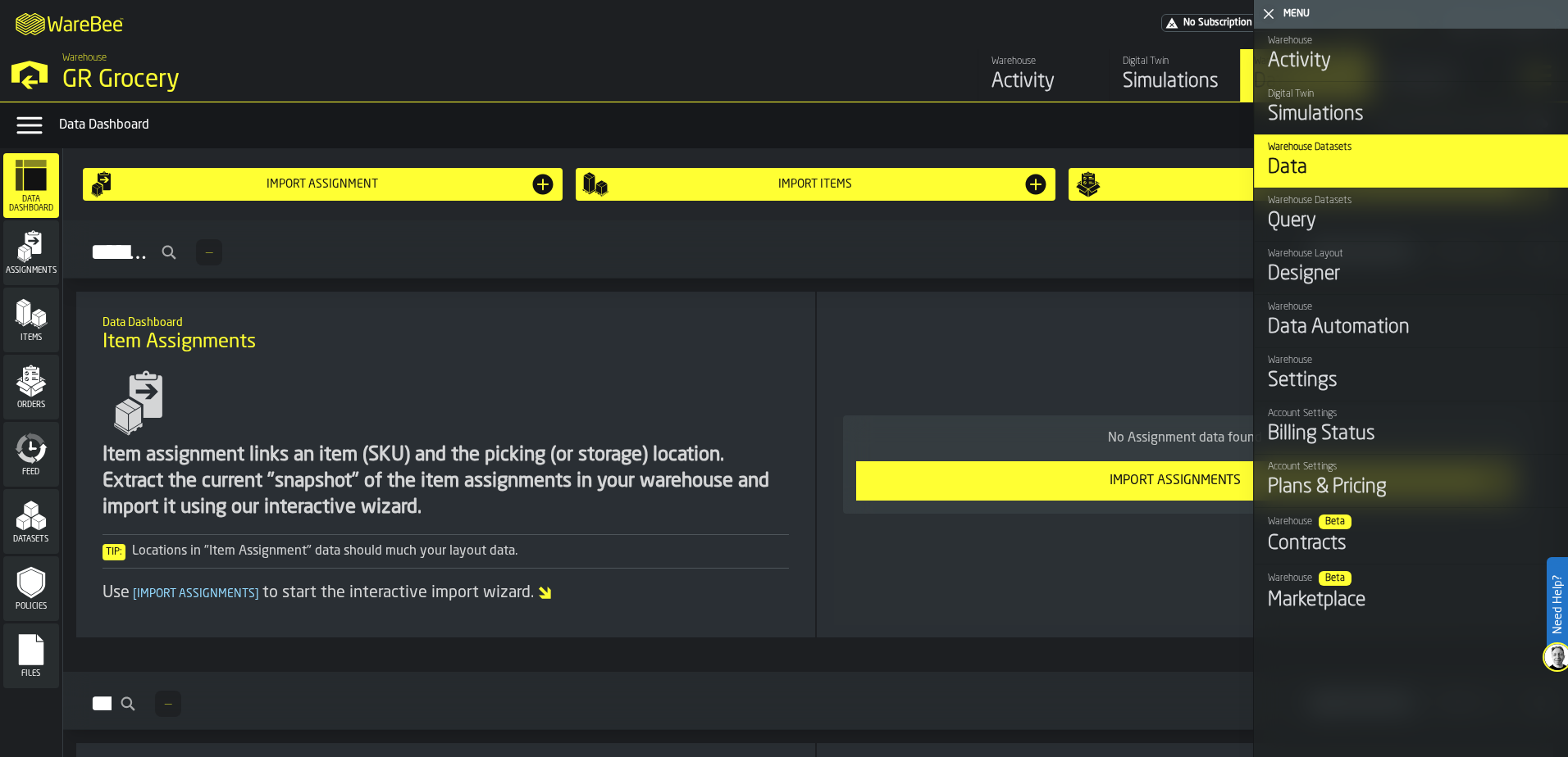
click at [1271, 15] on polygon "button-toggle-Close me" at bounding box center [1269, 14] width 11 height 11
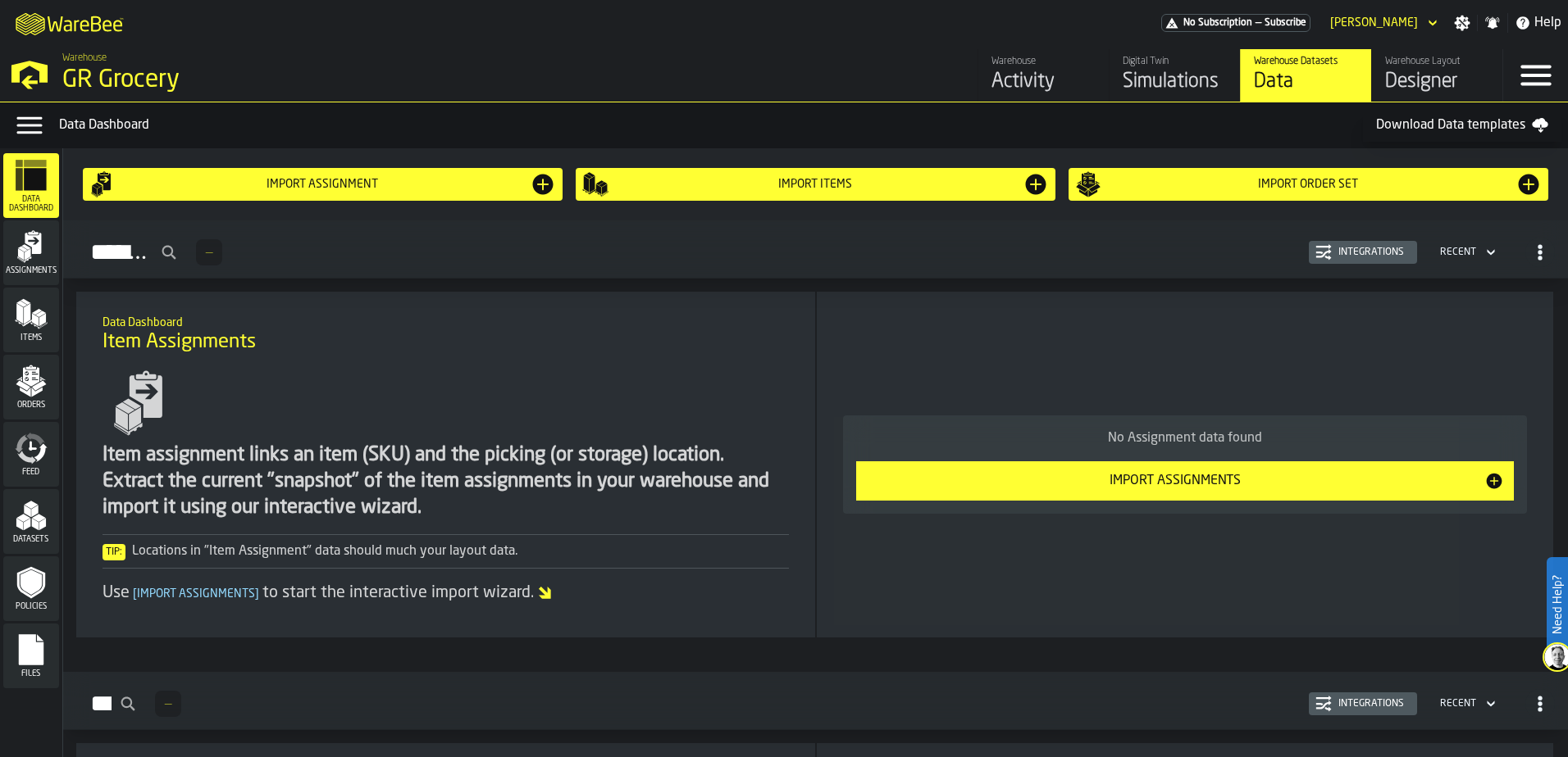
click at [1553, 81] on icon "button-toggle-Menu" at bounding box center [1535, 75] width 39 height 39
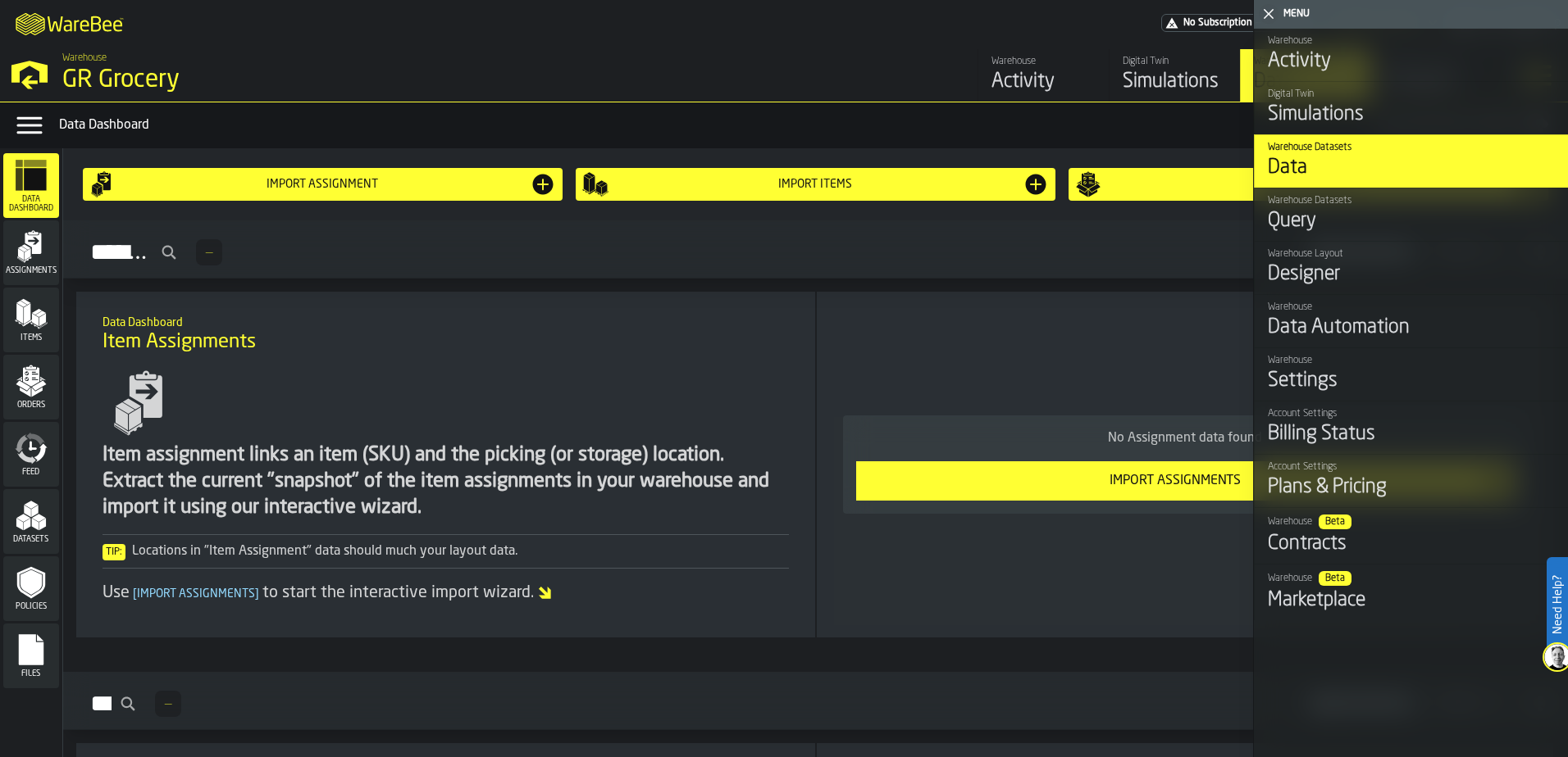
click at [1335, 118] on div "Simulations" at bounding box center [1411, 114] width 287 height 26
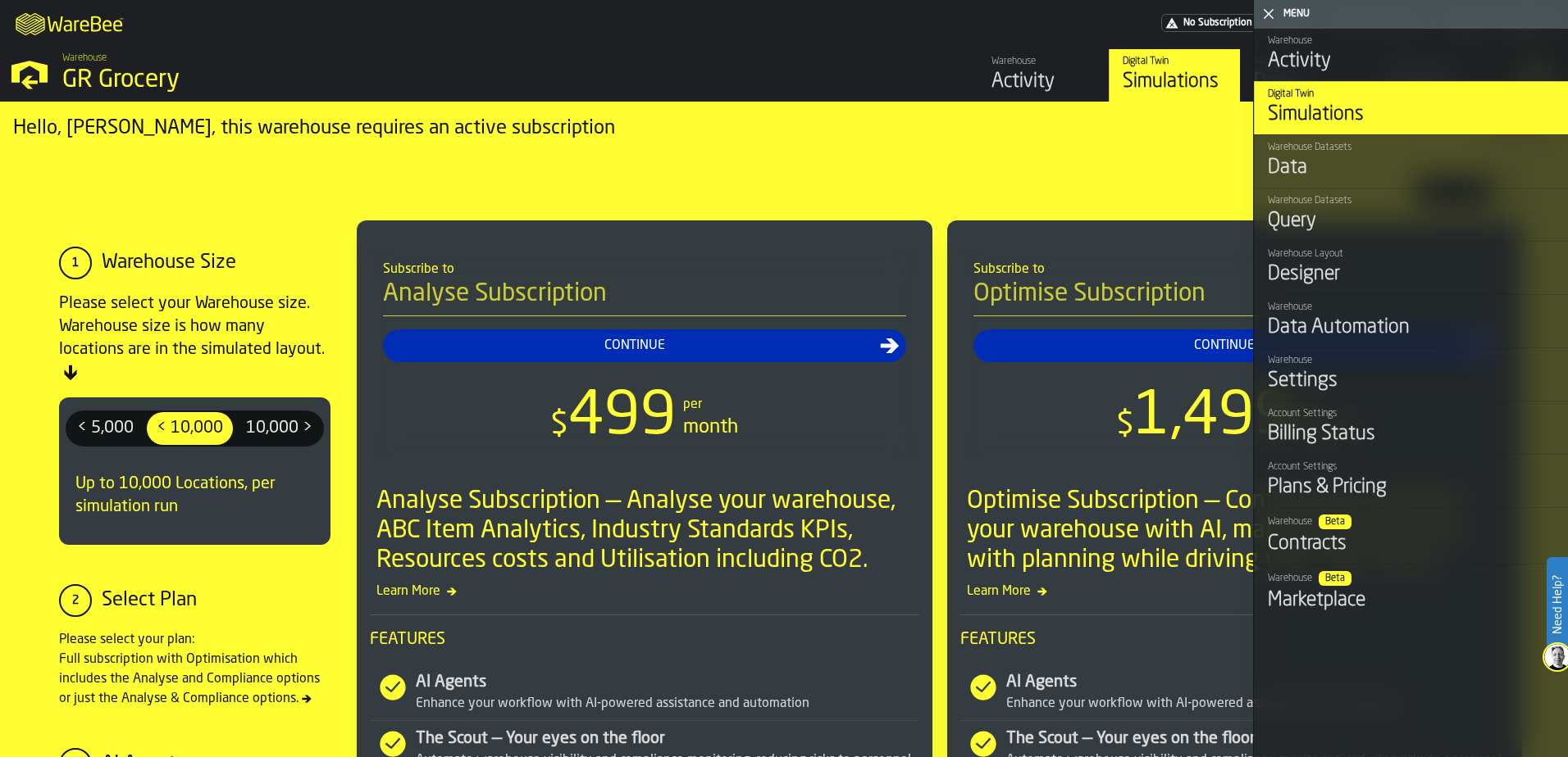
click at [284, 308] on div "Please select your Warehouse size. Warehouse size is how many locations are in …" at bounding box center [195, 337] width 271 height 91
click at [1268, 12] on icon "button-toggle-Close me" at bounding box center [1269, 14] width 20 height 20
